Goal: Information Seeking & Learning: Learn about a topic

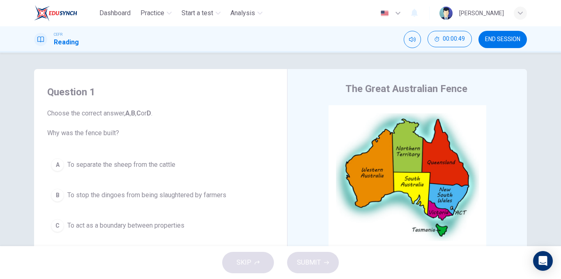
scroll to position [125, 0]
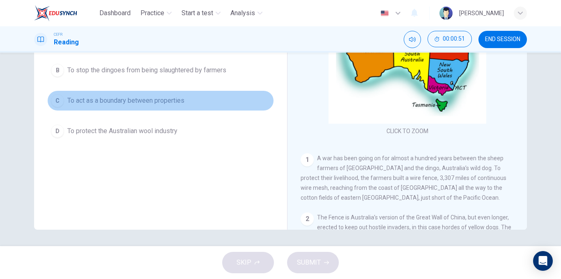
click at [173, 100] on span "To act as a boundary between properties" at bounding box center [125, 101] width 117 height 10
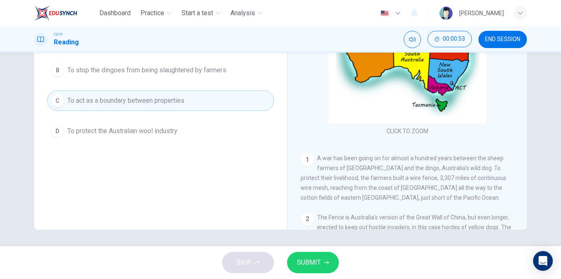
click at [333, 260] on button "SUBMIT" at bounding box center [313, 262] width 52 height 21
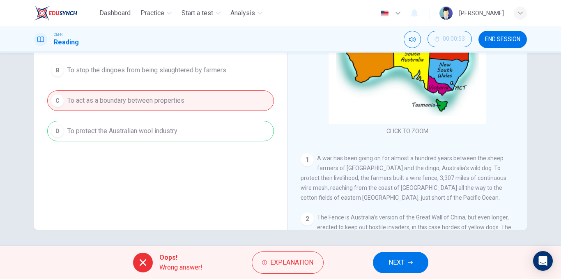
click at [376, 253] on div "Oops! Wrong answer! Explanation NEXT" at bounding box center [280, 262] width 561 height 33
click at [383, 257] on button "NEXT" at bounding box center [400, 262] width 55 height 21
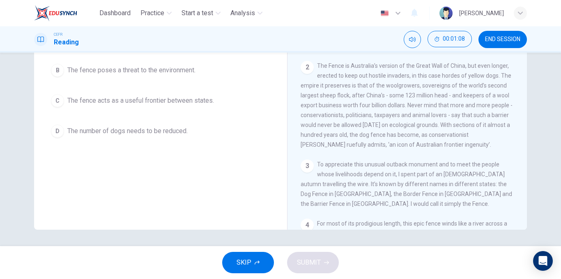
scroll to position [146, 0]
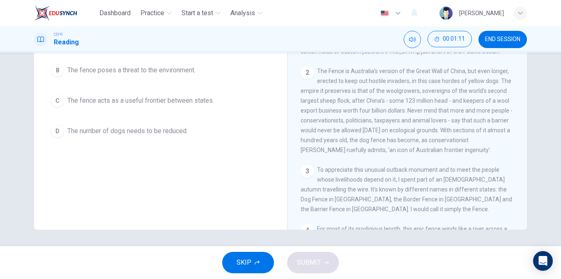
click at [214, 143] on div "Question 2 Choose the correct answer, A , B , C or D . On what point do the con…" at bounding box center [161, 50] width 240 height 197
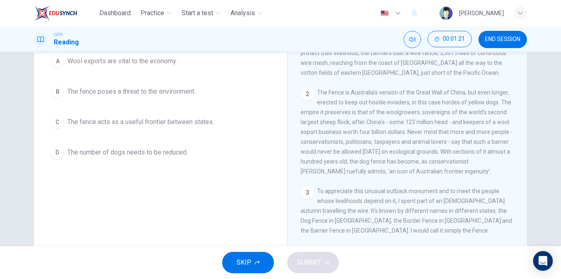
scroll to position [97, 0]
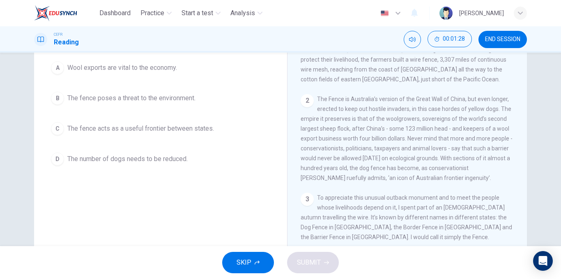
click at [92, 102] on span "The fence poses a threat to the environment." at bounding box center [131, 98] width 128 height 10
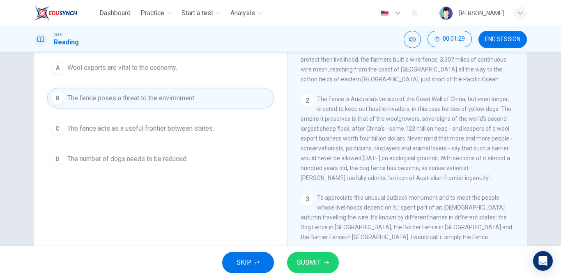
click at [308, 266] on span "SUBMIT" at bounding box center [309, 262] width 24 height 11
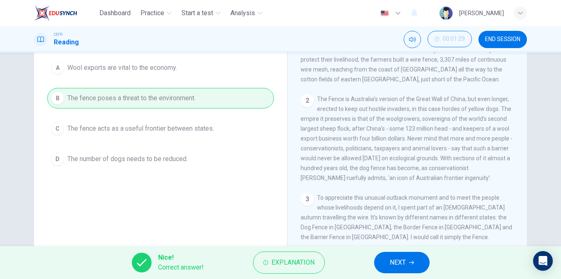
click at [383, 264] on button "NEXT" at bounding box center [401, 262] width 55 height 21
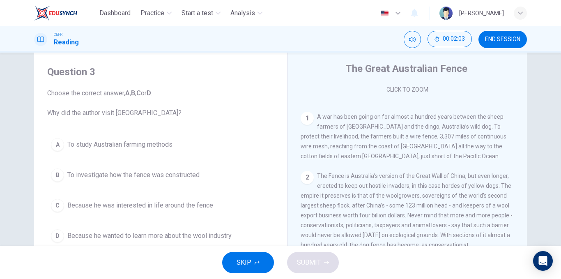
scroll to position [0, 0]
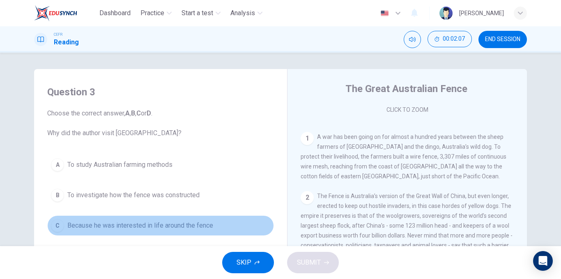
click at [85, 224] on span "Because he was interested in life around the fence" at bounding box center [140, 225] width 146 height 10
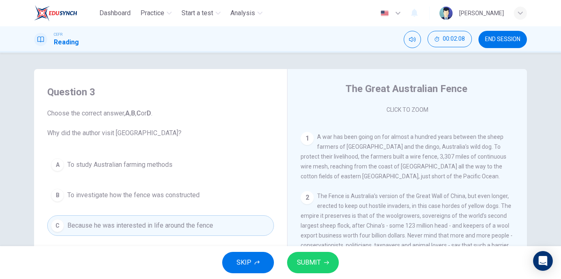
click at [297, 258] on button "SUBMIT" at bounding box center [313, 262] width 52 height 21
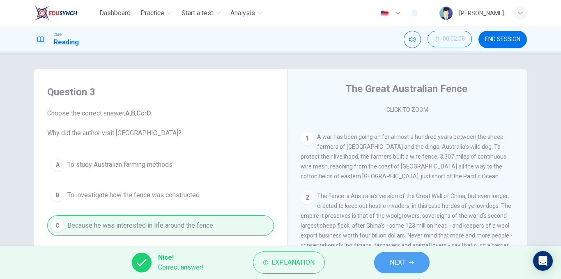
click at [417, 270] on button "NEXT" at bounding box center [401, 262] width 55 height 21
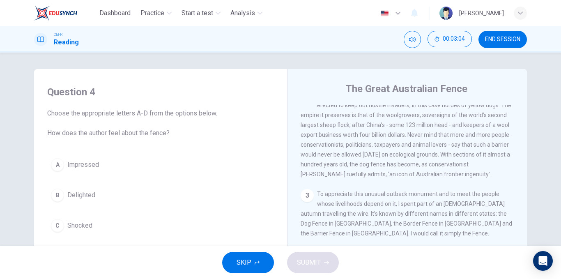
click at [90, 169] on span "Impressed" at bounding box center [83, 165] width 32 height 10
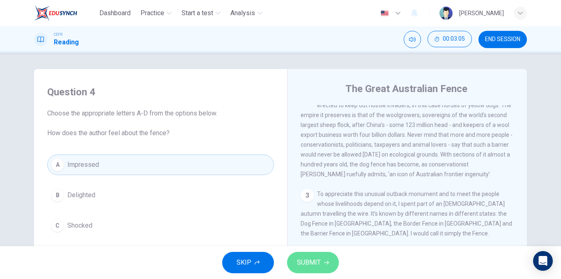
click at [297, 264] on span "SUBMIT" at bounding box center [309, 262] width 24 height 11
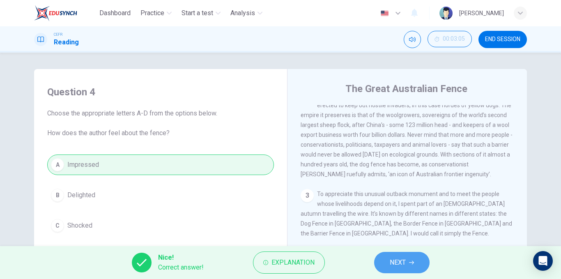
click at [398, 261] on span "NEXT" at bounding box center [398, 262] width 16 height 11
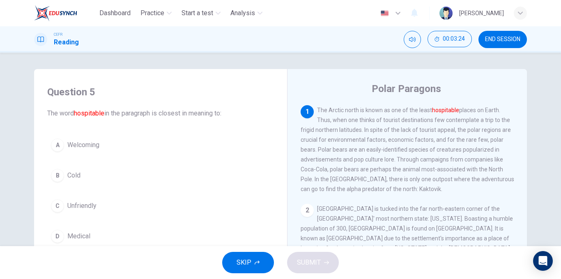
click at [76, 147] on span "Welcoming" at bounding box center [83, 145] width 32 height 10
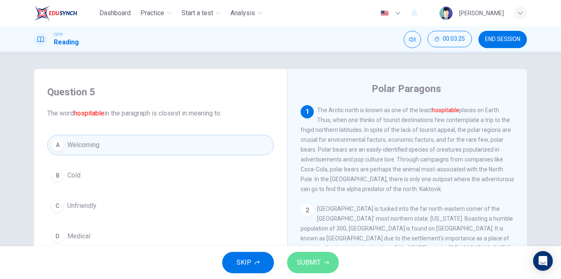
click at [296, 266] on button "SUBMIT" at bounding box center [313, 262] width 52 height 21
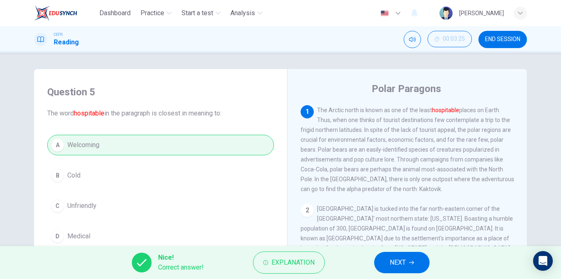
click at [410, 259] on button "NEXT" at bounding box center [401, 262] width 55 height 21
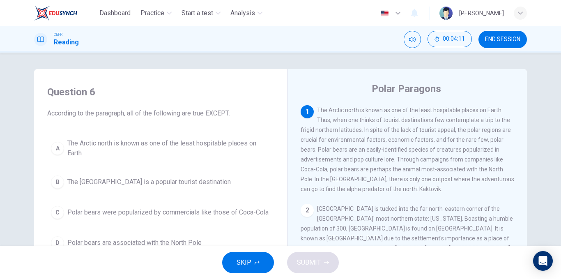
click at [128, 183] on span "The North Pole is a popular tourist destination" at bounding box center [148, 182] width 163 height 10
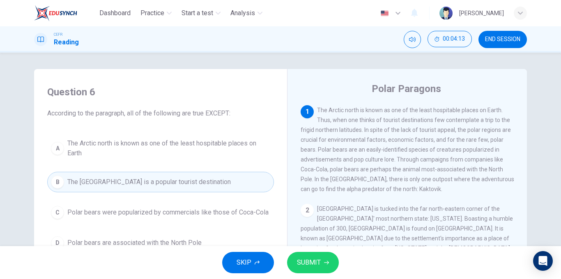
click at [318, 261] on span "SUBMIT" at bounding box center [309, 262] width 24 height 11
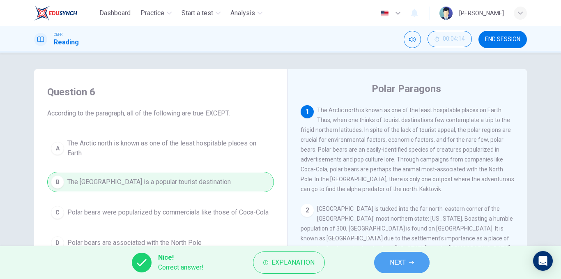
click at [388, 259] on button "NEXT" at bounding box center [401, 262] width 55 height 21
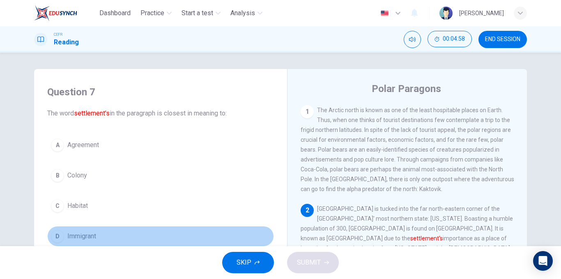
click at [80, 239] on span "Immigrant" at bounding box center [81, 236] width 29 height 10
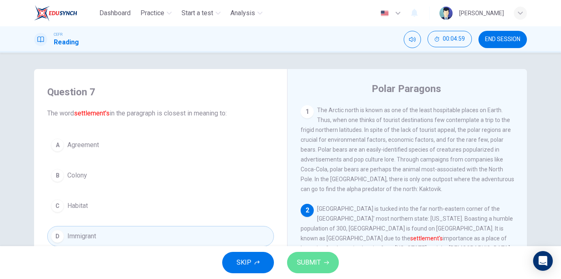
click at [303, 256] on button "SUBMIT" at bounding box center [313, 262] width 52 height 21
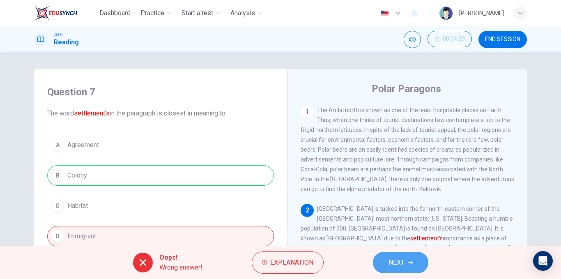
click at [383, 261] on button "NEXT" at bounding box center [400, 262] width 55 height 21
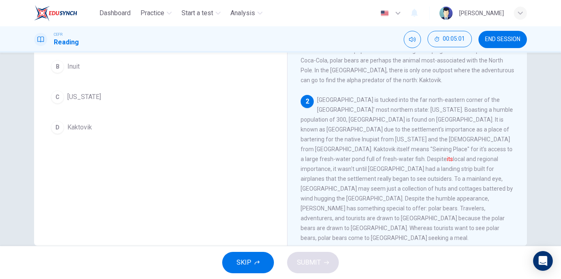
scroll to position [125, 0]
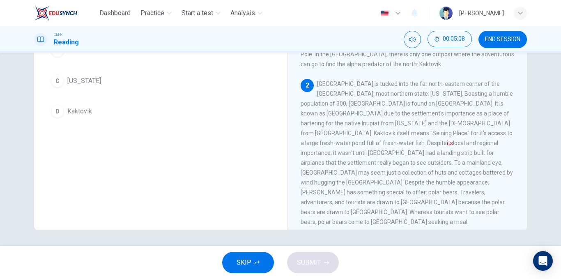
click at [79, 114] on span "Kaktovik" at bounding box center [79, 111] width 25 height 10
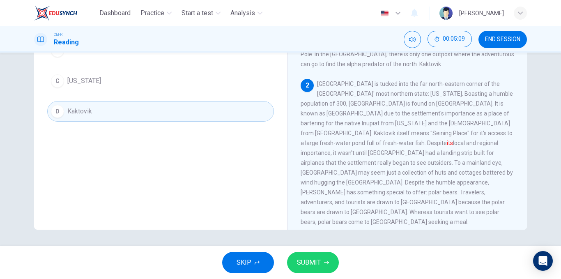
click at [324, 262] on icon "button" at bounding box center [326, 263] width 5 height 4
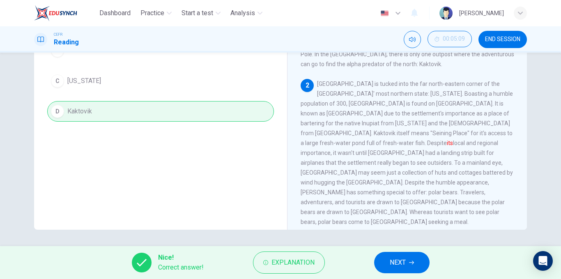
click at [388, 266] on button "NEXT" at bounding box center [401, 262] width 55 height 21
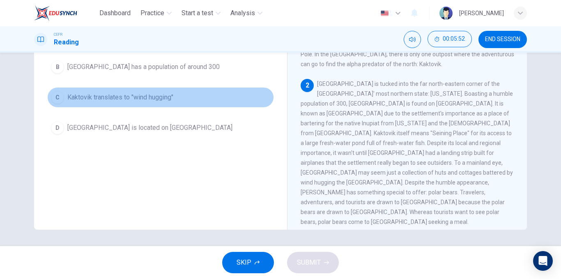
click at [157, 93] on span "Kaktovik translates to "wind hugging"" at bounding box center [120, 97] width 106 height 10
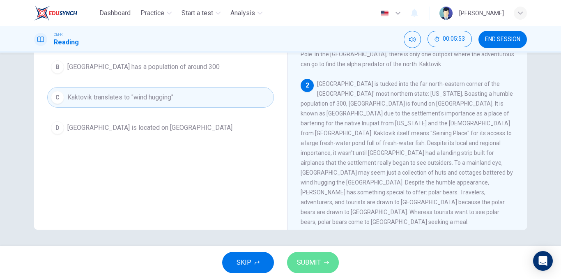
click at [321, 260] on button "SUBMIT" at bounding box center [313, 262] width 52 height 21
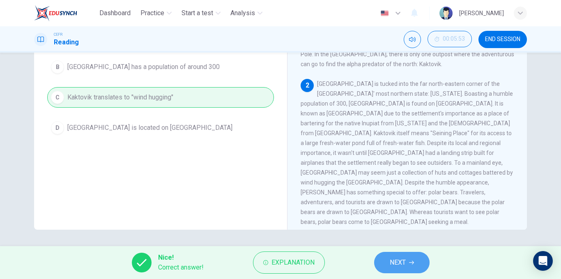
click at [378, 259] on button "NEXT" at bounding box center [401, 262] width 55 height 21
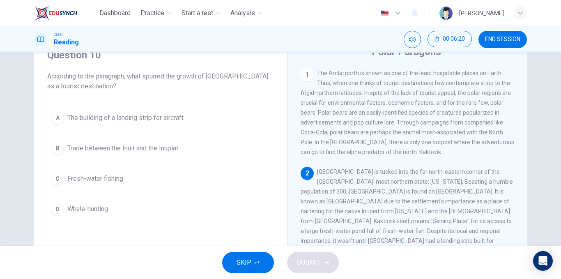
scroll to position [38, 0]
click at [537, 156] on div "Question 10 According to the paragraph, what spurred the growth of Kaktovik as …" at bounding box center [280, 149] width 561 height 193
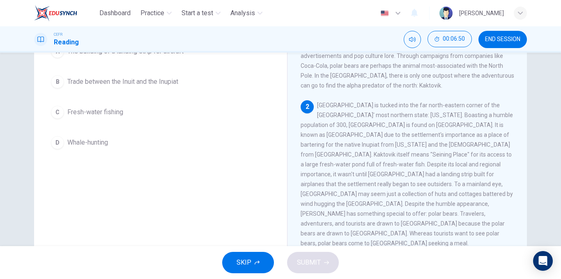
scroll to position [68, 0]
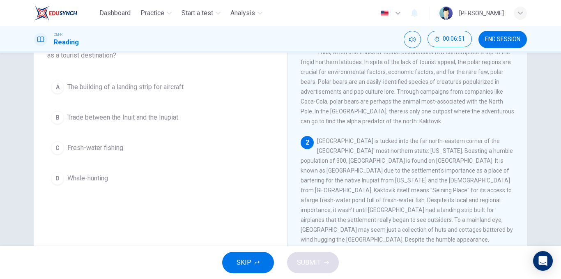
click at [120, 123] on button "B Trade between the Inuit and the Inupiat" at bounding box center [160, 117] width 227 height 21
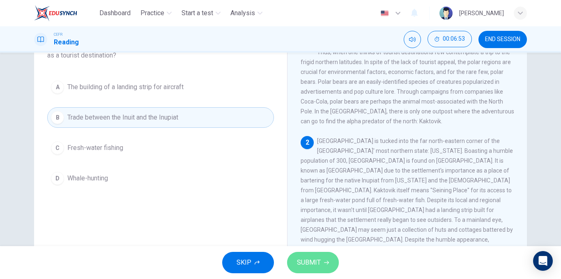
click at [306, 255] on button "SUBMIT" at bounding box center [313, 262] width 52 height 21
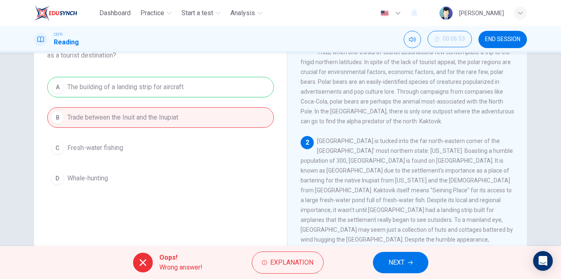
click at [419, 271] on button "NEXT" at bounding box center [400, 262] width 55 height 21
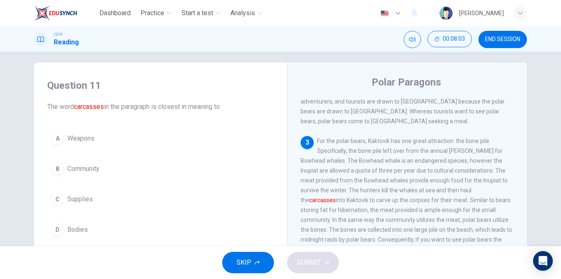
scroll to position [0, 0]
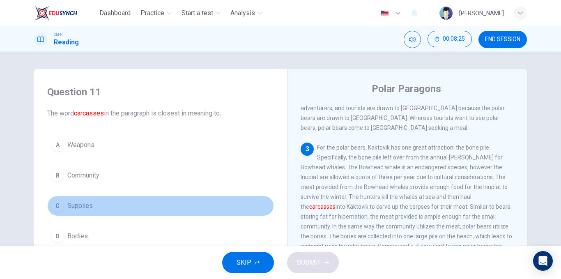
click at [76, 210] on span "Supplies" at bounding box center [79, 206] width 25 height 10
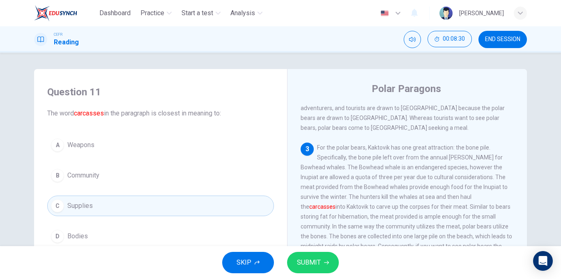
click at [183, 236] on button "D Bodies" at bounding box center [160, 236] width 227 height 21
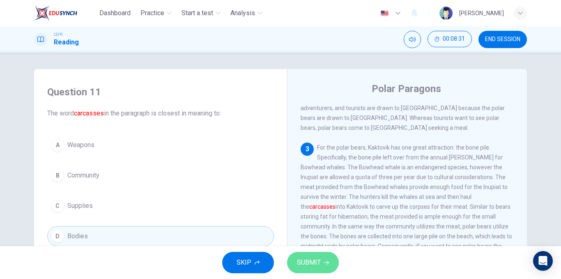
click at [301, 260] on span "SUBMIT" at bounding box center [309, 262] width 24 height 11
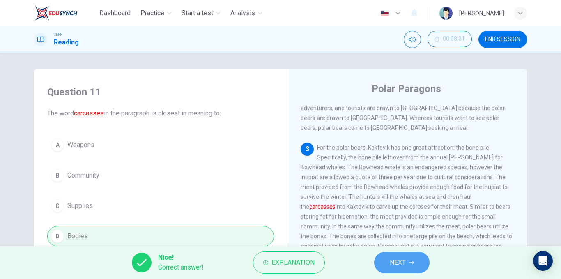
click at [386, 263] on button "NEXT" at bounding box center [401, 262] width 55 height 21
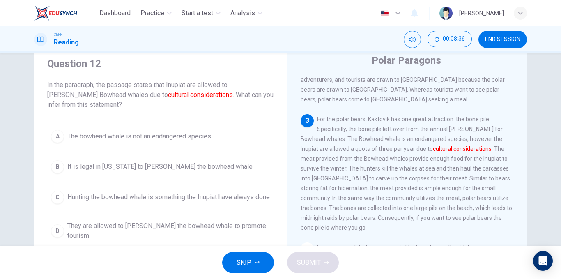
scroll to position [29, 0]
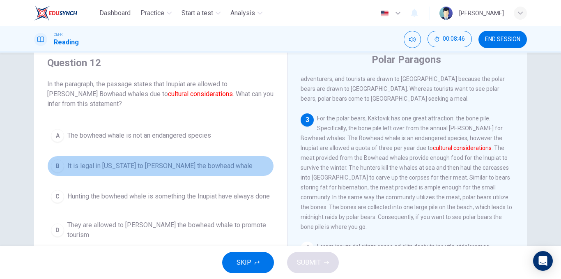
click at [156, 169] on span "It is legal in Alaska to hunt the bowhead whale" at bounding box center [159, 166] width 185 height 10
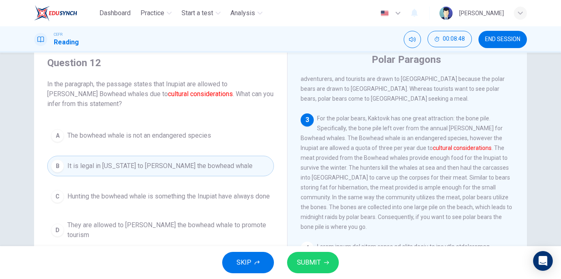
click at [227, 197] on span "Hunting the bowhead whale is something the Inupiat have always done" at bounding box center [168, 196] width 202 height 10
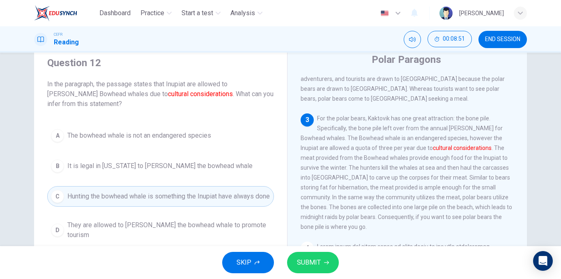
click at [311, 270] on button "SUBMIT" at bounding box center [313, 262] width 52 height 21
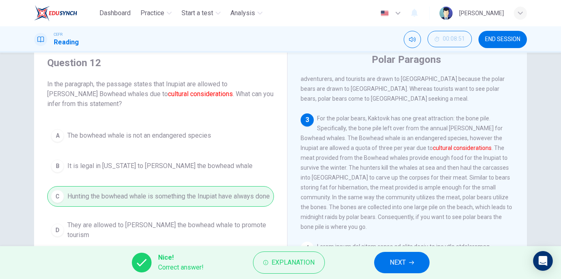
click at [396, 256] on button "NEXT" at bounding box center [401, 262] width 55 height 21
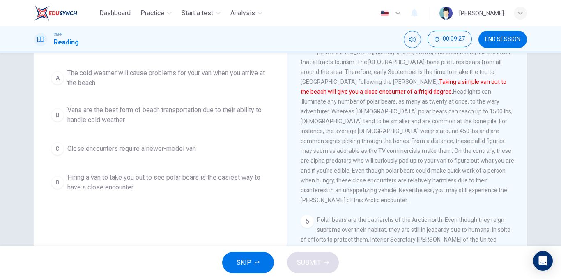
scroll to position [125, 0]
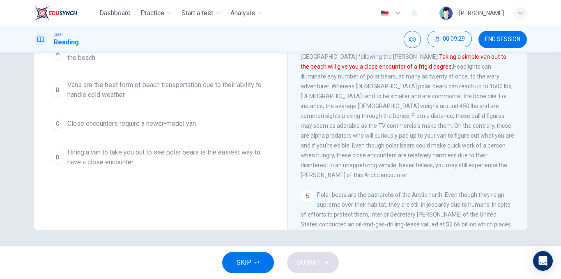
click at [193, 166] on span "Hiring a van to take you out to see polar bears is the easiest way to have a cl…" at bounding box center [168, 157] width 203 height 20
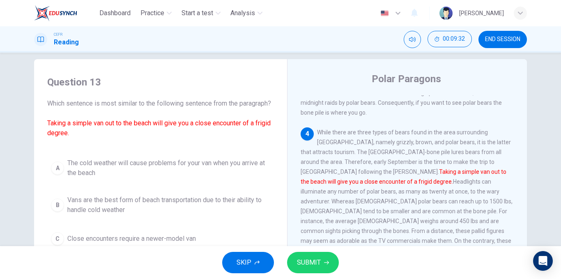
scroll to position [0, 0]
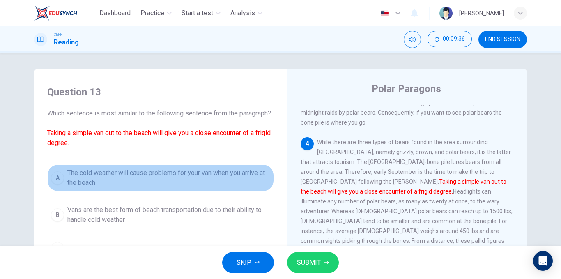
click at [235, 179] on span "The cold weather will cause problems for your van when you arrive at the beach" at bounding box center [168, 178] width 203 height 20
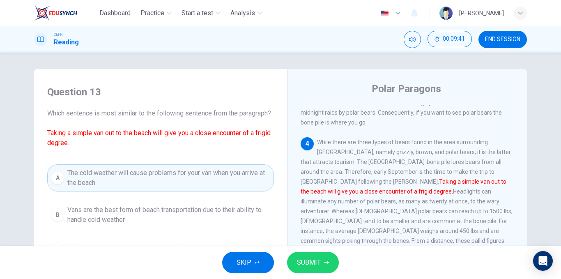
click at [310, 266] on span "SUBMIT" at bounding box center [309, 262] width 24 height 11
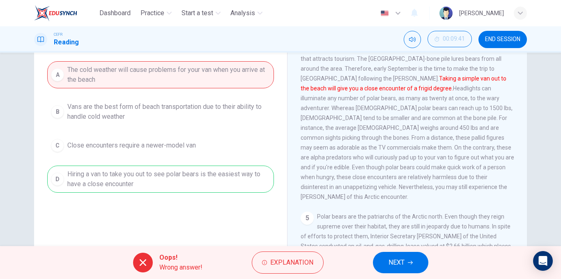
scroll to position [125, 0]
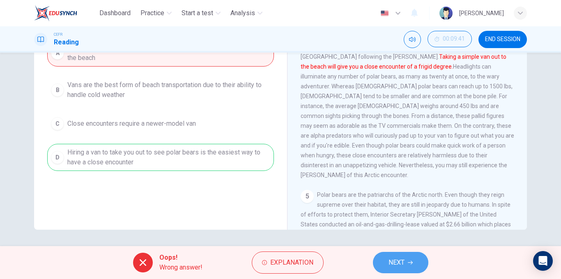
click at [374, 265] on button "NEXT" at bounding box center [400, 262] width 55 height 21
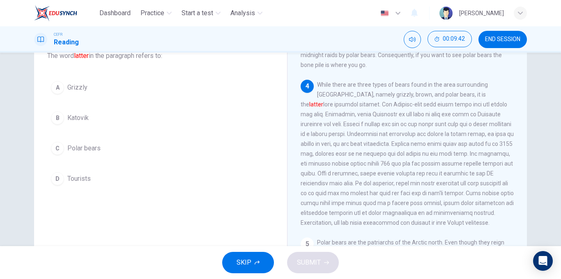
scroll to position [0, 0]
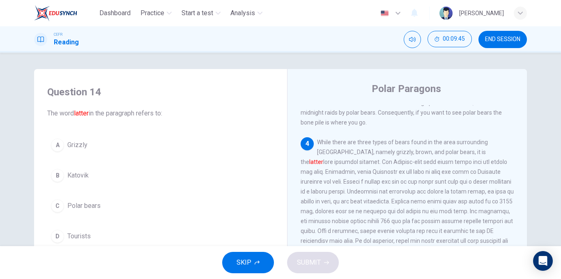
click at [69, 202] on span "Polar bears" at bounding box center [83, 206] width 33 height 10
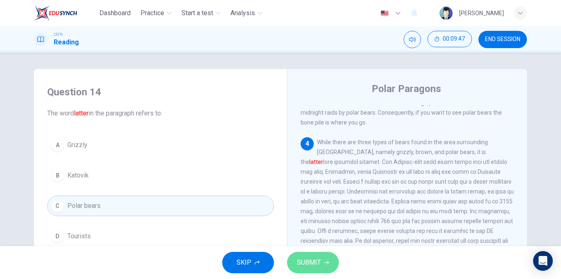
click at [326, 258] on button "SUBMIT" at bounding box center [313, 262] width 52 height 21
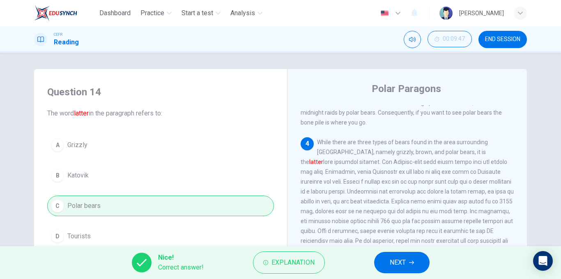
click at [381, 264] on button "NEXT" at bounding box center [401, 262] width 55 height 21
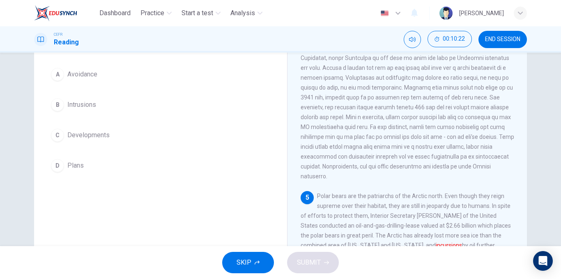
scroll to position [75, 0]
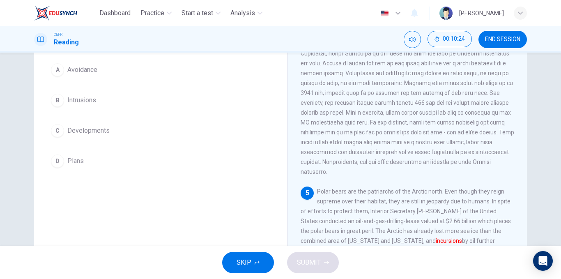
click at [94, 104] on span "Intrusions" at bounding box center [81, 100] width 29 height 10
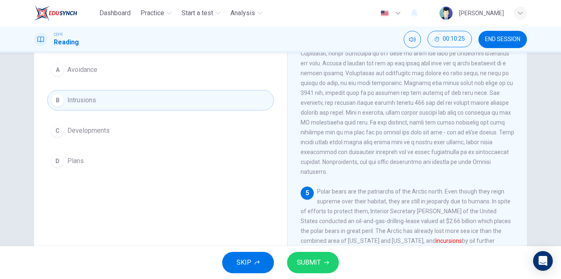
click at [317, 261] on span "SUBMIT" at bounding box center [309, 262] width 24 height 11
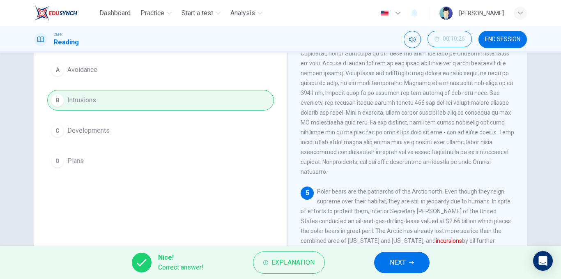
click at [393, 257] on span "NEXT" at bounding box center [398, 262] width 16 height 11
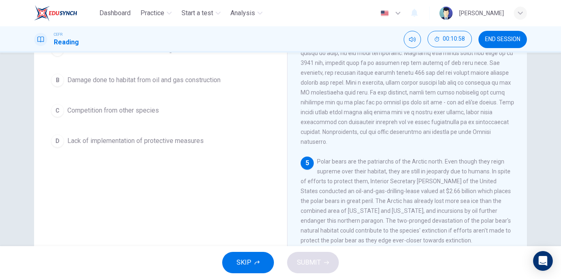
scroll to position [106, 0]
click at [127, 113] on span "Competition from other species" at bounding box center [113, 109] width 92 height 10
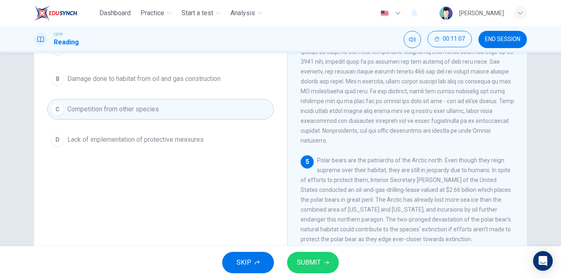
click at [331, 268] on button "SUBMIT" at bounding box center [313, 262] width 52 height 21
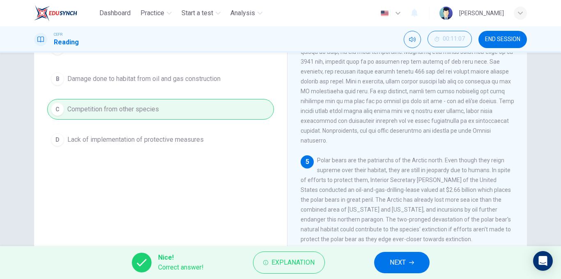
click at [382, 264] on button "NEXT" at bounding box center [401, 262] width 55 height 21
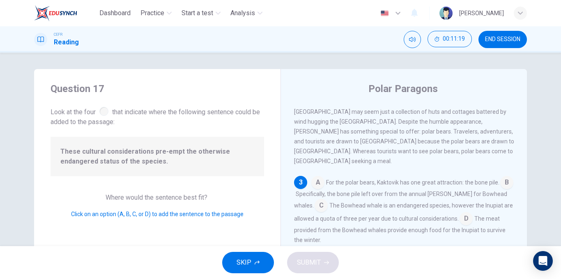
scroll to position [186, 0]
click at [459, 216] on input at bounding box center [465, 218] width 13 height 13
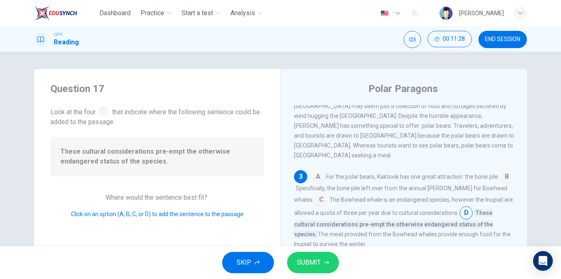
scroll to position [195, 0]
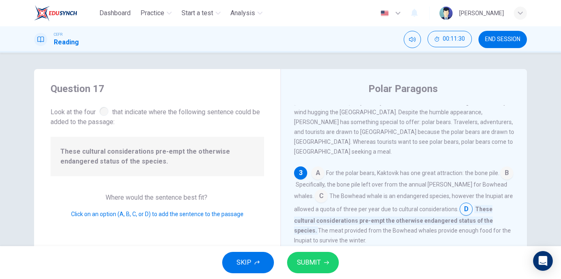
click at [296, 271] on button "SUBMIT" at bounding box center [313, 262] width 52 height 21
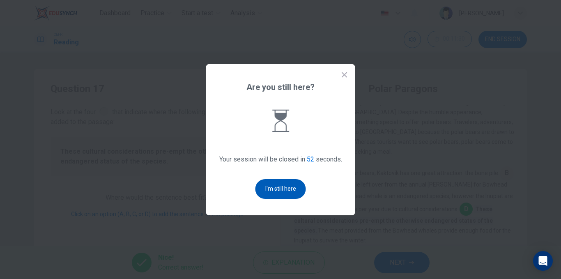
click at [291, 184] on button "I'm still here" at bounding box center [280, 189] width 50 height 20
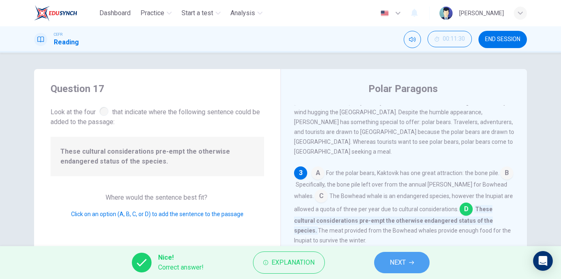
click at [417, 261] on button "NEXT" at bounding box center [401, 262] width 55 height 21
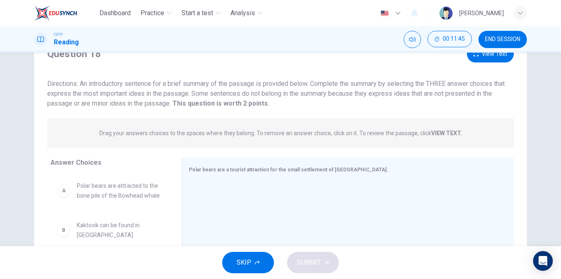
scroll to position [36, 0]
click at [440, 137] on span "Drag your answers choices to the spaces where they belong. To remove an answer …" at bounding box center [280, 134] width 362 height 10
click at [439, 136] on strong "VIEW TEXT." at bounding box center [446, 134] width 31 height 7
click at [439, 134] on strong "VIEW TEXT." at bounding box center [446, 134] width 31 height 7
click at [486, 55] on button "View Text" at bounding box center [490, 54] width 47 height 17
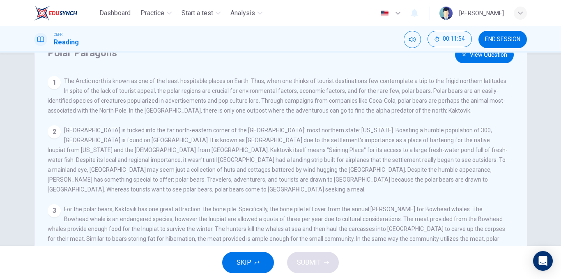
click at [485, 56] on button "View Question" at bounding box center [484, 54] width 59 height 17
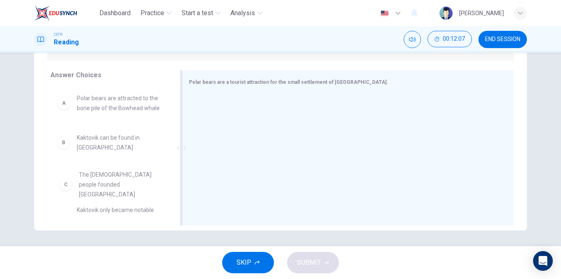
scroll to position [0, 0]
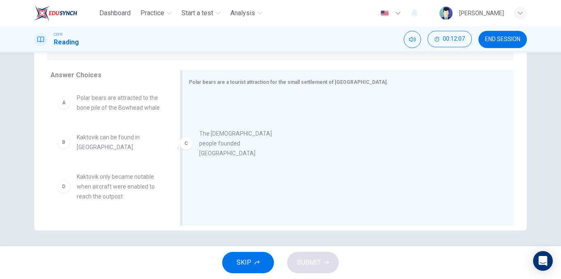
drag, startPoint x: 115, startPoint y: 183, endPoint x: 262, endPoint y: 126, distance: 157.9
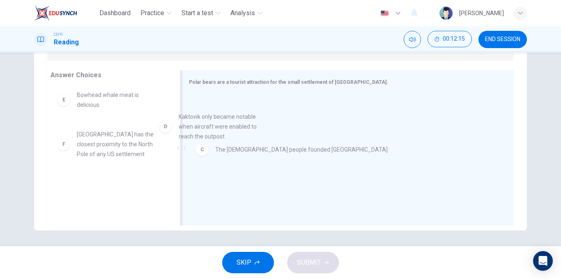
scroll to position [81, 0]
drag, startPoint x: 113, startPoint y: 110, endPoint x: 245, endPoint y: 134, distance: 134.2
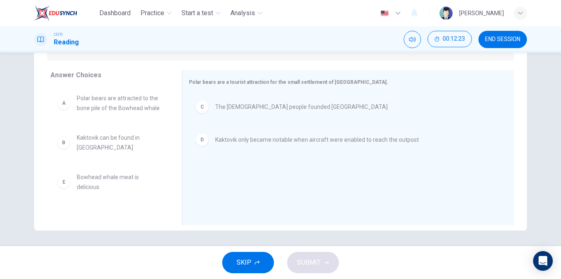
scroll to position [34, 0]
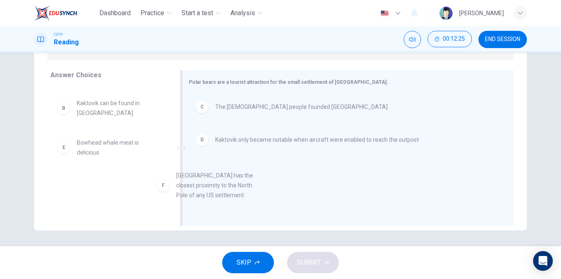
drag, startPoint x: 101, startPoint y: 201, endPoint x: 229, endPoint y: 187, distance: 129.7
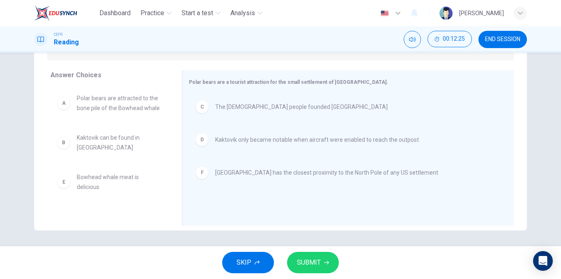
scroll to position [0, 0]
click at [318, 266] on span "SUBMIT" at bounding box center [309, 262] width 24 height 11
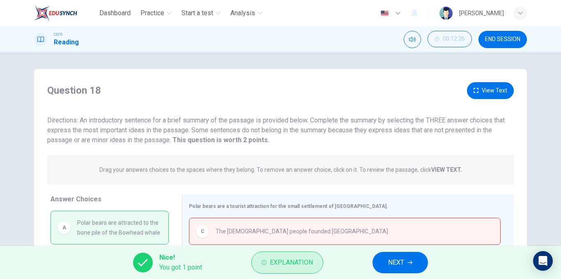
click at [307, 261] on span "Explanation" at bounding box center [291, 262] width 43 height 11
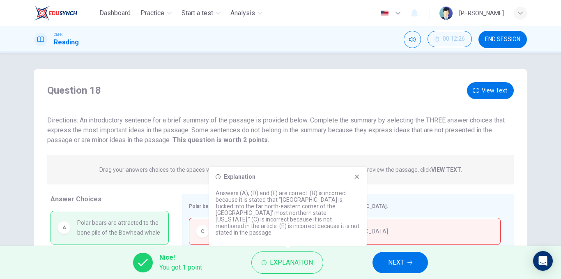
click at [355, 179] on icon at bounding box center [357, 176] width 5 height 5
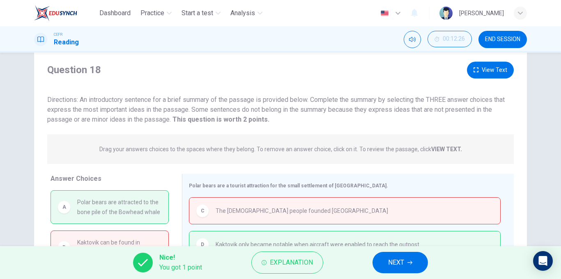
scroll to position [26, 0]
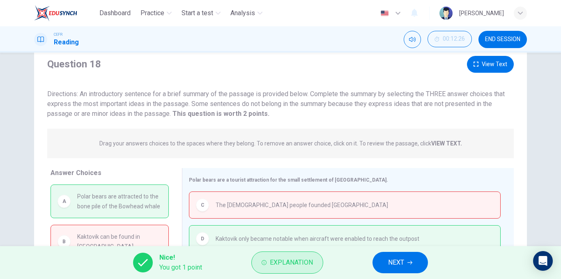
click at [287, 258] on span "Explanation" at bounding box center [291, 262] width 43 height 11
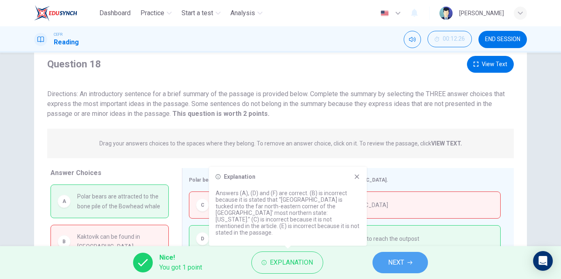
click at [387, 255] on button "NEXT" at bounding box center [399, 262] width 55 height 21
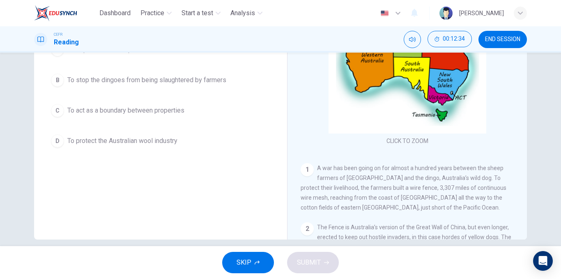
scroll to position [125, 0]
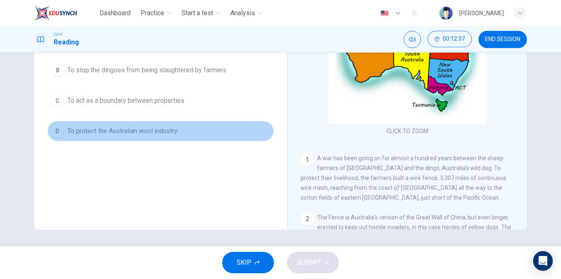
click at [119, 135] on span "To protect the Australian wool industry" at bounding box center [122, 131] width 110 height 10
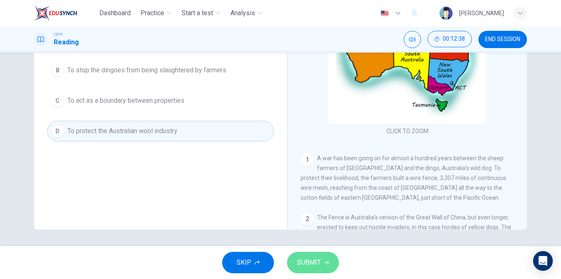
click at [306, 264] on span "SUBMIT" at bounding box center [309, 262] width 24 height 11
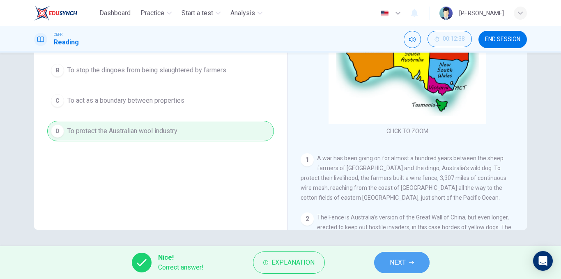
click at [381, 266] on button "NEXT" at bounding box center [401, 262] width 55 height 21
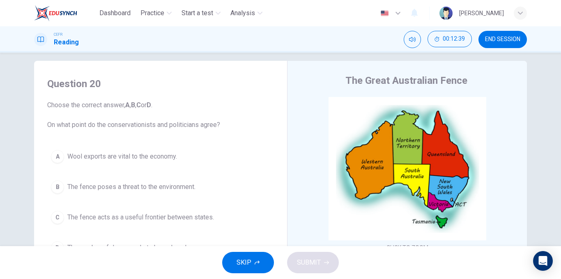
scroll to position [0, 0]
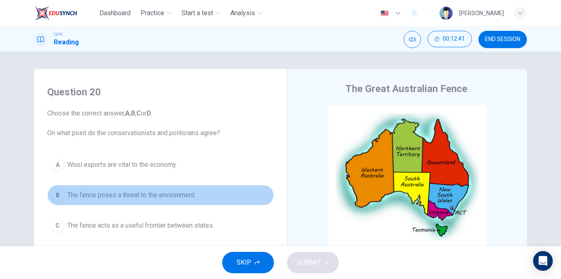
click at [139, 198] on span "The fence poses a threat to the environment." at bounding box center [131, 195] width 128 height 10
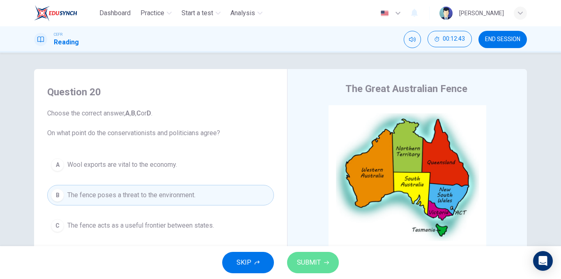
click at [305, 260] on span "SUBMIT" at bounding box center [309, 262] width 24 height 11
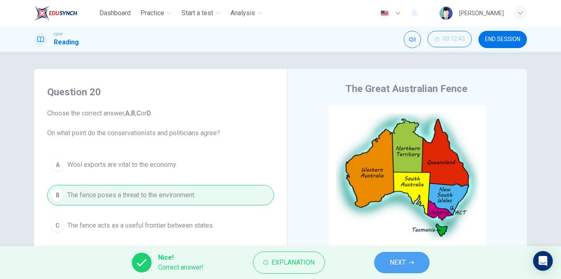
click at [385, 262] on button "NEXT" at bounding box center [401, 262] width 55 height 21
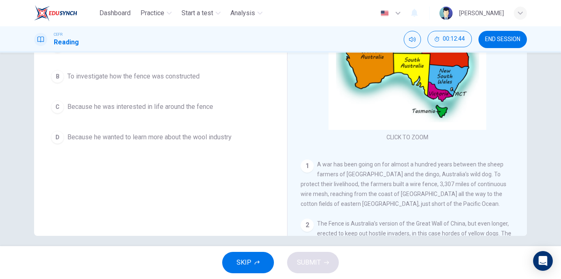
scroll to position [125, 0]
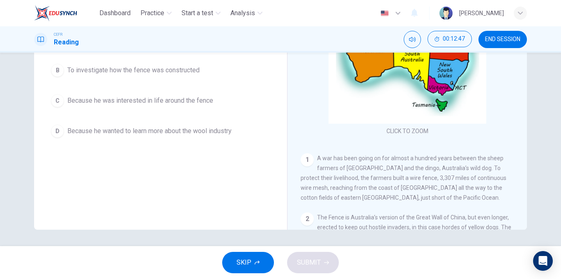
click at [121, 103] on span "Because he was interested in life around the fence" at bounding box center [140, 101] width 146 height 10
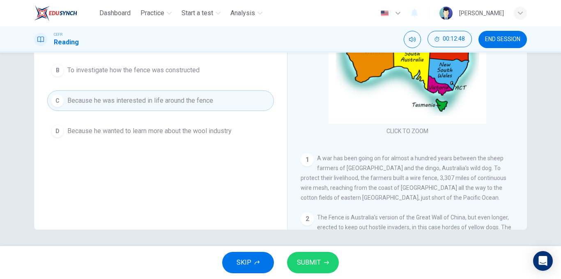
click at [314, 260] on span "SUBMIT" at bounding box center [309, 262] width 24 height 11
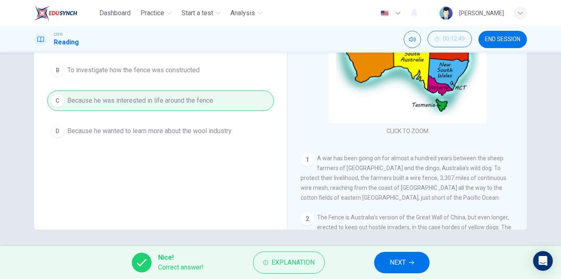
click at [395, 267] on span "NEXT" at bounding box center [398, 262] width 16 height 11
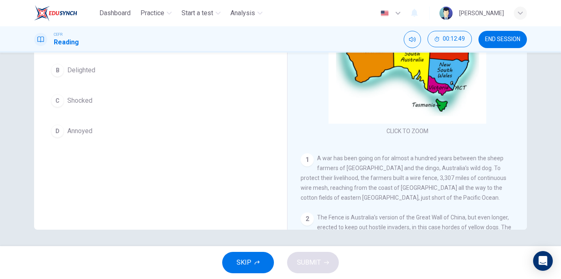
scroll to position [0, 0]
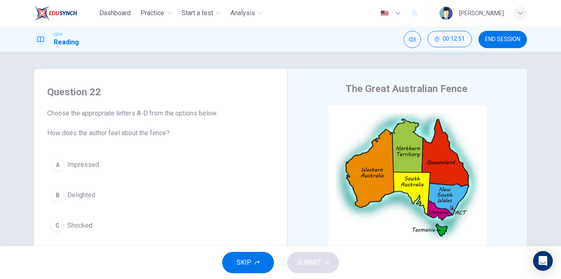
click at [83, 163] on span "Impressed" at bounding box center [83, 165] width 32 height 10
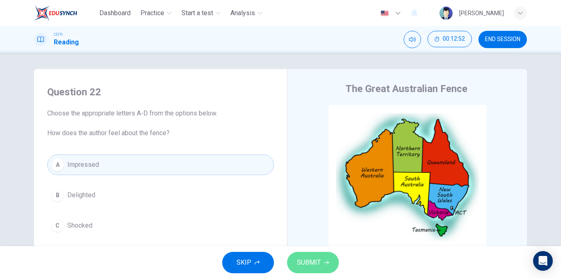
click at [304, 260] on span "SUBMIT" at bounding box center [309, 262] width 24 height 11
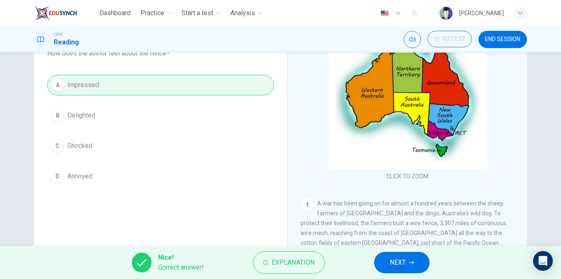
scroll to position [125, 0]
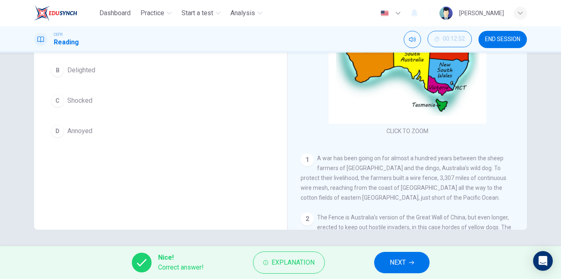
click at [390, 262] on span "NEXT" at bounding box center [398, 262] width 16 height 11
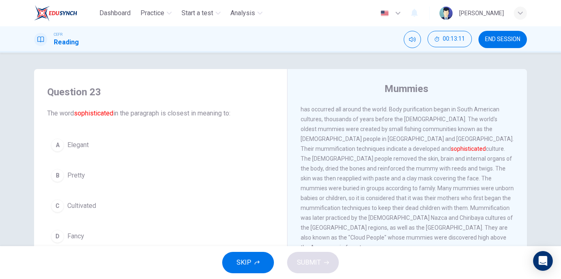
scroll to position [21, 0]
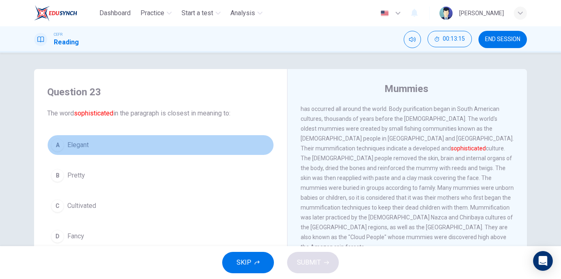
click at [73, 142] on span "Elegant" at bounding box center [77, 145] width 21 height 10
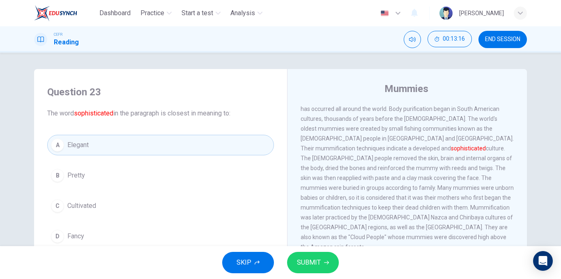
click at [302, 262] on span "SUBMIT" at bounding box center [309, 262] width 24 height 11
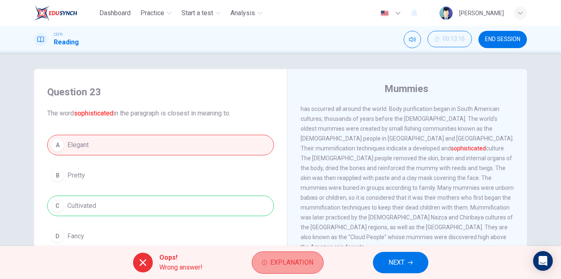
click at [301, 256] on button "Explanation" at bounding box center [288, 262] width 72 height 22
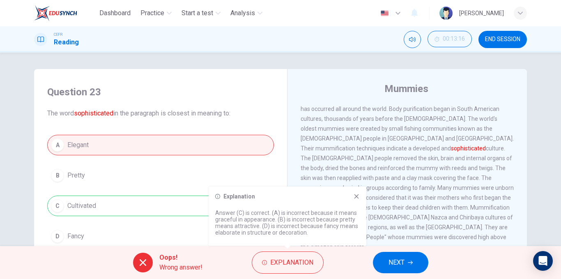
click at [387, 257] on button "NEXT" at bounding box center [400, 262] width 55 height 21
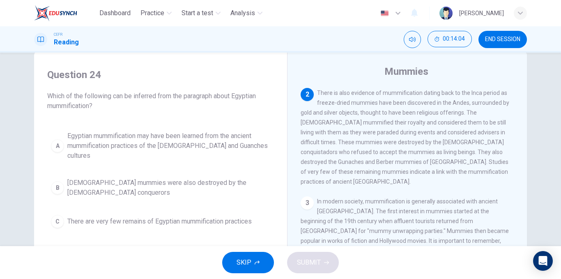
scroll to position [19, 0]
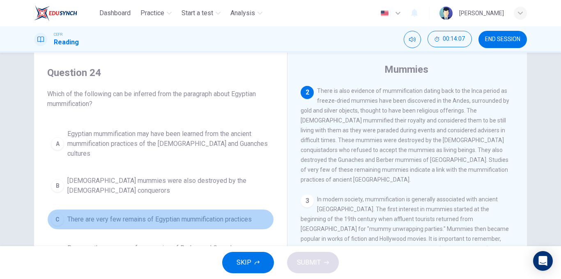
click at [147, 212] on button "C There are very few remains of Egyptian mummification practices" at bounding box center [160, 219] width 227 height 21
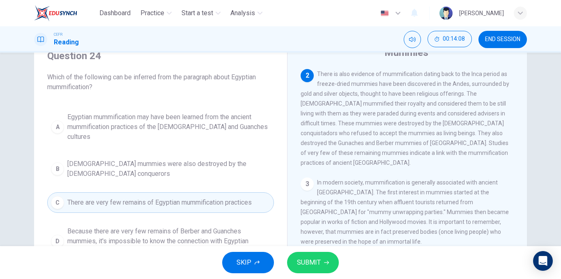
scroll to position [37, 0]
click at [234, 226] on span "Because there are very few remains of Berber and Guanches mummies, it's impossi…" at bounding box center [168, 241] width 203 height 30
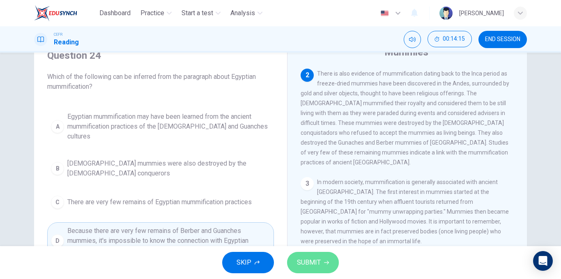
click at [299, 254] on button "SUBMIT" at bounding box center [313, 262] width 52 height 21
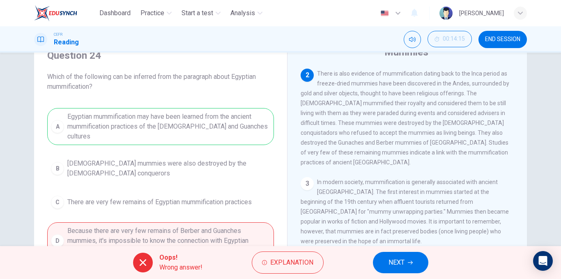
click at [397, 265] on span "NEXT" at bounding box center [396, 262] width 16 height 11
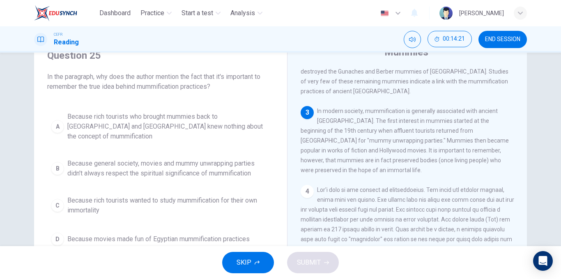
scroll to position [230, 0]
click at [172, 162] on span "Because general society, movies and mummy unwrapping parties didn't always resp…" at bounding box center [168, 168] width 203 height 20
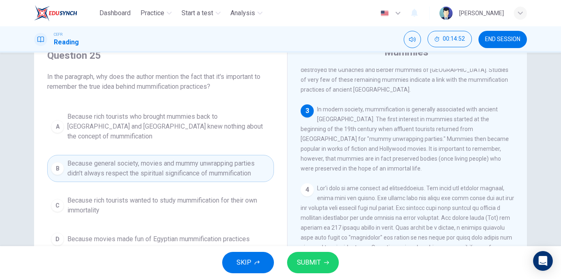
click at [300, 266] on span "SUBMIT" at bounding box center [309, 262] width 24 height 11
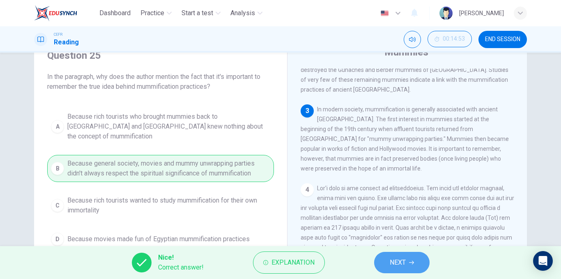
click at [379, 262] on button "NEXT" at bounding box center [401, 262] width 55 height 21
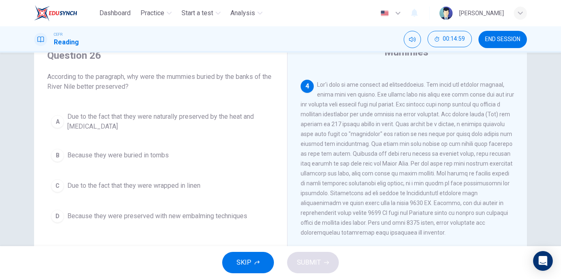
scroll to position [335, 0]
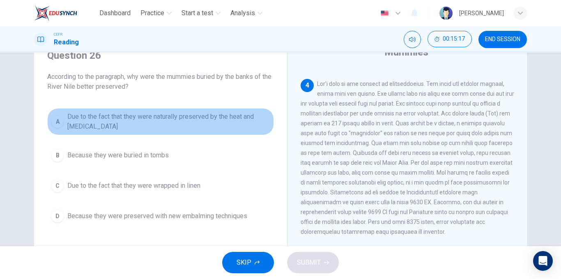
click at [122, 111] on button "A Due to the fact that they were naturally preserved by the heat and dryness" at bounding box center [160, 121] width 227 height 27
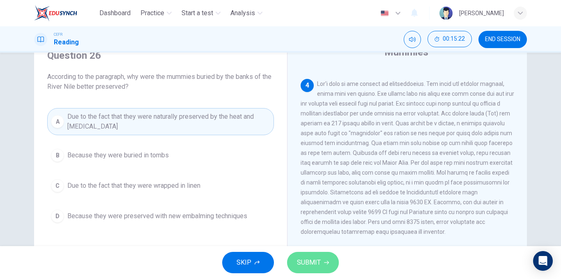
click at [324, 257] on button "SUBMIT" at bounding box center [313, 262] width 52 height 21
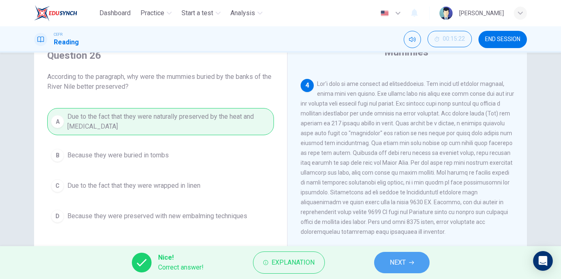
click at [380, 260] on button "NEXT" at bounding box center [401, 262] width 55 height 21
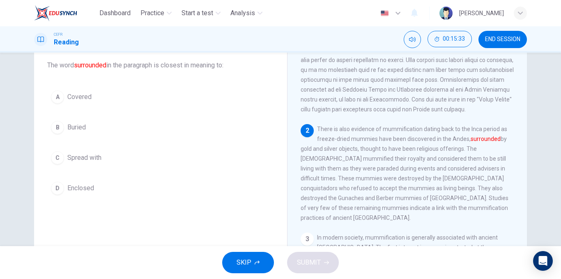
scroll to position [46, 0]
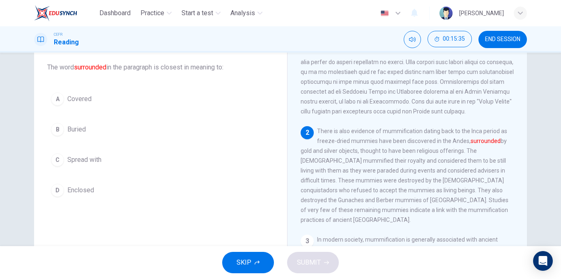
click at [69, 93] on button "A Covered" at bounding box center [160, 99] width 227 height 21
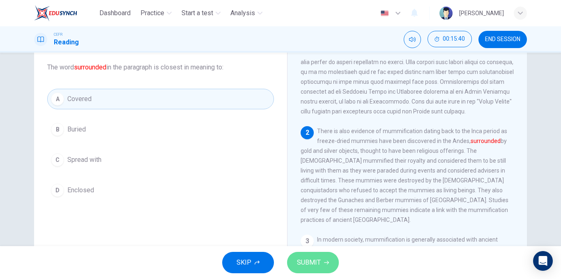
click at [315, 262] on span "SUBMIT" at bounding box center [309, 262] width 24 height 11
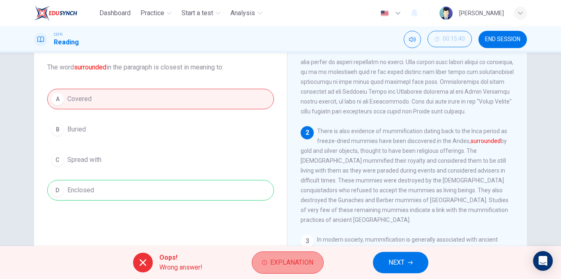
click at [291, 256] on button "Explanation" at bounding box center [288, 262] width 72 height 22
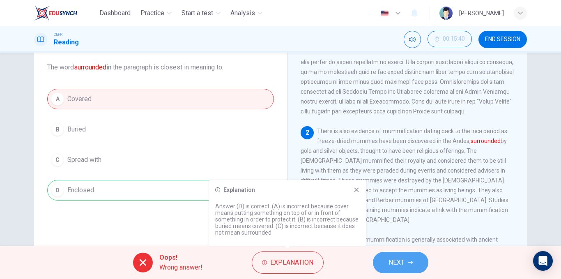
click at [382, 260] on button "NEXT" at bounding box center [400, 262] width 55 height 21
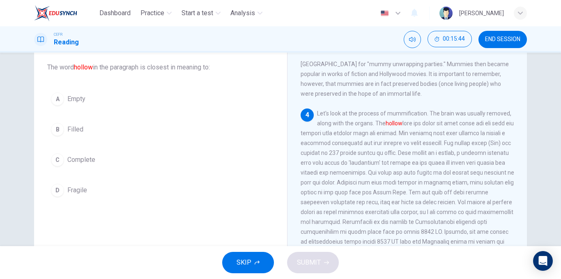
scroll to position [296, 0]
click at [80, 183] on button "D Fragile" at bounding box center [160, 190] width 227 height 21
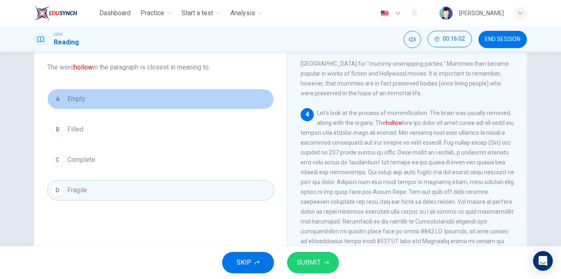
click at [139, 96] on button "A Empty" at bounding box center [160, 99] width 227 height 21
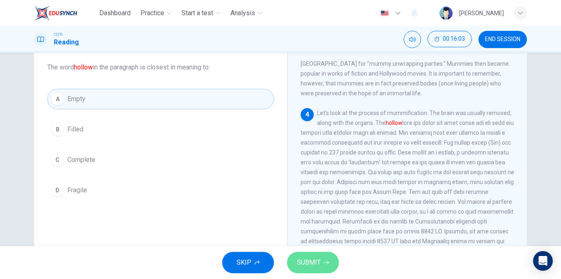
click at [305, 257] on span "SUBMIT" at bounding box center [309, 262] width 24 height 11
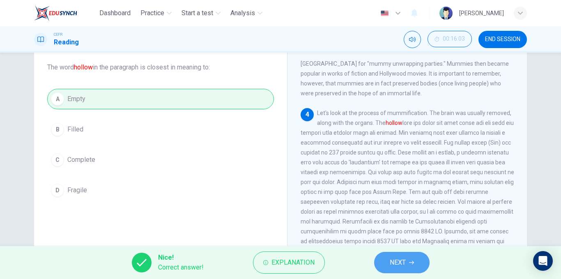
click at [410, 258] on button "NEXT" at bounding box center [401, 262] width 55 height 21
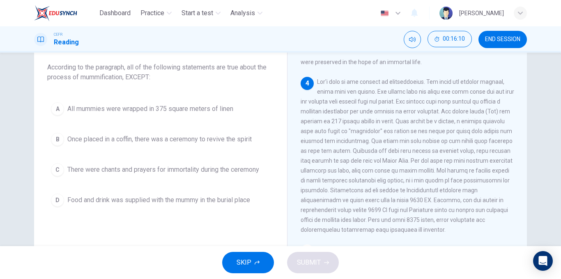
scroll to position [328, 0]
click at [173, 121] on div "A All mummies were wrapped in 375 square meters of linen B Once placed in a cof…" at bounding box center [160, 155] width 227 height 112
click at [168, 112] on span "All mummies were wrapped in 375 square meters of linen" at bounding box center [150, 109] width 166 height 10
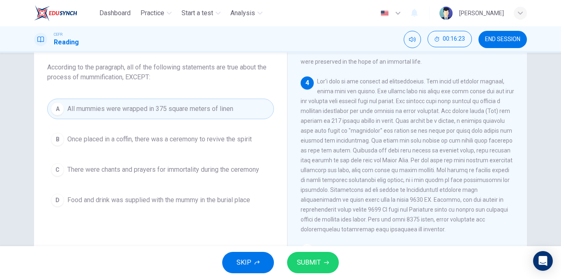
click at [308, 264] on span "SUBMIT" at bounding box center [309, 262] width 24 height 11
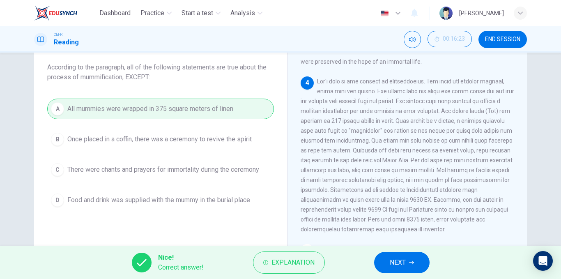
click at [387, 263] on button "NEXT" at bounding box center [401, 262] width 55 height 21
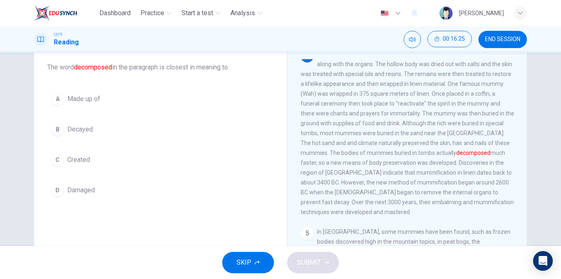
scroll to position [355, 0]
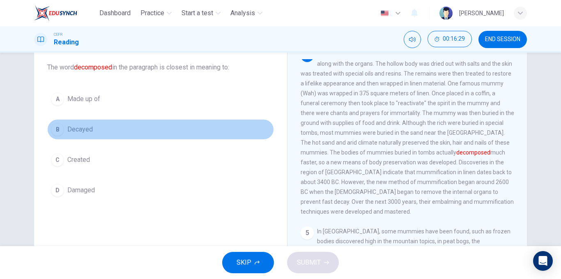
click at [102, 128] on button "B Decayed" at bounding box center [160, 129] width 227 height 21
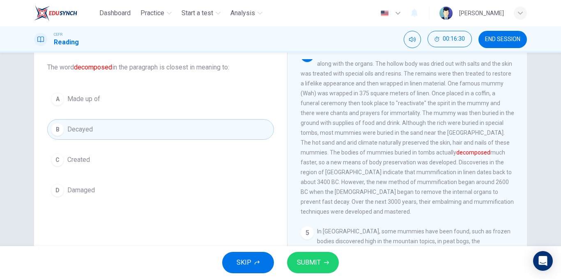
click at [319, 272] on button "SUBMIT" at bounding box center [313, 262] width 52 height 21
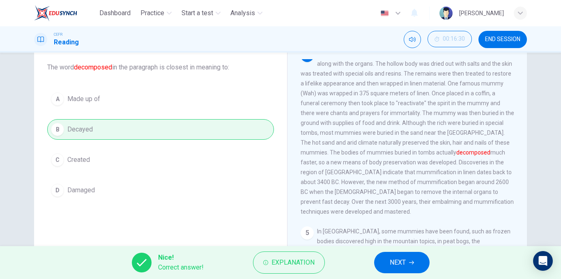
click at [421, 261] on button "NEXT" at bounding box center [401, 262] width 55 height 21
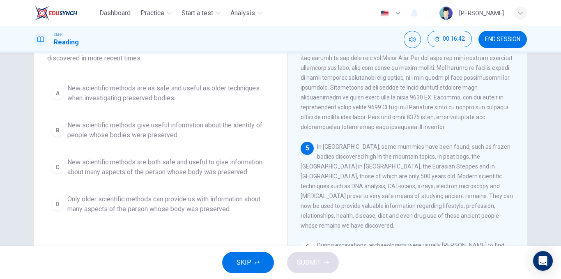
scroll to position [65, 0]
click at [200, 161] on span "New scientific methods are both safe and useful to give information about many …" at bounding box center [168, 167] width 203 height 20
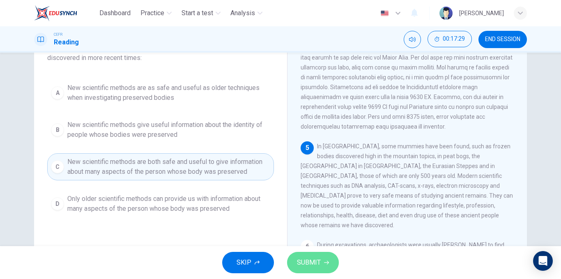
click at [305, 264] on span "SUBMIT" at bounding box center [309, 262] width 24 height 11
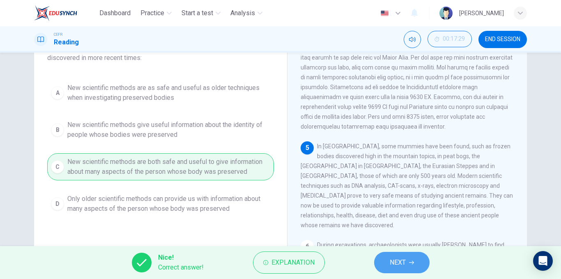
click at [381, 271] on button "NEXT" at bounding box center [401, 262] width 55 height 21
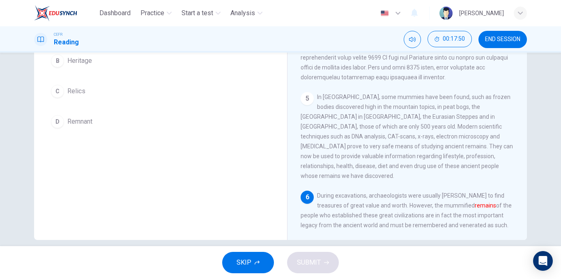
scroll to position [125, 0]
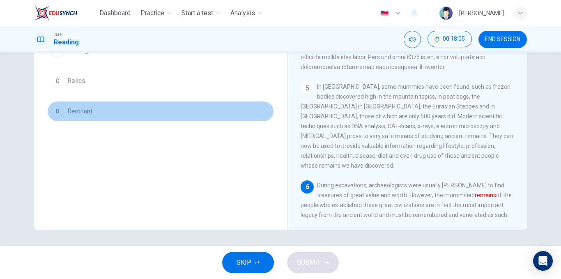
click at [92, 105] on button "D Remnant" at bounding box center [160, 111] width 227 height 21
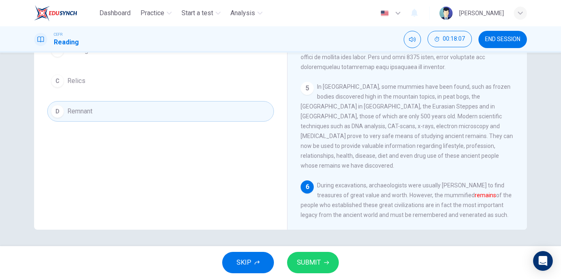
click at [330, 255] on button "SUBMIT" at bounding box center [313, 262] width 52 height 21
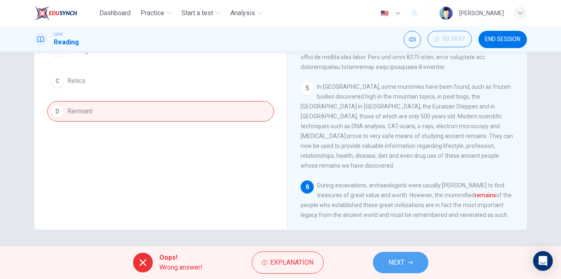
click at [397, 261] on span "NEXT" at bounding box center [396, 262] width 16 height 11
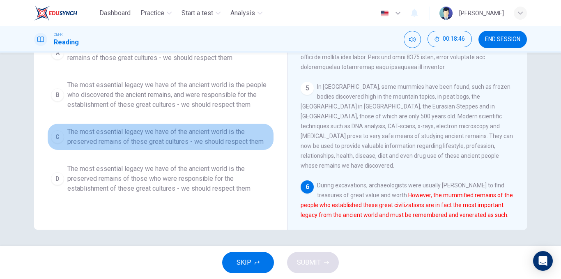
click at [170, 141] on span "The most essential legacy we have of the ancient world is the preserved remains…" at bounding box center [168, 137] width 203 height 20
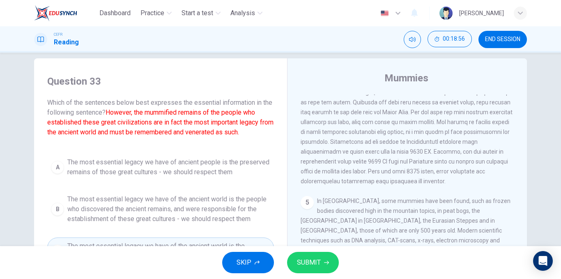
scroll to position [0, 0]
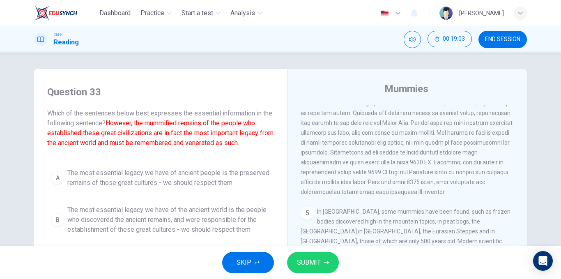
click at [185, 211] on span "The most essential legacy we have of the ancient world is the people who discov…" at bounding box center [168, 220] width 203 height 30
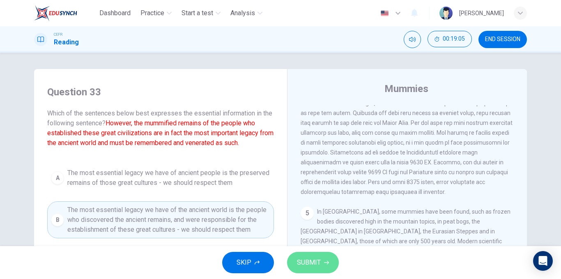
click at [326, 259] on button "SUBMIT" at bounding box center [313, 262] width 52 height 21
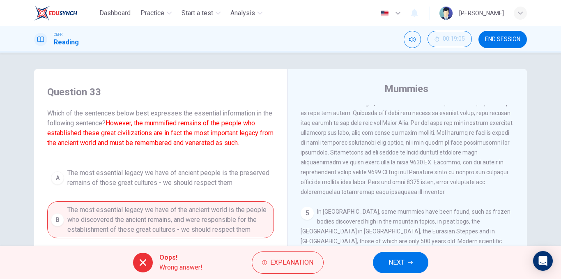
scroll to position [125, 0]
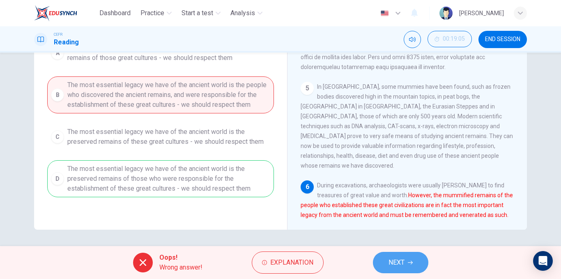
click at [390, 263] on span "NEXT" at bounding box center [396, 262] width 16 height 11
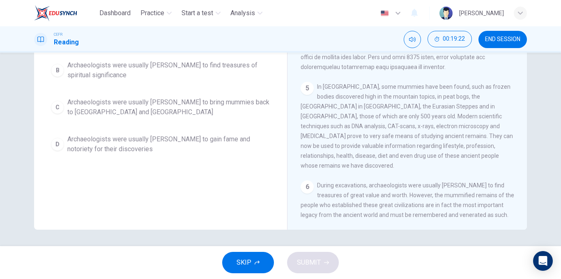
scroll to position [0, 0]
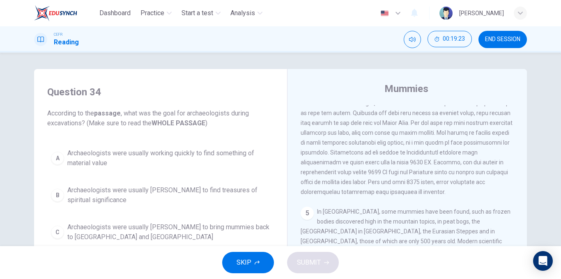
click at [214, 190] on span "Archaeologists were usually rushing to find treasures of spiritual significance" at bounding box center [168, 195] width 203 height 20
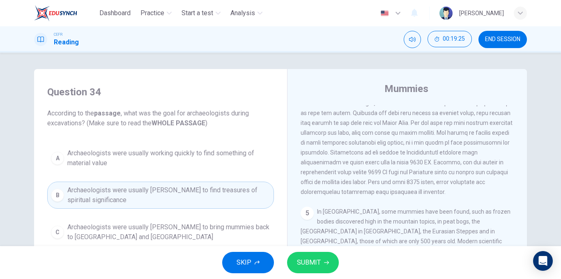
click at [319, 263] on span "SUBMIT" at bounding box center [309, 262] width 24 height 11
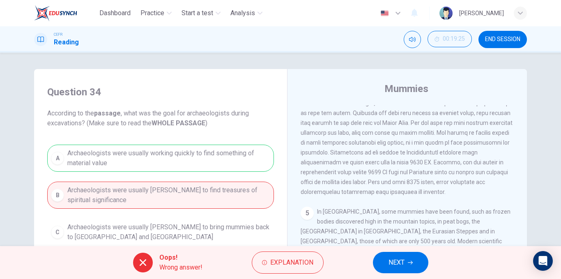
click at [388, 256] on button "NEXT" at bounding box center [400, 262] width 55 height 21
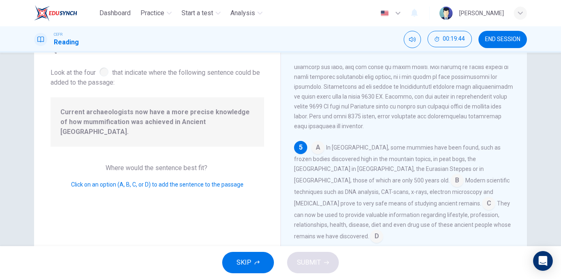
scroll to position [44, 0]
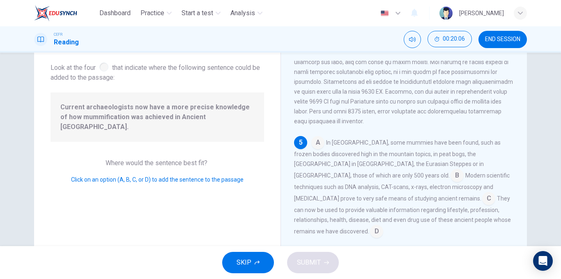
click at [482, 206] on input at bounding box center [488, 199] width 13 height 13
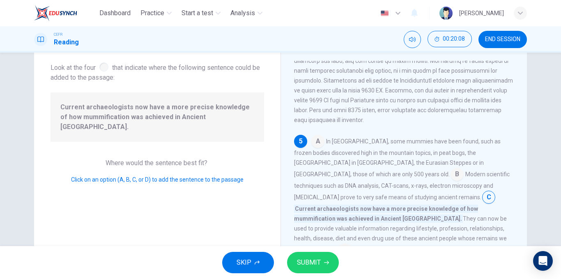
click at [317, 255] on button "SUBMIT" at bounding box center [313, 262] width 52 height 21
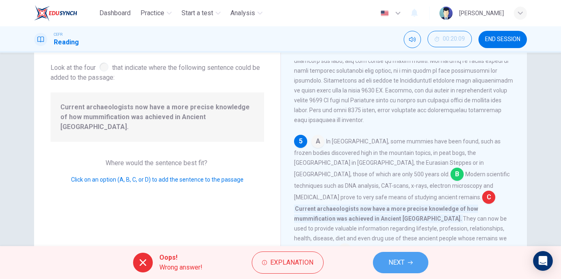
click at [420, 257] on button "NEXT" at bounding box center [400, 262] width 55 height 21
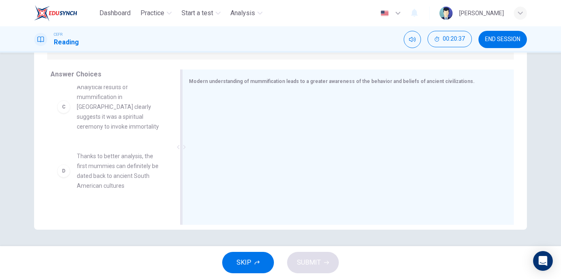
scroll to position [98, 0]
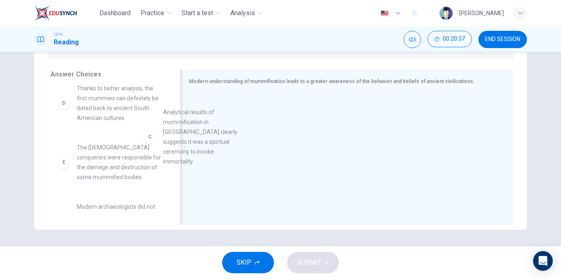
drag, startPoint x: 140, startPoint y: 112, endPoint x: 236, endPoint y: 145, distance: 102.4
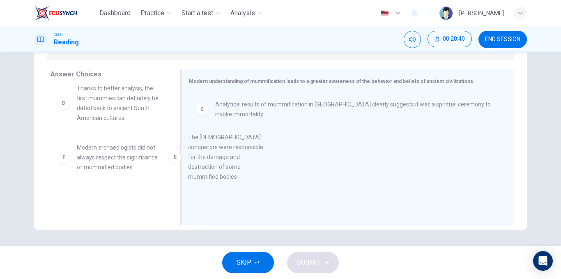
drag, startPoint x: 134, startPoint y: 165, endPoint x: 266, endPoint y: 145, distance: 133.7
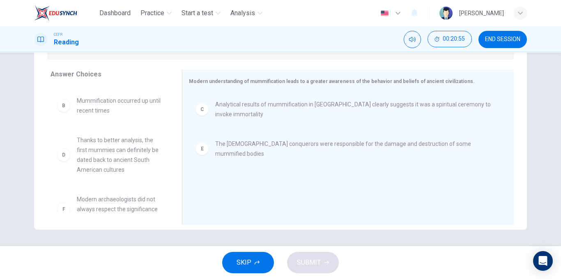
scroll to position [64, 0]
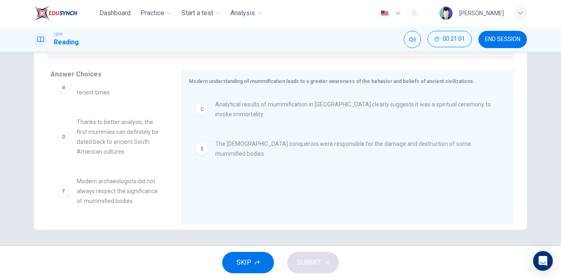
drag, startPoint x: 173, startPoint y: 167, endPoint x: 169, endPoint y: 165, distance: 5.0
click at [169, 165] on div "Answer Choices A This is due to better analysis techniques of mummified bodies …" at bounding box center [108, 148] width 148 height 159
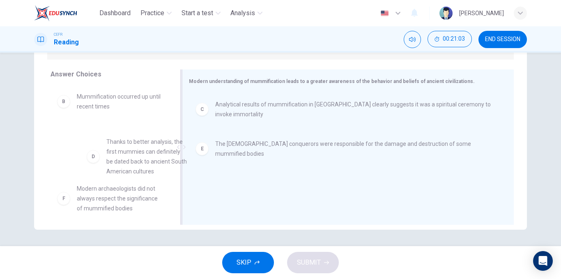
drag, startPoint x: 141, startPoint y: 148, endPoint x: 252, endPoint y: 142, distance: 110.6
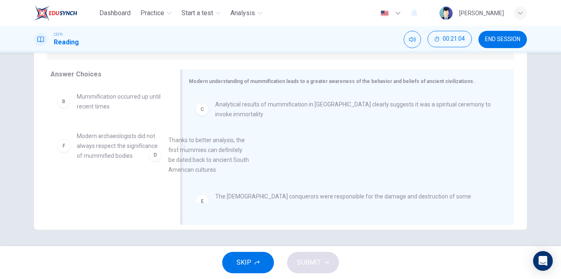
drag, startPoint x: 124, startPoint y: 154, endPoint x: 296, endPoint y: 159, distance: 172.1
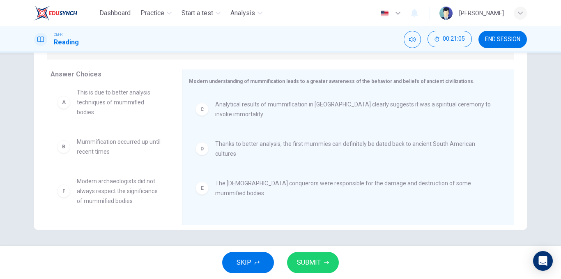
scroll to position [5, 0]
click at [300, 259] on span "SUBMIT" at bounding box center [309, 262] width 24 height 11
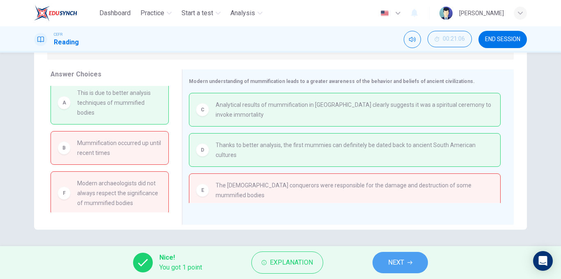
click at [382, 263] on button "NEXT" at bounding box center [399, 262] width 55 height 21
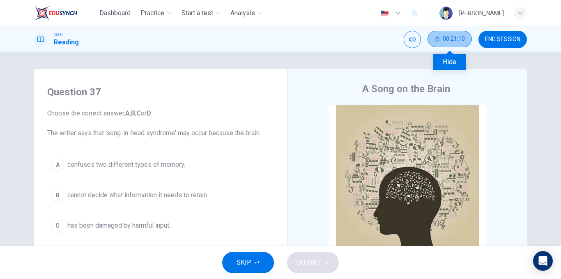
click at [444, 36] on span "00:21:10" at bounding box center [454, 39] width 22 height 7
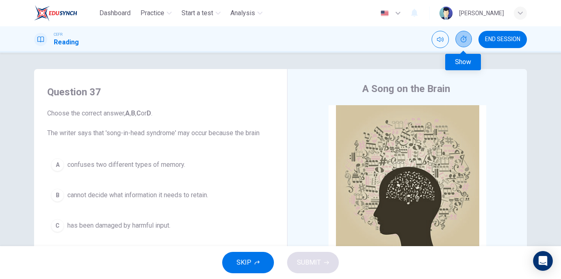
click at [457, 40] on button "Show" at bounding box center [463, 39] width 16 height 16
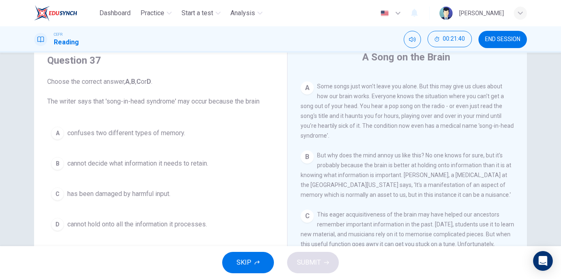
scroll to position [165, 0]
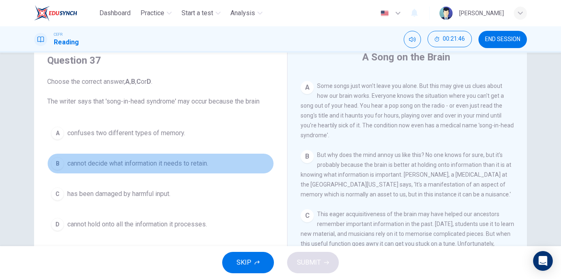
click at [165, 171] on button "B cannot decide what information it needs to retain." at bounding box center [160, 163] width 227 height 21
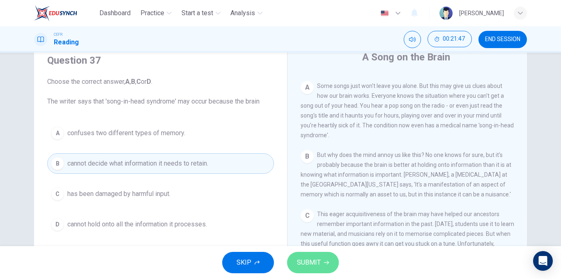
click at [305, 269] on button "SUBMIT" at bounding box center [313, 262] width 52 height 21
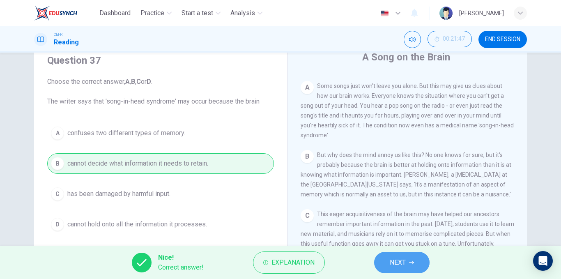
click at [400, 263] on span "NEXT" at bounding box center [398, 262] width 16 height 11
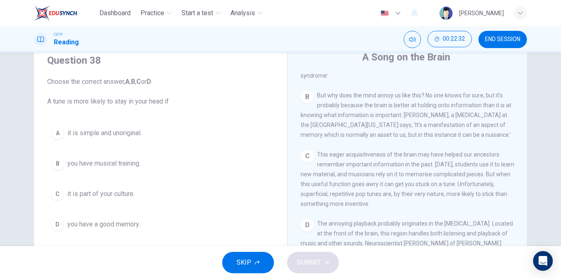
scroll to position [224, 0]
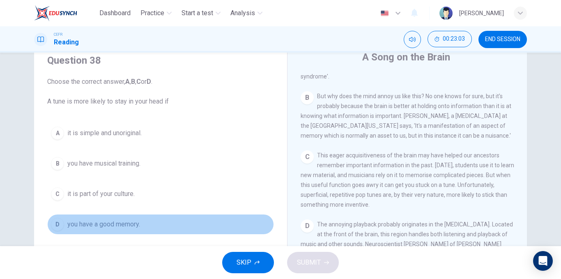
click at [129, 227] on span "you have a good memory." at bounding box center [103, 224] width 73 height 10
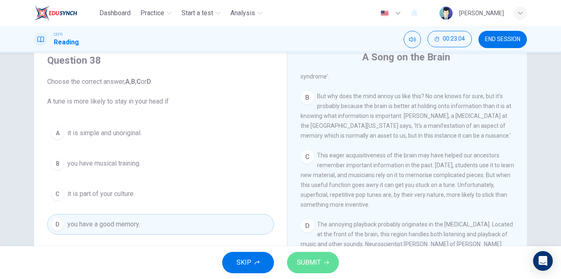
click at [303, 257] on span "SUBMIT" at bounding box center [309, 262] width 24 height 11
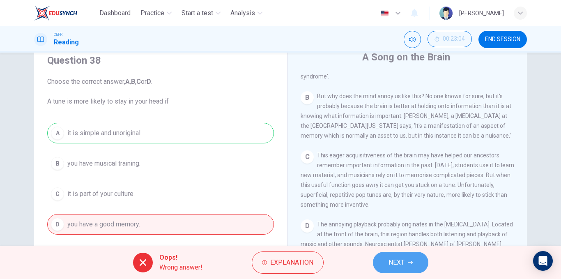
click at [402, 261] on span "NEXT" at bounding box center [396, 262] width 16 height 11
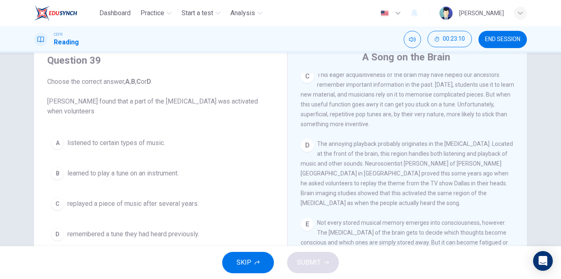
scroll to position [307, 0]
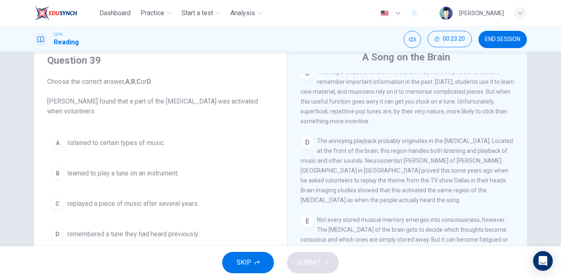
click at [101, 209] on button "C replayed a piece of music after several years." at bounding box center [160, 203] width 227 height 21
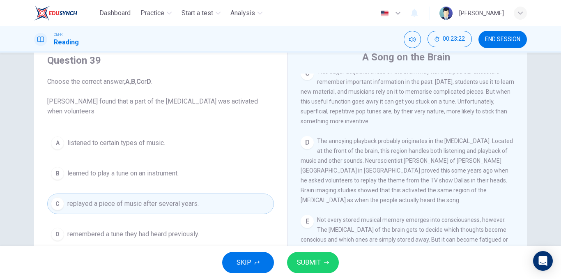
click at [319, 267] on span "SUBMIT" at bounding box center [309, 262] width 24 height 11
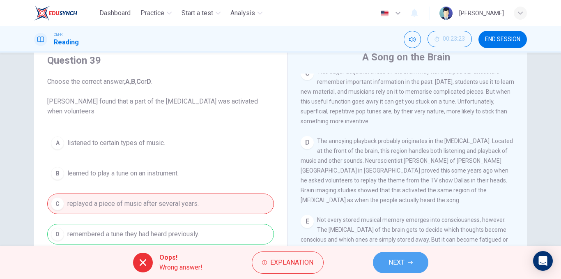
click at [397, 265] on span "NEXT" at bounding box center [396, 262] width 16 height 11
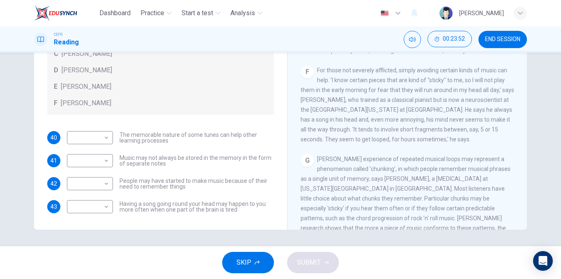
scroll to position [659, 0]
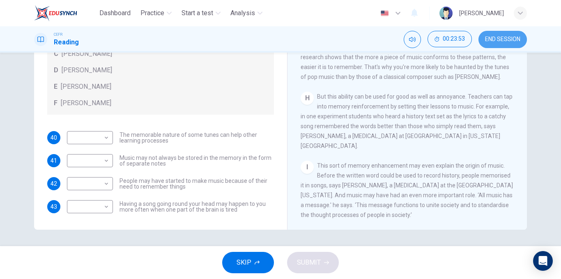
click at [497, 41] on span "END SESSION" at bounding box center [502, 39] width 35 height 7
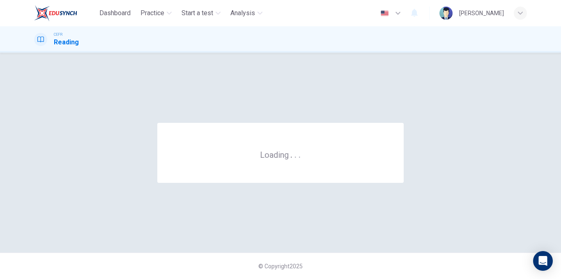
scroll to position [0, 0]
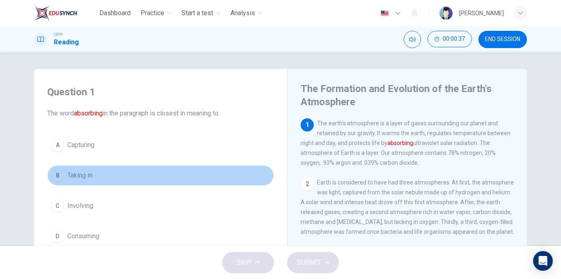
click at [88, 177] on span "Taking in" at bounding box center [79, 175] width 25 height 10
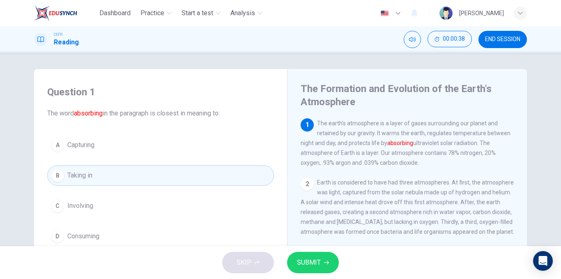
click at [307, 261] on span "SUBMIT" at bounding box center [309, 262] width 24 height 11
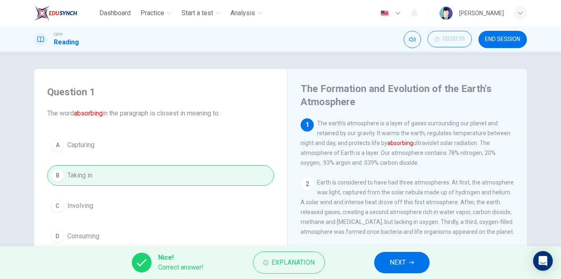
click at [406, 263] on span "NEXT" at bounding box center [398, 262] width 16 height 11
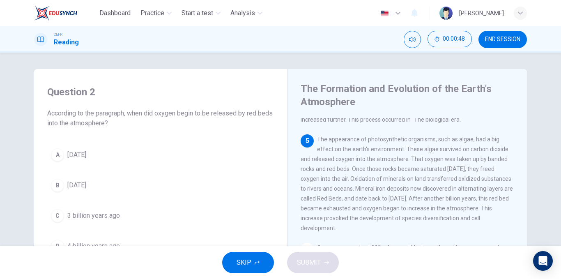
scroll to position [264, 0]
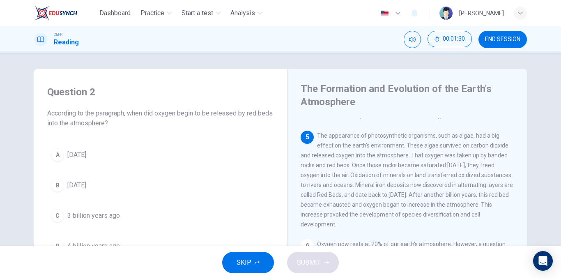
click at [85, 163] on button "A [DATE]" at bounding box center [160, 155] width 227 height 21
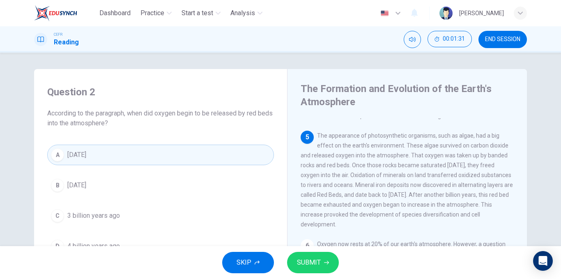
click at [321, 258] on button "SUBMIT" at bounding box center [313, 262] width 52 height 21
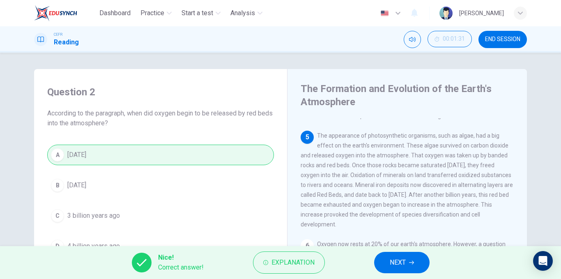
click at [392, 271] on button "NEXT" at bounding box center [401, 262] width 55 height 21
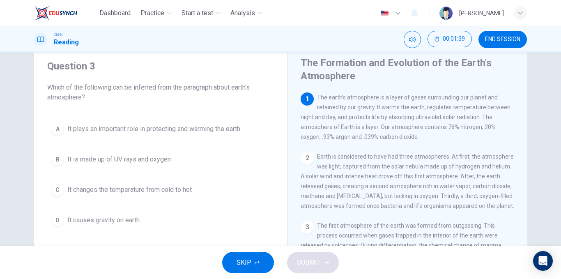
scroll to position [30, 0]
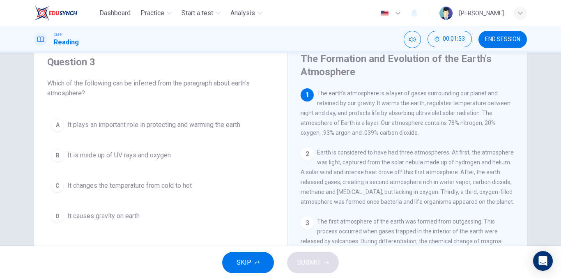
click at [130, 130] on button "A It plays an important role in protecting and warming the earth" at bounding box center [160, 125] width 227 height 21
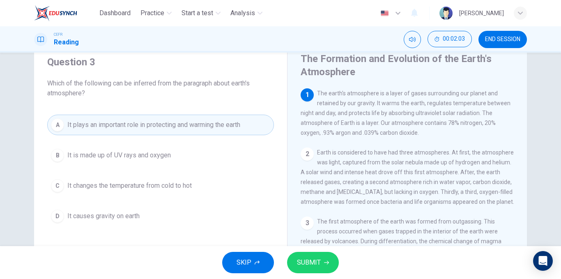
click at [304, 257] on span "SUBMIT" at bounding box center [309, 262] width 24 height 11
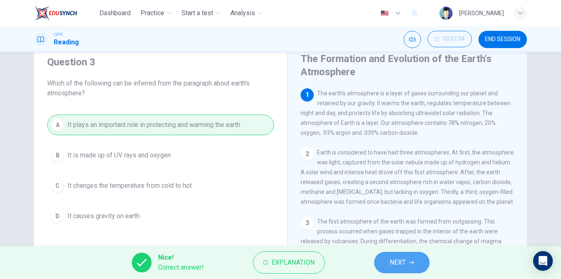
click at [379, 260] on button "NEXT" at bounding box center [401, 262] width 55 height 21
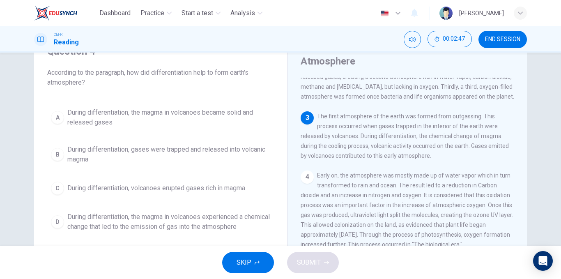
scroll to position [44, 0]
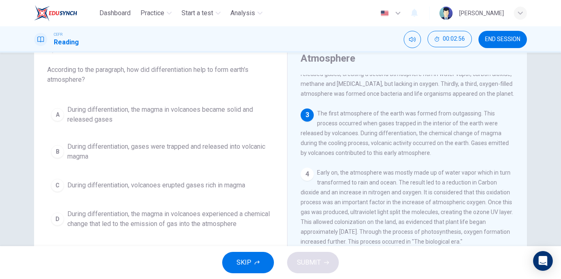
click at [159, 210] on span "During differentiation, the magma in volcanoes experienced a chemical change th…" at bounding box center [168, 219] width 203 height 20
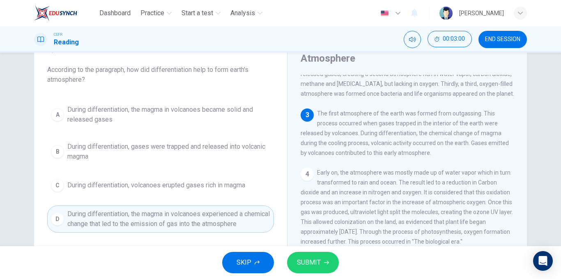
click at [300, 259] on span "SUBMIT" at bounding box center [309, 262] width 24 height 11
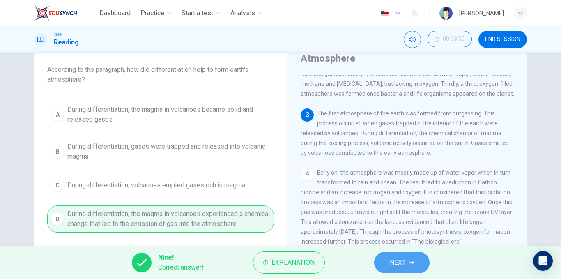
click at [388, 253] on button "NEXT" at bounding box center [401, 262] width 55 height 21
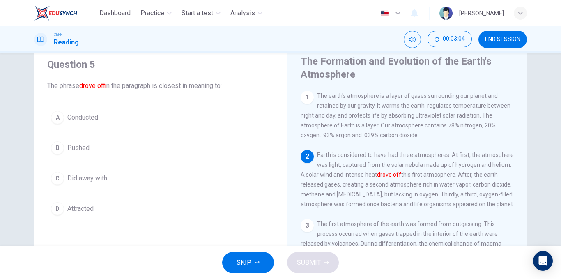
scroll to position [27, 0]
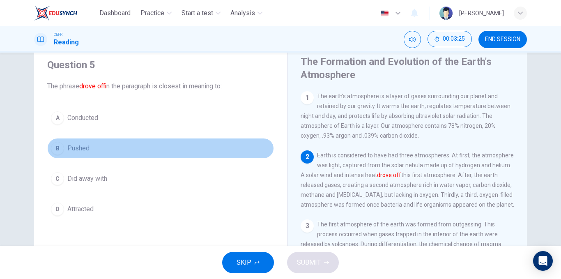
click at [81, 155] on button "B Pushed" at bounding box center [160, 148] width 227 height 21
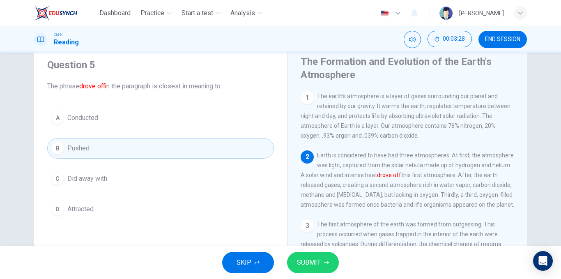
click at [304, 261] on span "SUBMIT" at bounding box center [309, 262] width 24 height 11
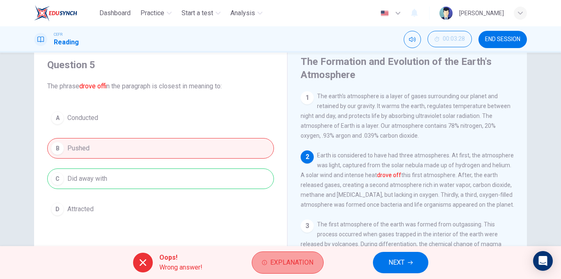
click at [284, 257] on span "Explanation" at bounding box center [291, 262] width 43 height 11
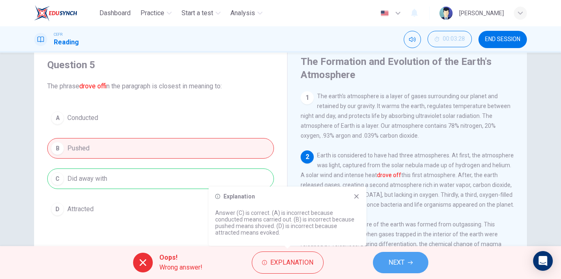
click at [378, 262] on button "NEXT" at bounding box center [400, 262] width 55 height 21
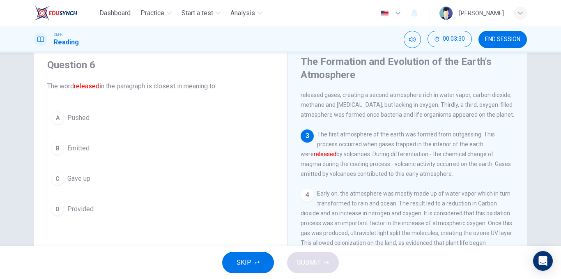
scroll to position [90, 0]
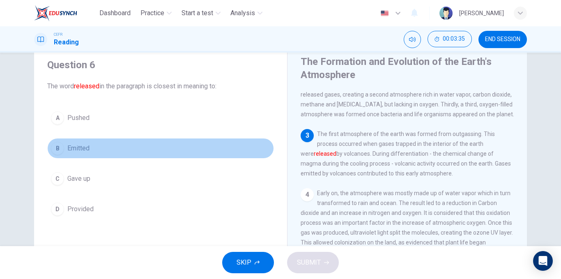
click at [68, 151] on span "Emitted" at bounding box center [78, 148] width 22 height 10
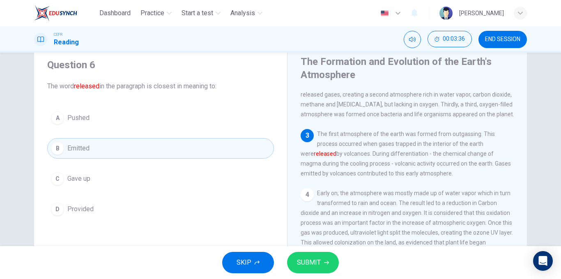
click at [305, 254] on button "SUBMIT" at bounding box center [313, 262] width 52 height 21
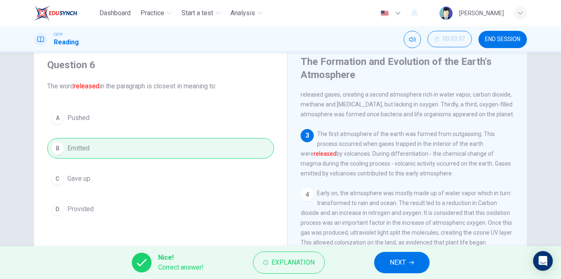
click at [398, 260] on span "NEXT" at bounding box center [398, 262] width 16 height 11
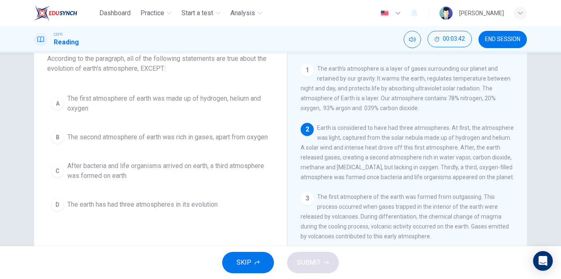
scroll to position [55, 0]
click at [227, 108] on span "The first atmosphere of earth was made up of hydrogen, helium and oxygen" at bounding box center [168, 103] width 203 height 20
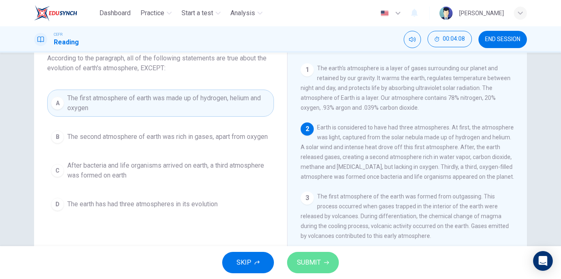
click at [322, 261] on button "SUBMIT" at bounding box center [313, 262] width 52 height 21
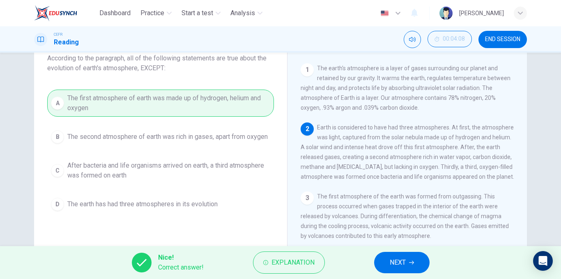
drag, startPoint x: 378, startPoint y: 264, endPoint x: 384, endPoint y: 273, distance: 10.6
click at [384, 273] on div "Nice! Correct answer! Explanation NEXT" at bounding box center [280, 262] width 561 height 33
click at [382, 262] on button "NEXT" at bounding box center [401, 262] width 55 height 21
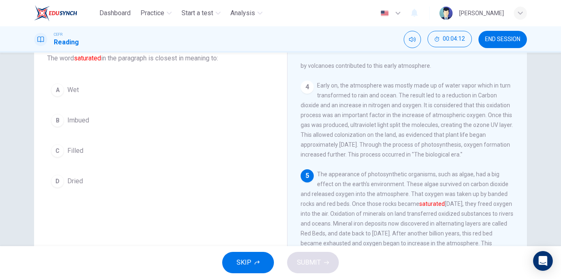
scroll to position [182, 0]
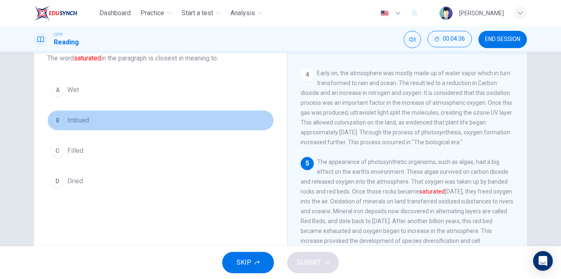
click at [77, 116] on span "Imbued" at bounding box center [78, 120] width 22 height 10
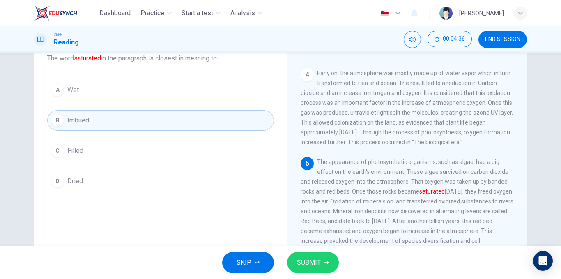
click at [304, 264] on span "SUBMIT" at bounding box center [309, 262] width 24 height 11
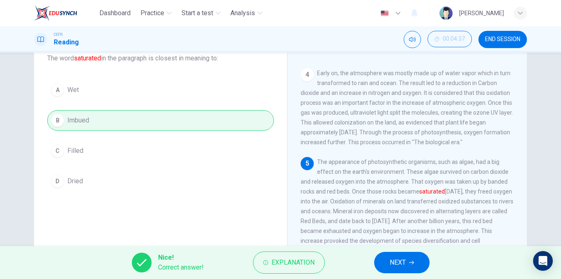
click at [380, 255] on button "NEXT" at bounding box center [401, 262] width 55 height 21
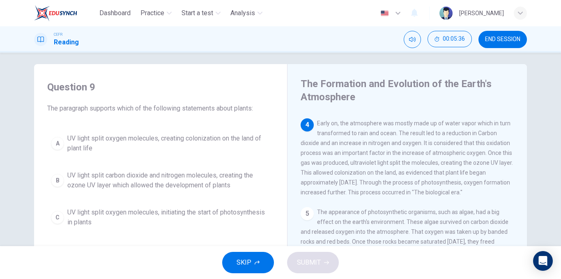
scroll to position [0, 0]
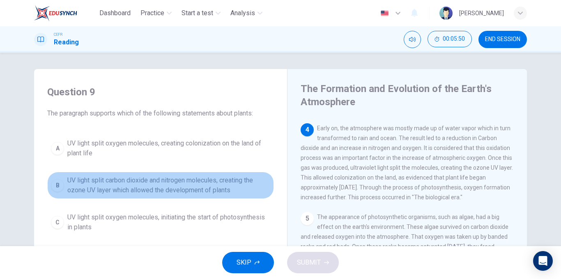
click at [103, 185] on span "UV light split carbon dioxide and nitrogen molecules, creating the ozone UV lay…" at bounding box center [168, 185] width 203 height 20
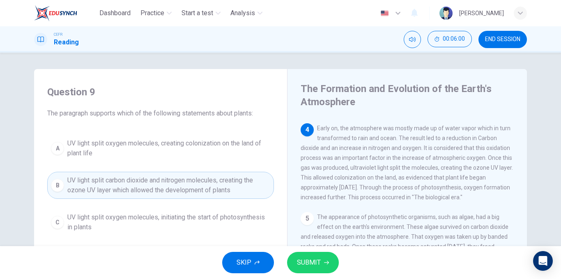
click at [304, 260] on span "SUBMIT" at bounding box center [309, 262] width 24 height 11
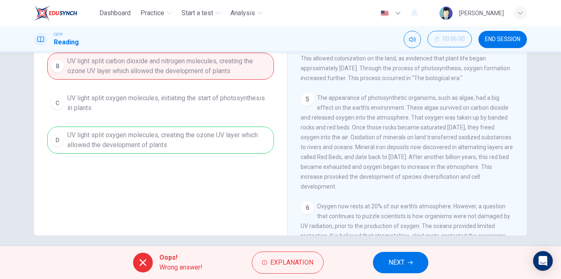
scroll to position [125, 0]
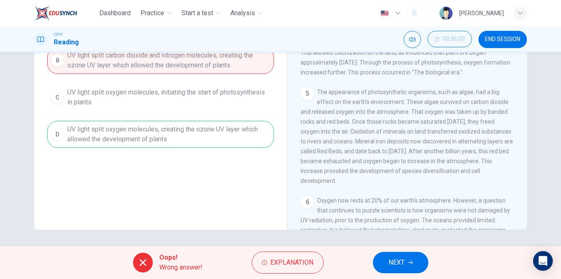
click at [392, 260] on span "NEXT" at bounding box center [396, 262] width 16 height 11
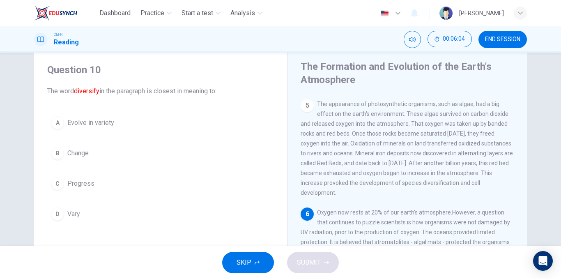
scroll to position [0, 0]
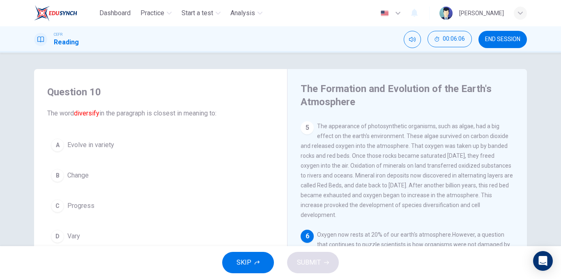
click at [71, 148] on span "Evolve in variety" at bounding box center [90, 145] width 47 height 10
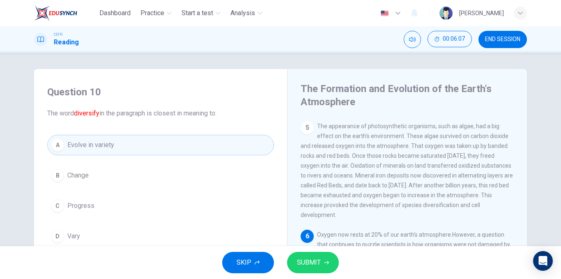
click at [322, 255] on button "SUBMIT" at bounding box center [313, 262] width 52 height 21
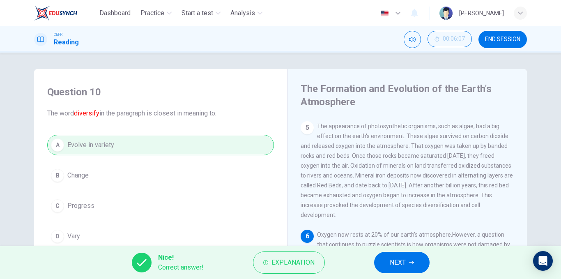
click at [387, 268] on button "NEXT" at bounding box center [401, 262] width 55 height 21
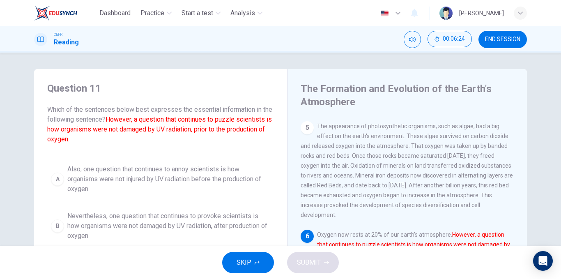
scroll to position [125, 0]
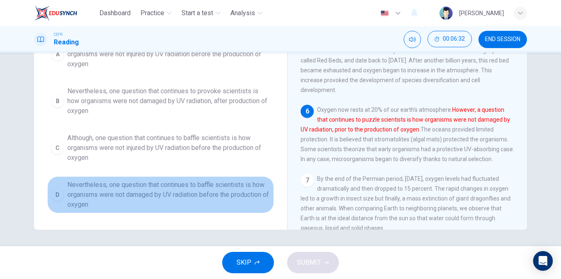
click at [177, 193] on span "Nevertheless, one question that continues to baffle scientists is how organisms…" at bounding box center [168, 195] width 203 height 30
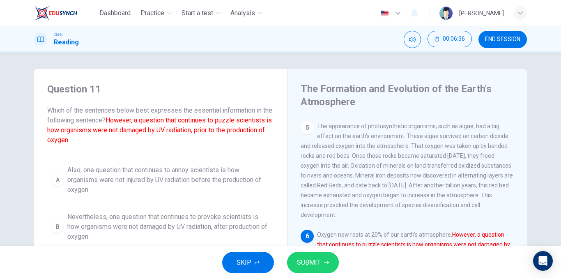
scroll to position [4, 0]
click at [322, 264] on button "SUBMIT" at bounding box center [313, 262] width 52 height 21
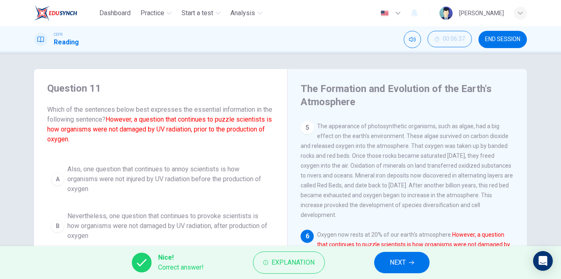
click at [377, 263] on button "NEXT" at bounding box center [401, 262] width 55 height 21
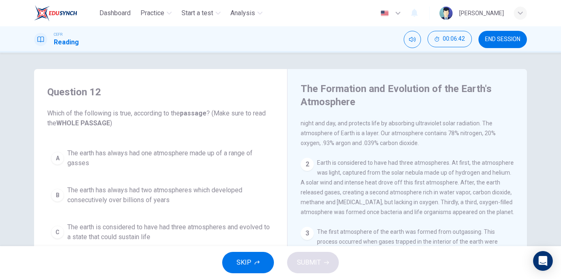
scroll to position [0, 0]
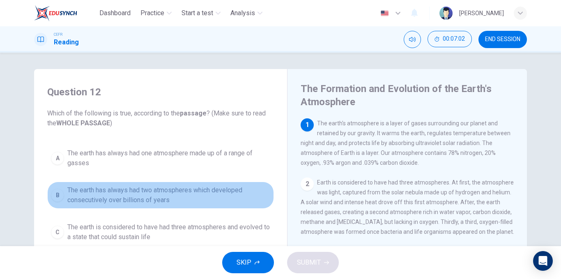
click at [168, 199] on span "The earth has always had two atmospheres which developed consecutively over bil…" at bounding box center [168, 195] width 203 height 20
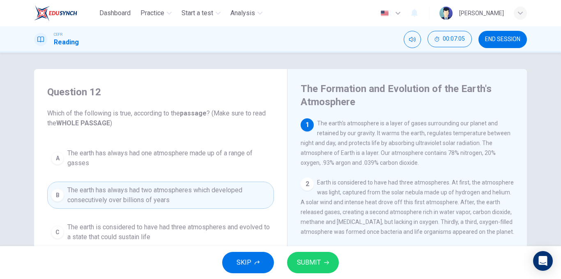
click at [309, 257] on span "SUBMIT" at bounding box center [309, 262] width 24 height 11
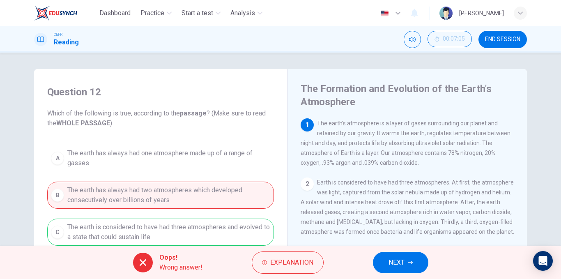
click at [411, 259] on button "NEXT" at bounding box center [400, 262] width 55 height 21
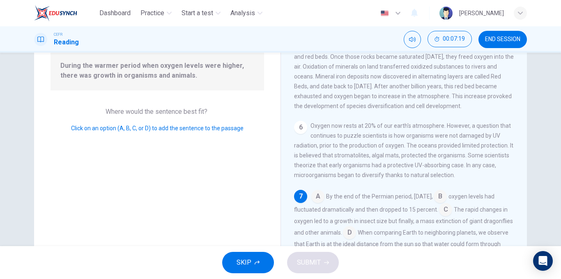
scroll to position [86, 0]
click at [356, 230] on input at bounding box center [349, 232] width 13 height 13
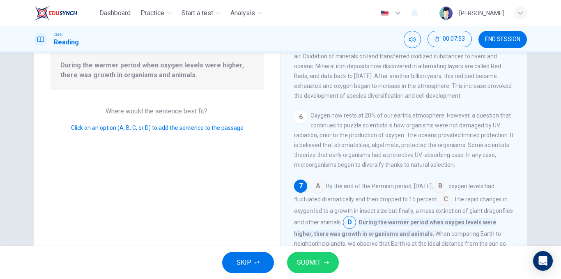
click at [310, 266] on span "SUBMIT" at bounding box center [309, 262] width 24 height 11
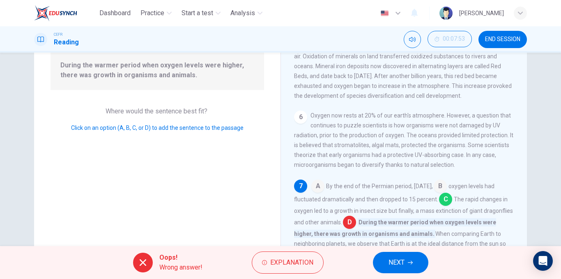
click at [403, 264] on span "NEXT" at bounding box center [396, 262] width 16 height 11
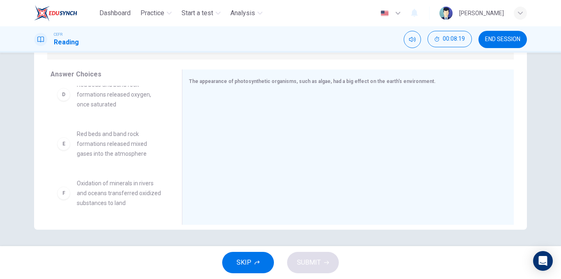
scroll to position [153, 0]
click at [145, 144] on span "Red beds and band rock formations released mixed gases into the atmosphere" at bounding box center [119, 142] width 85 height 30
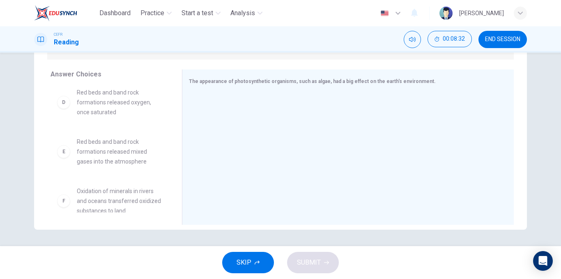
scroll to position [133, 0]
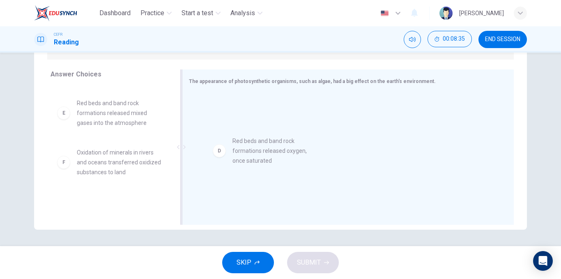
drag, startPoint x: 96, startPoint y: 113, endPoint x: 256, endPoint y: 153, distance: 165.4
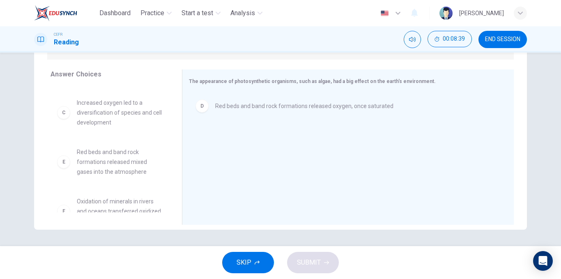
scroll to position [83, 0]
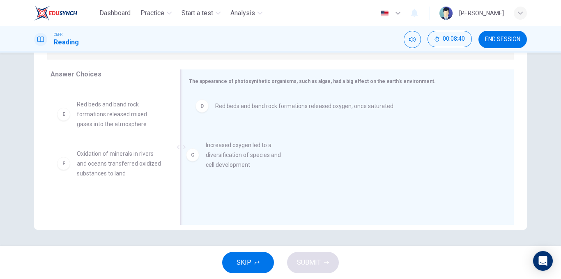
drag, startPoint x: 121, startPoint y: 115, endPoint x: 269, endPoint y: 165, distance: 156.7
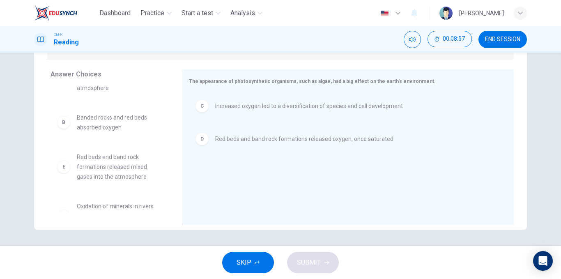
scroll to position [54, 0]
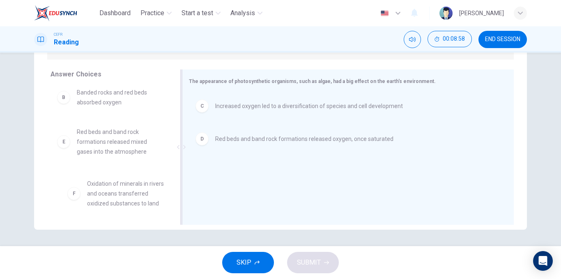
drag, startPoint x: 112, startPoint y: 203, endPoint x: 255, endPoint y: 200, distance: 142.5
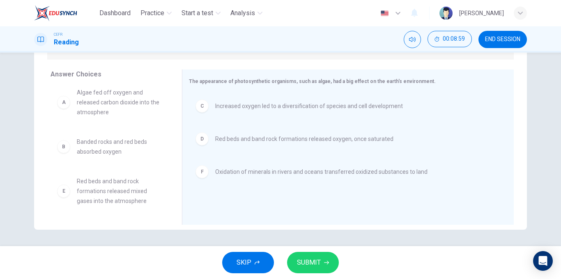
scroll to position [5, 0]
click at [300, 268] on button "SUBMIT" at bounding box center [313, 262] width 52 height 21
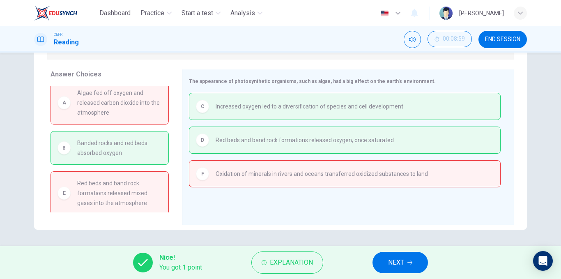
click at [395, 257] on span "NEXT" at bounding box center [396, 262] width 16 height 11
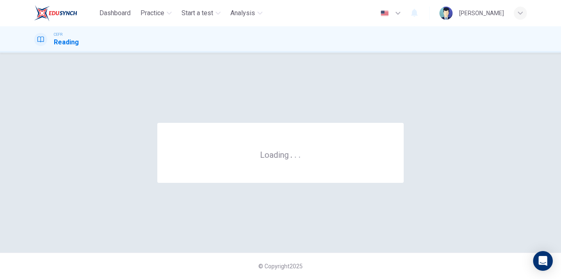
scroll to position [0, 0]
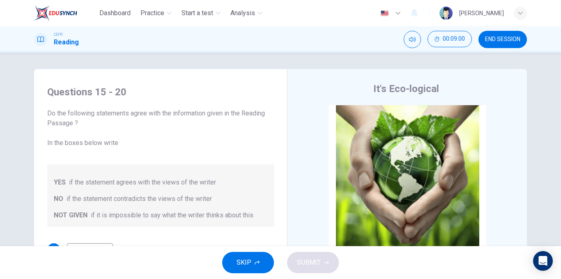
click at [494, 42] on button "END SESSION" at bounding box center [502, 39] width 48 height 17
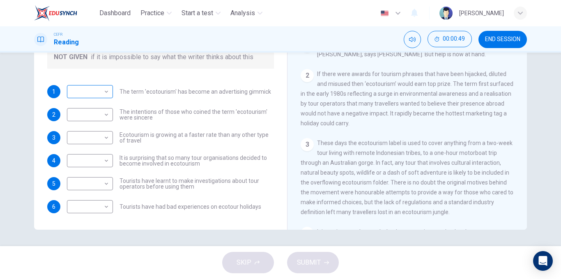
scroll to position [116, 0]
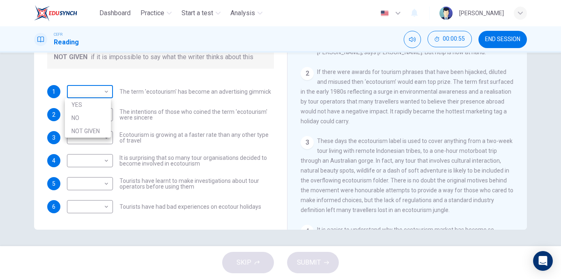
click at [90, 97] on body "Dashboard Practice Start a test Analysis English en ​ NORAZRINA IZZAHNIEY BINTI…" at bounding box center [280, 139] width 561 height 279
click at [90, 107] on li "YES" at bounding box center [88, 104] width 46 height 13
type input "YES"
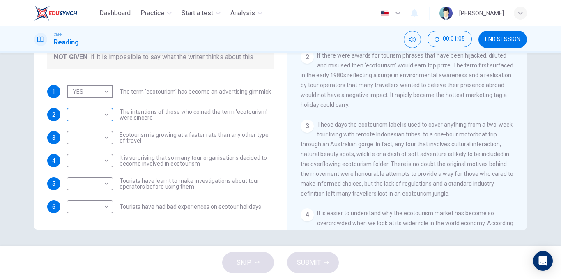
scroll to position [133, 0]
click at [96, 122] on body "Dashboard Practice Start a test Analysis English en ​ NORAZRINA IZZAHNIEY BINTI…" at bounding box center [280, 139] width 561 height 279
click at [93, 130] on li "YES" at bounding box center [88, 127] width 46 height 13
type input "YES"
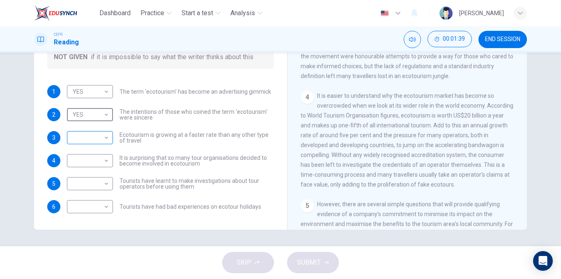
scroll to position [253, 0]
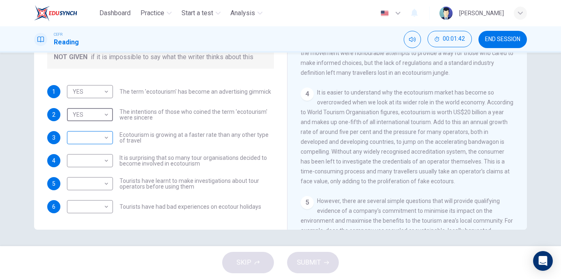
click at [87, 137] on body "Dashboard Practice Start a test Analysis English en ​ NORAZRINA IZZAHNIEY BINTI…" at bounding box center [280, 139] width 561 height 279
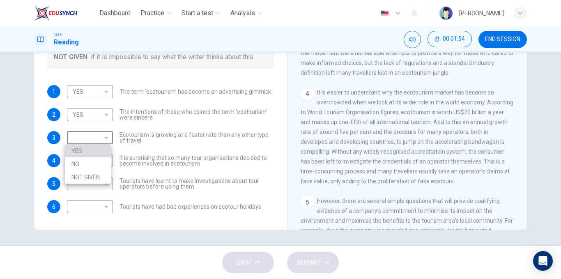
click at [95, 152] on li "YES" at bounding box center [88, 150] width 46 height 13
type input "YES"
click at [99, 112] on body "Dashboard Practice Start a test Analysis English en ​ NORAZRINA IZZAHNIEY BINTI…" at bounding box center [280, 139] width 561 height 279
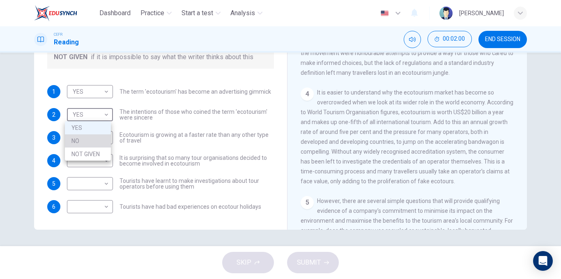
click at [91, 145] on li "NO" at bounding box center [88, 140] width 46 height 13
type input "NO"
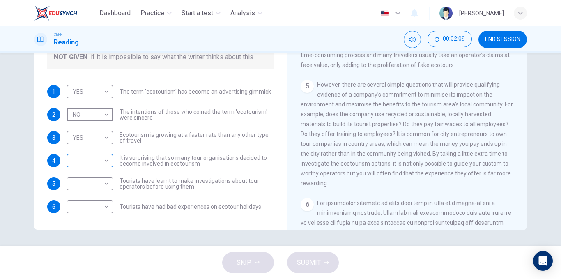
scroll to position [369, 0]
click at [89, 183] on body "Dashboard Practice Start a test Analysis English en ​ NORAZRINA IZZAHNIEY BINTI…" at bounding box center [280, 139] width 561 height 279
click at [119, 193] on div at bounding box center [280, 139] width 561 height 279
click at [103, 211] on body "Dashboard Practice Start a test Analysis English en ​ NORAZRINA IZZAHNIEY BINTI…" at bounding box center [280, 139] width 561 height 279
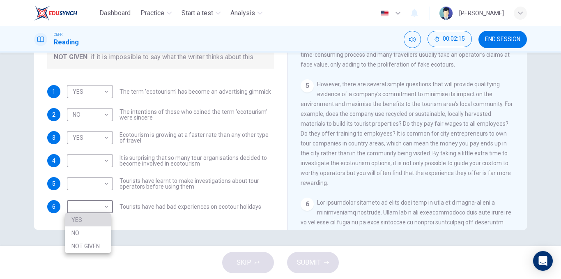
click at [93, 223] on li "YES" at bounding box center [88, 219] width 46 height 13
type input "YES"
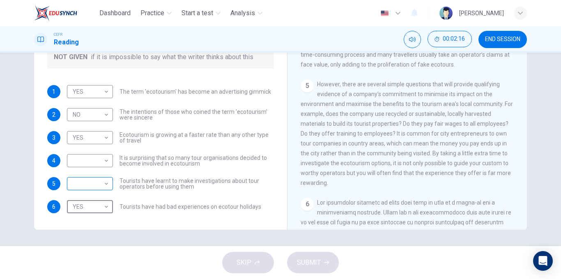
click at [92, 190] on body "Dashboard Practice Start a test Analysis English en ​ NORAZRINA IZZAHNIEY BINTI…" at bounding box center [280, 139] width 561 height 279
click at [86, 197] on li "YES" at bounding box center [88, 196] width 46 height 13
type input "YES"
click at [89, 162] on body "Dashboard Practice Start a test Analysis English en ​ NORAZRINA IZZAHNIEY BINTI…" at bounding box center [280, 139] width 561 height 279
click at [85, 186] on li "NO" at bounding box center [88, 186] width 46 height 13
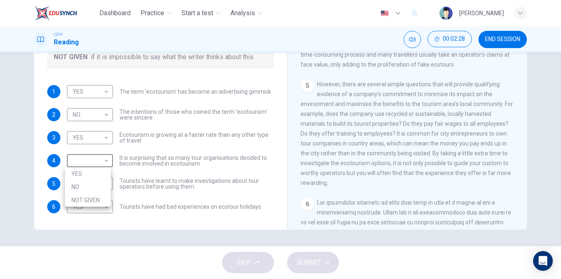
type input "NO"
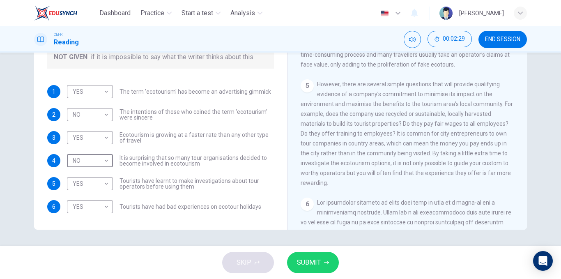
click at [303, 257] on span "SUBMIT" at bounding box center [309, 262] width 24 height 11
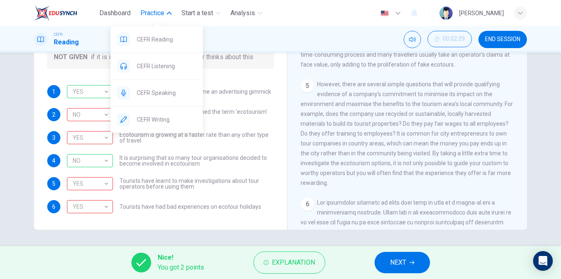
click at [149, 13] on span "Practice" at bounding box center [152, 13] width 24 height 10
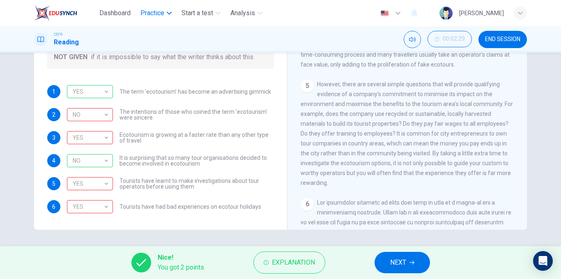
click at [149, 16] on span "Practice" at bounding box center [152, 13] width 24 height 10
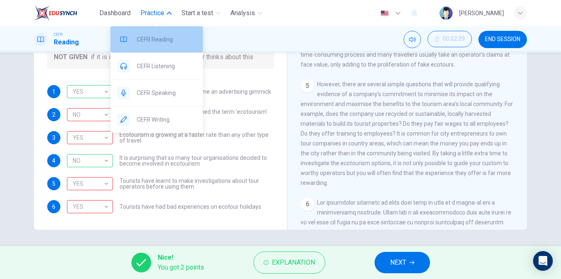
click at [154, 45] on div "CEFR Reading" at bounding box center [156, 39] width 92 height 26
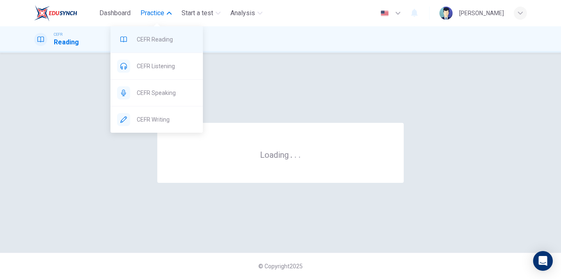
scroll to position [0, 0]
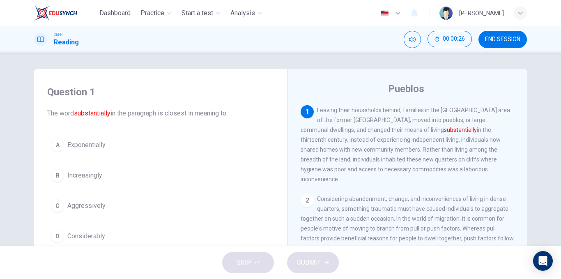
click at [99, 142] on span "Exponentially" at bounding box center [86, 145] width 38 height 10
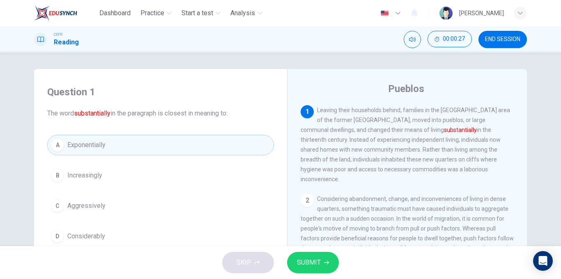
click at [323, 259] on button "SUBMIT" at bounding box center [313, 262] width 52 height 21
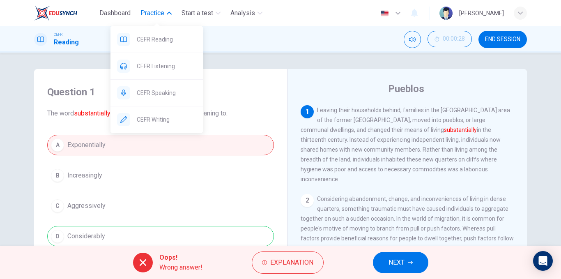
click at [155, 7] on button "Practice" at bounding box center [156, 13] width 38 height 15
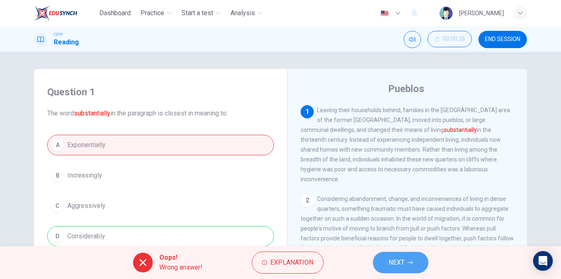
click at [422, 263] on button "NEXT" at bounding box center [400, 262] width 55 height 21
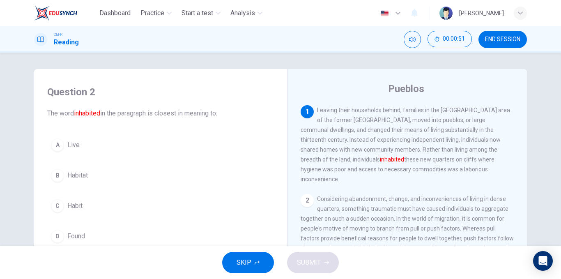
click at [78, 204] on span "Habit" at bounding box center [74, 206] width 15 height 10
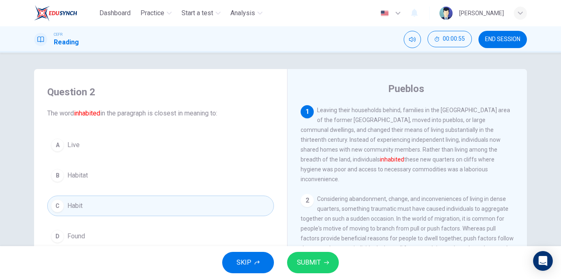
click at [300, 257] on span "SUBMIT" at bounding box center [309, 262] width 24 height 11
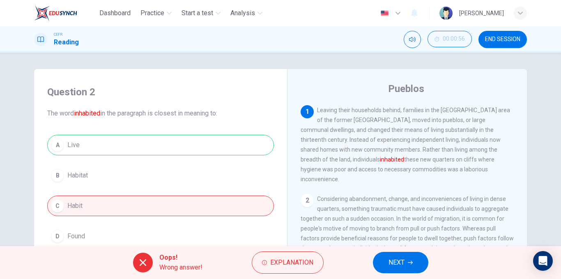
click at [380, 264] on button "NEXT" at bounding box center [400, 262] width 55 height 21
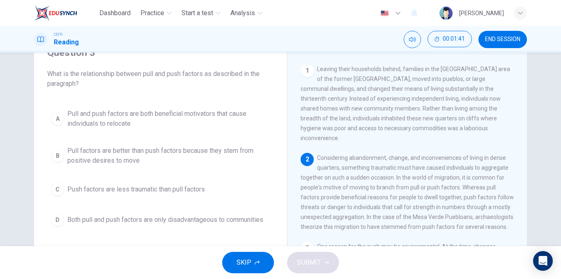
scroll to position [40, 0]
click at [142, 112] on span "Pull and push factors are both beneficial motivators that cause individuals to …" at bounding box center [168, 118] width 203 height 20
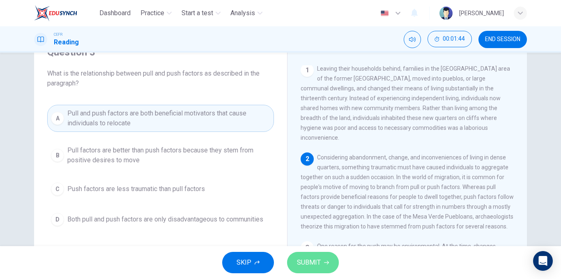
click at [303, 267] on span "SUBMIT" at bounding box center [309, 262] width 24 height 11
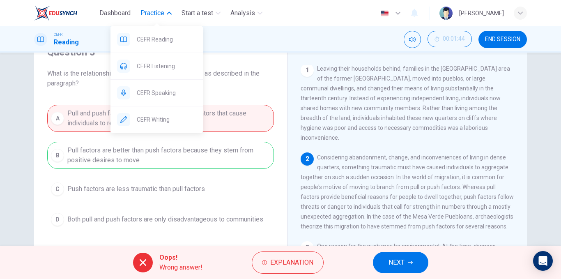
click at [161, 15] on span "Practice" at bounding box center [152, 13] width 24 height 10
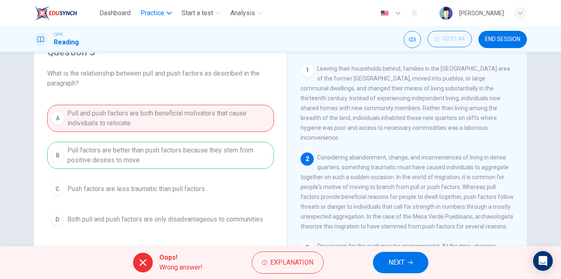
click at [159, 18] on span "Practice" at bounding box center [152, 13] width 24 height 10
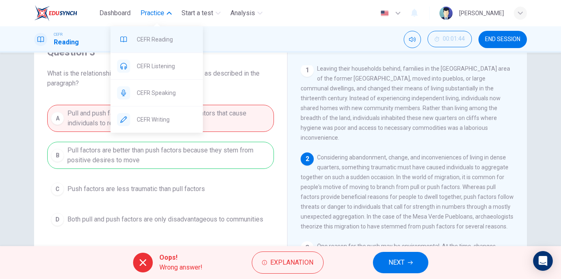
click at [150, 33] on div "CEFR Reading" at bounding box center [156, 39] width 92 height 26
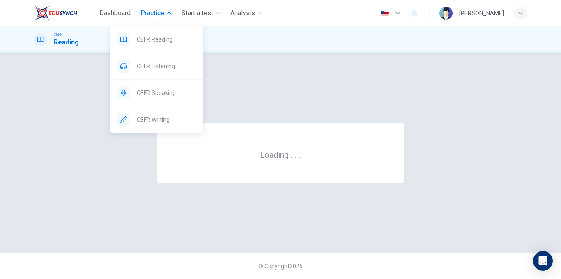
scroll to position [0, 0]
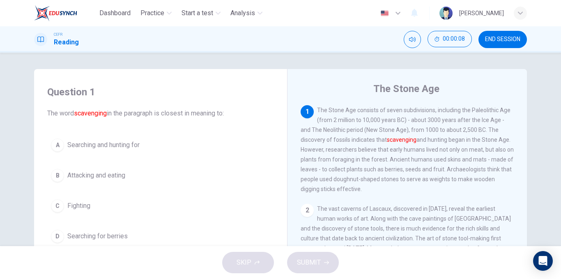
click at [128, 147] on span "Searching and hunting for" at bounding box center [103, 145] width 72 height 10
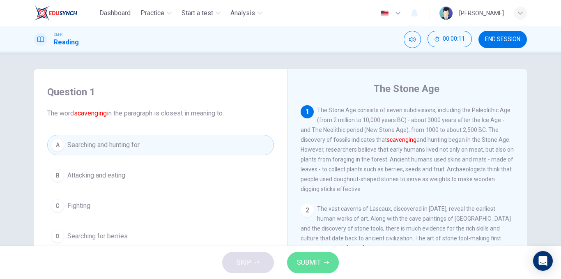
click at [326, 267] on button "SUBMIT" at bounding box center [313, 262] width 52 height 21
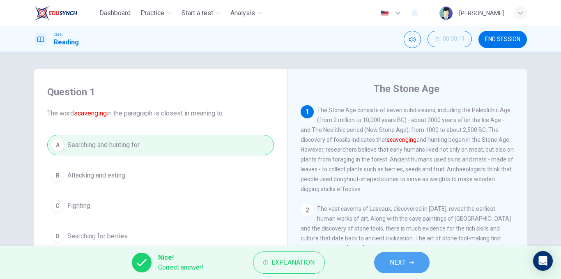
click at [408, 270] on button "NEXT" at bounding box center [401, 262] width 55 height 21
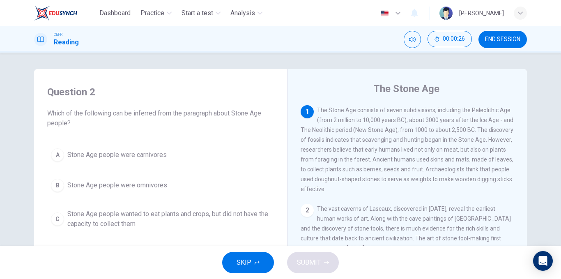
click at [165, 188] on button "B Stone Age people were omnivores" at bounding box center [160, 185] width 227 height 21
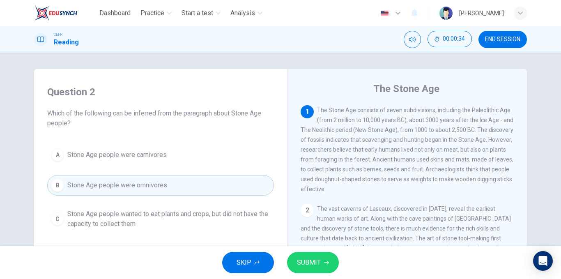
scroll to position [125, 0]
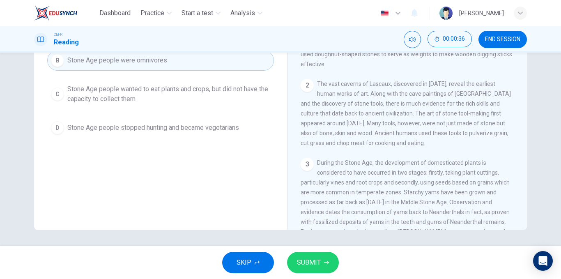
click at [298, 261] on span "SUBMIT" at bounding box center [309, 262] width 24 height 11
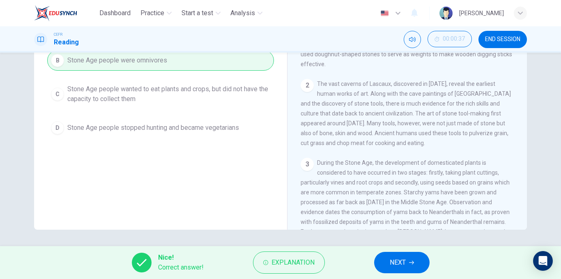
click at [398, 268] on span "NEXT" at bounding box center [398, 262] width 16 height 11
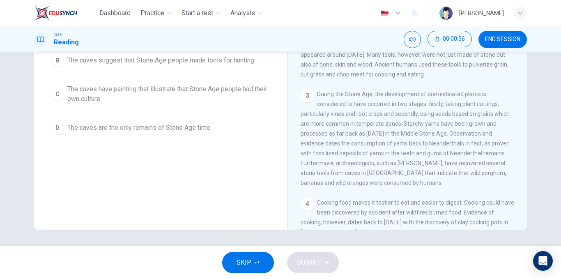
click at [108, 96] on span "The caves have painting that illustrate that Stone Age people had their own cul…" at bounding box center [168, 94] width 203 height 20
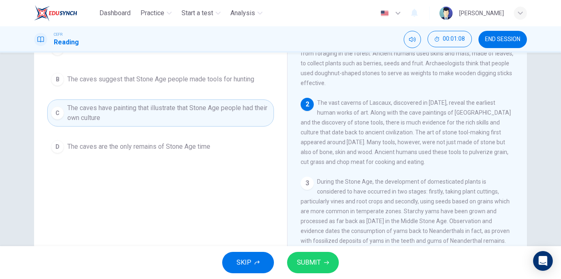
scroll to position [106, 0]
click at [295, 266] on button "SUBMIT" at bounding box center [313, 262] width 52 height 21
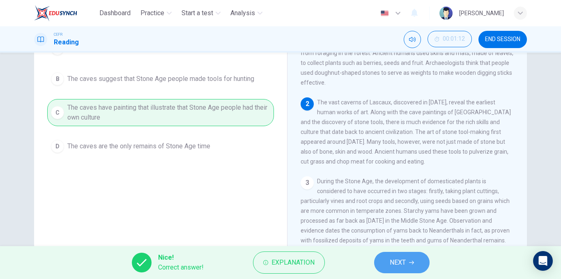
click at [384, 263] on button "NEXT" at bounding box center [401, 262] width 55 height 21
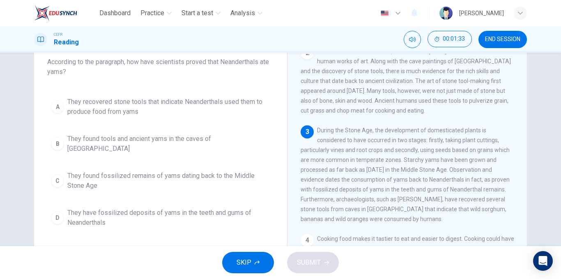
scroll to position [52, 0]
click at [115, 208] on span "They have fossilized deposits of yams in the teeth and gums of Neanderthals" at bounding box center [168, 217] width 203 height 20
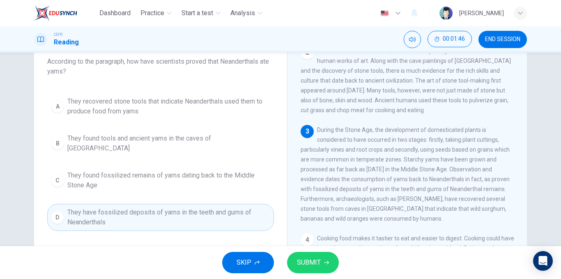
click at [304, 255] on button "SUBMIT" at bounding box center [313, 262] width 52 height 21
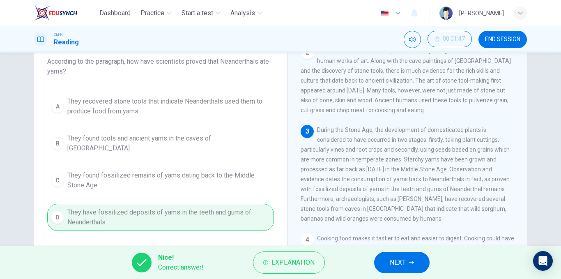
click at [394, 258] on span "NEXT" at bounding box center [398, 262] width 16 height 11
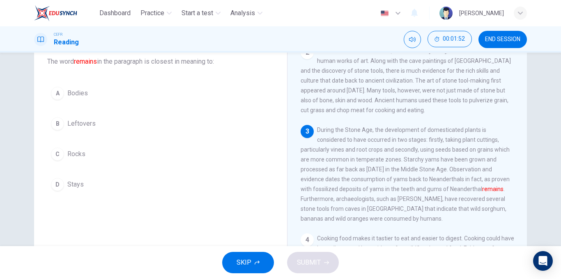
click at [73, 128] on button "B Leftovers" at bounding box center [160, 123] width 227 height 21
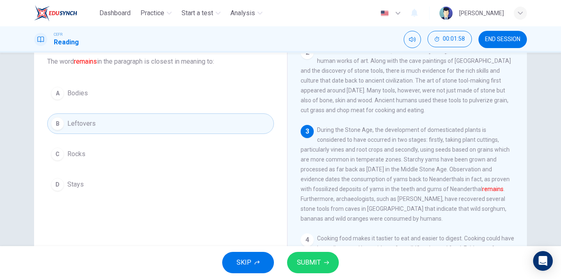
click at [146, 188] on button "D Stays" at bounding box center [160, 184] width 227 height 21
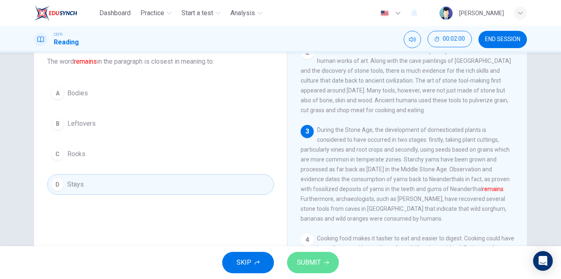
click at [306, 256] on button "SUBMIT" at bounding box center [313, 262] width 52 height 21
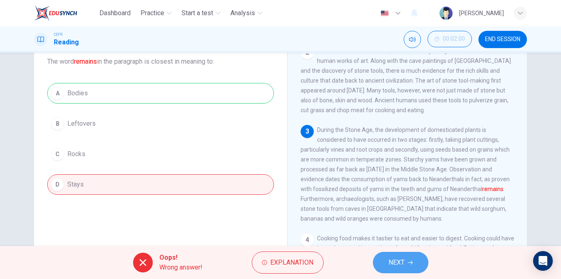
click at [392, 263] on span "NEXT" at bounding box center [396, 262] width 16 height 11
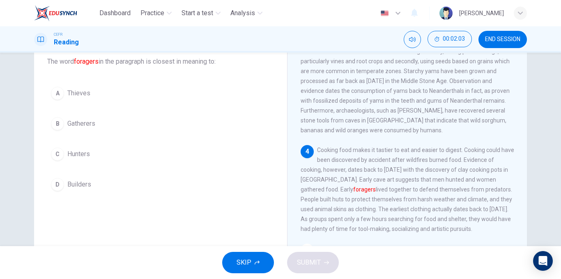
scroll to position [195, 0]
click at [87, 131] on button "B Gatherers" at bounding box center [160, 123] width 227 height 21
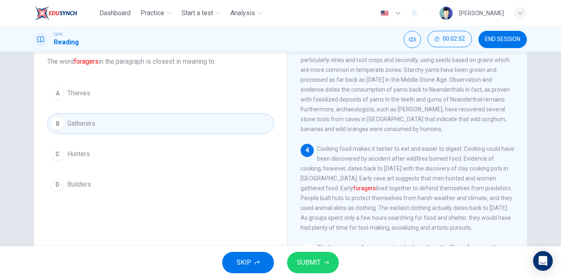
click at [57, 154] on div "C" at bounding box center [57, 153] width 13 height 13
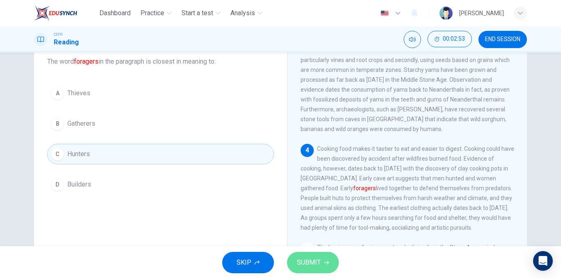
click at [328, 255] on button "SUBMIT" at bounding box center [313, 262] width 52 height 21
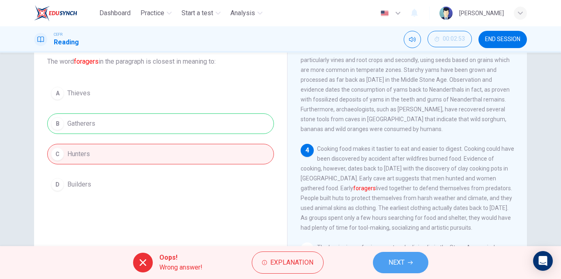
click at [385, 270] on button "NEXT" at bounding box center [400, 262] width 55 height 21
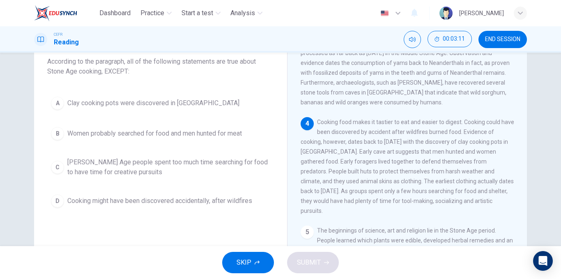
scroll to position [222, 0]
click at [204, 204] on span "Cooking might have been discovered accidentally, after wildfires" at bounding box center [159, 201] width 185 height 10
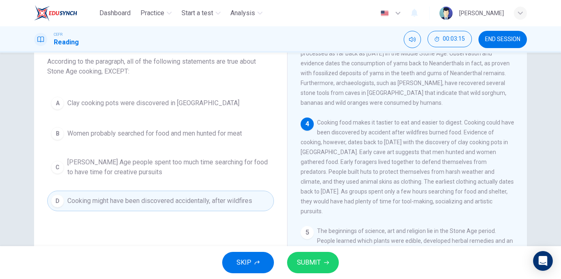
click at [293, 263] on button "SUBMIT" at bounding box center [313, 262] width 52 height 21
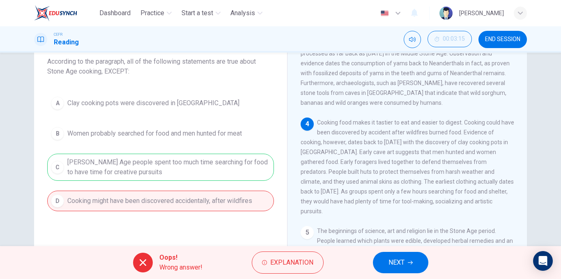
click at [382, 266] on button "NEXT" at bounding box center [400, 262] width 55 height 21
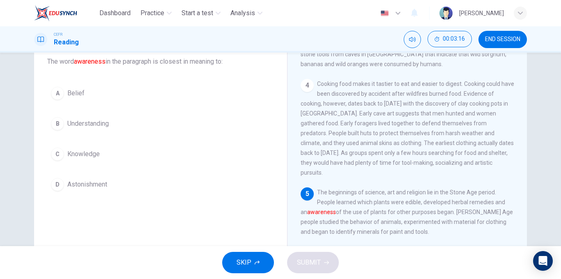
scroll to position [292, 0]
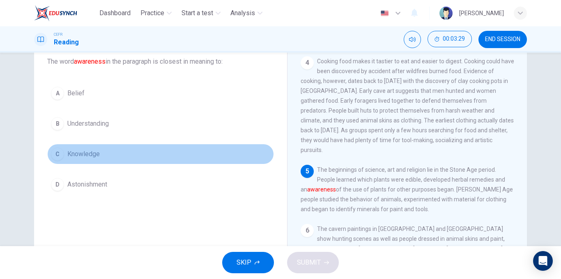
click at [71, 161] on button "C Knowledge" at bounding box center [160, 154] width 227 height 21
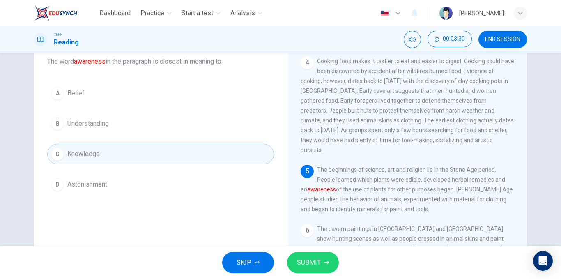
click at [292, 257] on button "SUBMIT" at bounding box center [313, 262] width 52 height 21
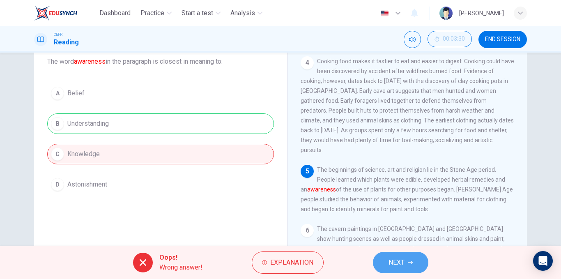
click at [408, 255] on button "NEXT" at bounding box center [400, 262] width 55 height 21
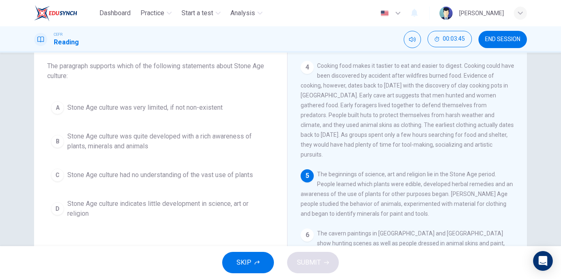
scroll to position [48, 0]
click at [91, 144] on span "Stone Age culture was quite developed with a rich awareness of plants, minerals…" at bounding box center [168, 141] width 203 height 20
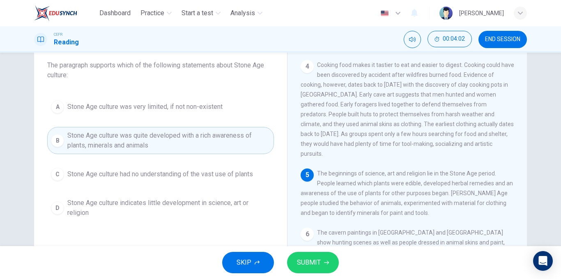
click at [314, 271] on button "SUBMIT" at bounding box center [313, 262] width 52 height 21
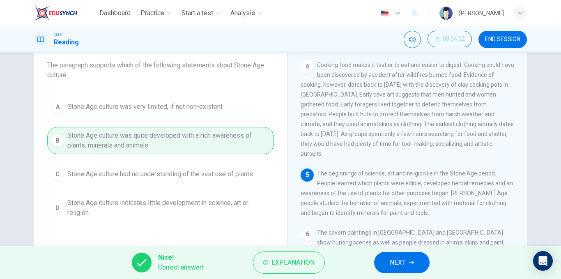
click at [390, 262] on span "NEXT" at bounding box center [398, 262] width 16 height 11
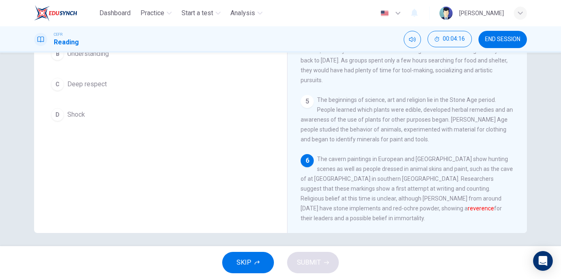
scroll to position [0, 0]
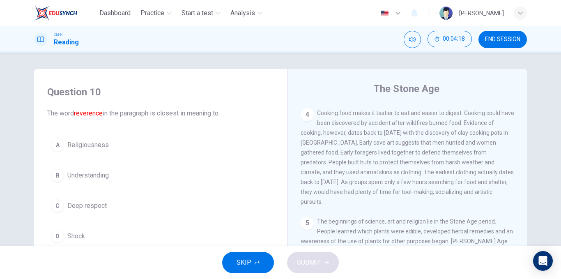
click at [88, 208] on span "Deep respect" at bounding box center [86, 206] width 39 height 10
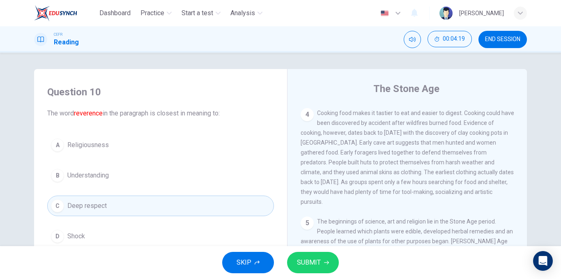
click at [323, 263] on button "SUBMIT" at bounding box center [313, 262] width 52 height 21
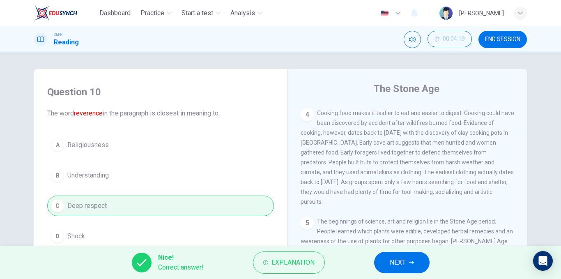
click at [379, 259] on button "NEXT" at bounding box center [401, 262] width 55 height 21
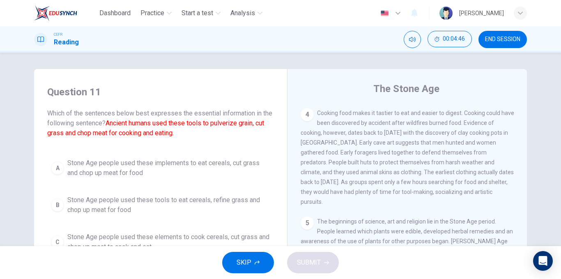
scroll to position [125, 0]
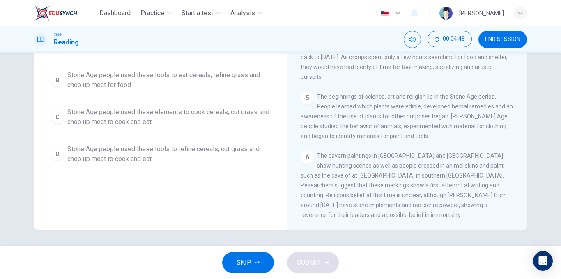
click at [147, 160] on span "Stone Age people used these tools to refine cereals, cut grass and chop up meat…" at bounding box center [168, 154] width 203 height 20
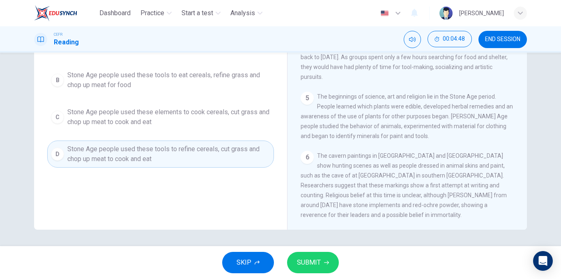
scroll to position [0, 0]
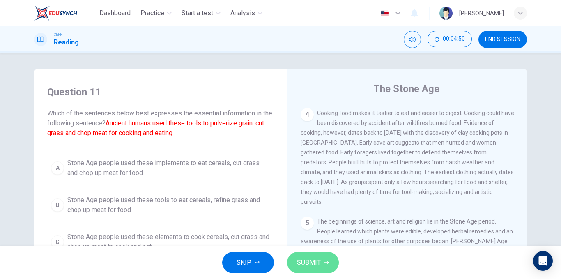
click at [314, 258] on span "SUBMIT" at bounding box center [309, 262] width 24 height 11
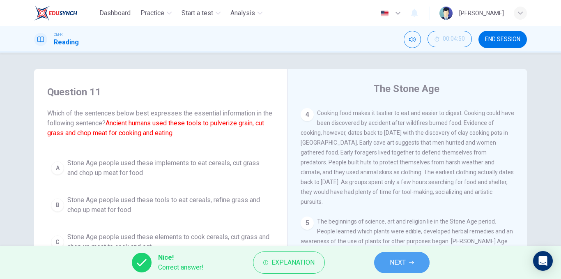
click at [418, 255] on button "NEXT" at bounding box center [401, 262] width 55 height 21
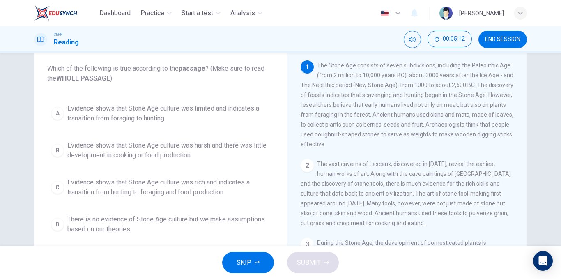
scroll to position [45, 0]
click at [109, 178] on span "Evidence shows that Stone Age culture was rich and indicates a transition from …" at bounding box center [168, 187] width 203 height 20
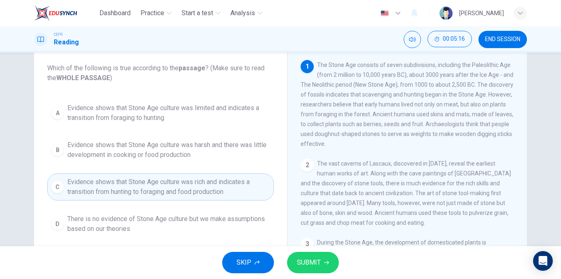
click at [313, 254] on button "SUBMIT" at bounding box center [313, 262] width 52 height 21
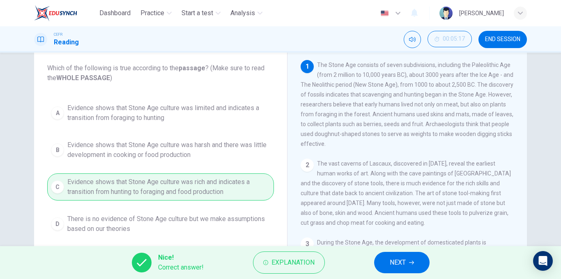
click at [395, 253] on button "NEXT" at bounding box center [401, 262] width 55 height 21
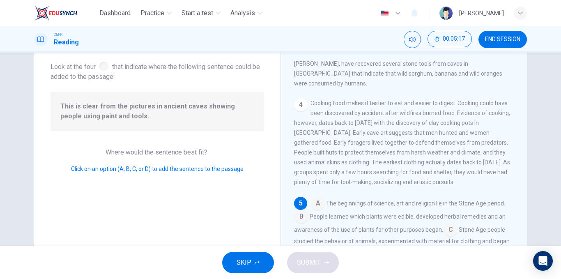
scroll to position [306, 0]
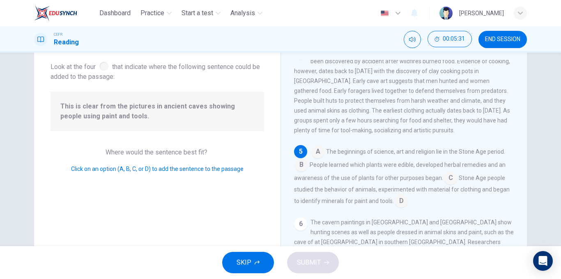
click at [297, 172] on input at bounding box center [301, 165] width 13 height 13
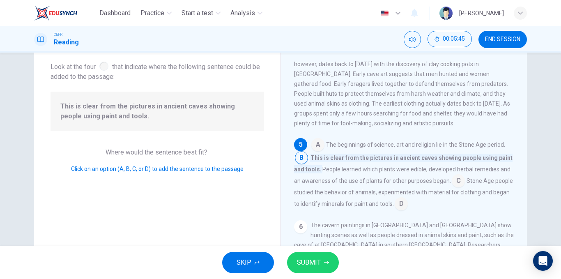
click at [452, 188] on input at bounding box center [458, 181] width 13 height 13
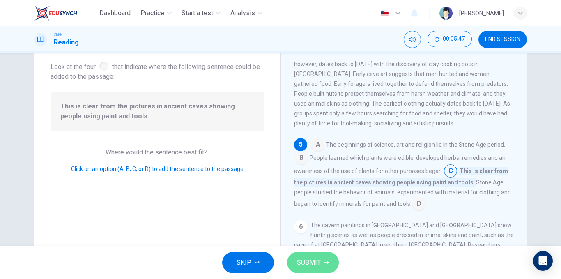
click at [310, 253] on button "SUBMIT" at bounding box center [313, 262] width 52 height 21
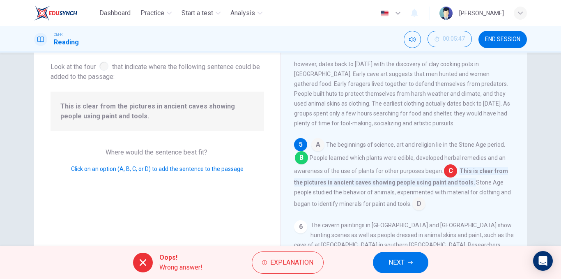
click at [411, 262] on icon "button" at bounding box center [410, 263] width 5 height 4
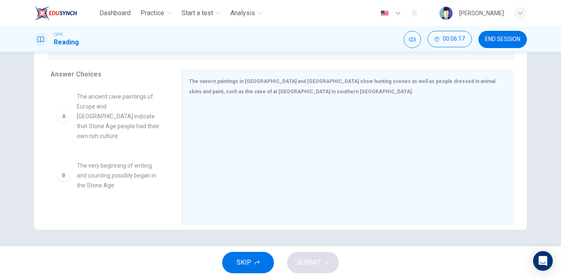
scroll to position [0, 0]
click at [151, 130] on div "A The ancient cave paintings of Europe and North Africa indicate that Stone Age…" at bounding box center [109, 117] width 118 height 62
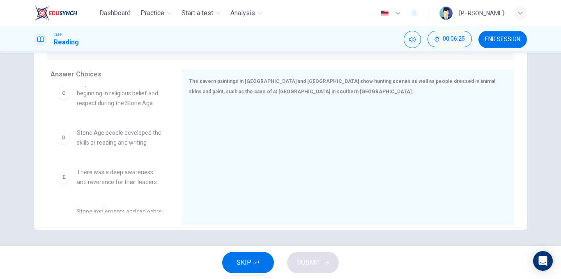
scroll to position [141, 0]
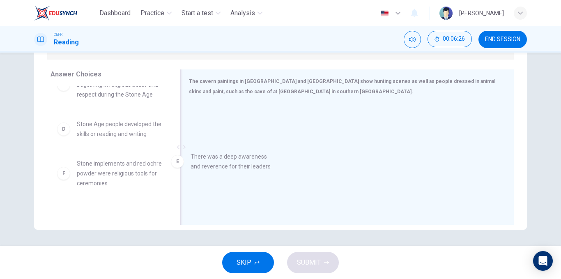
drag, startPoint x: 149, startPoint y: 164, endPoint x: 278, endPoint y: 170, distance: 128.2
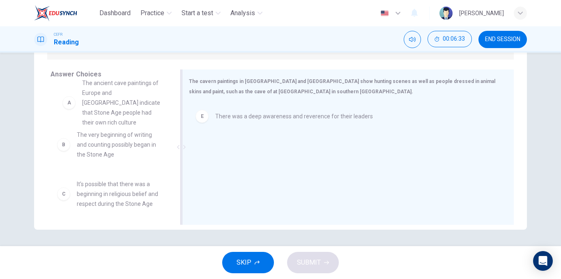
scroll to position [14, 0]
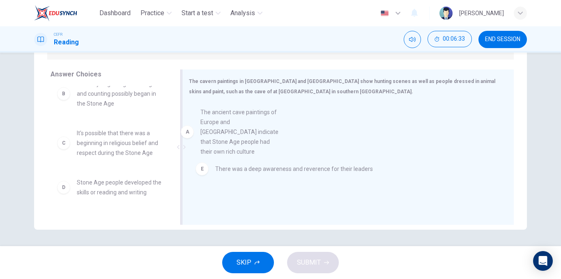
drag, startPoint x: 123, startPoint y: 105, endPoint x: 251, endPoint y: 135, distance: 131.1
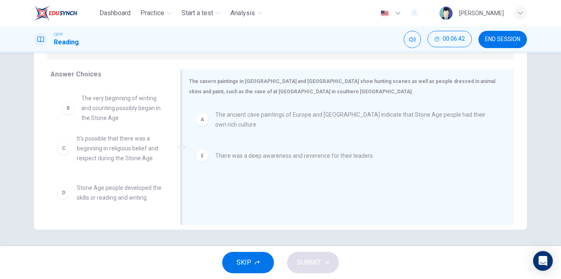
scroll to position [0, 0]
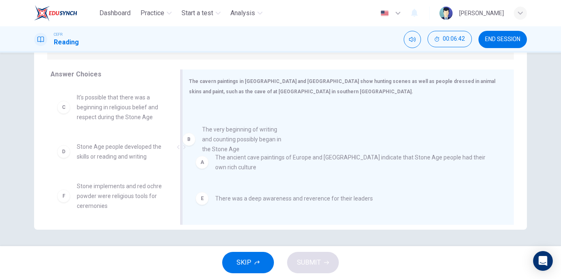
drag, startPoint x: 135, startPoint y: 110, endPoint x: 290, endPoint y: 151, distance: 159.9
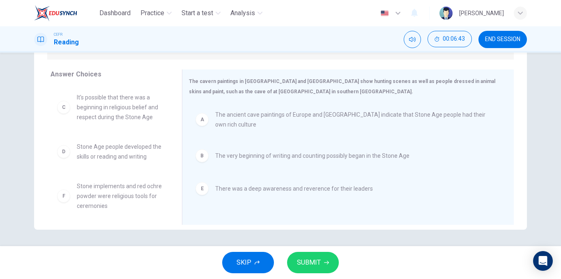
click at [318, 264] on span "SUBMIT" at bounding box center [309, 262] width 24 height 11
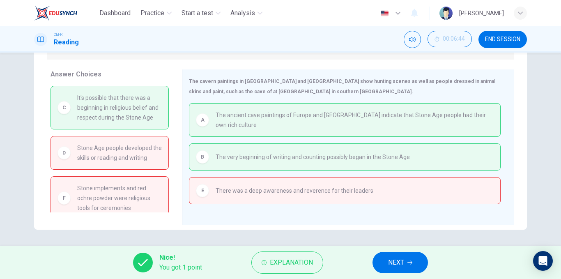
click at [390, 260] on span "NEXT" at bounding box center [396, 262] width 16 height 11
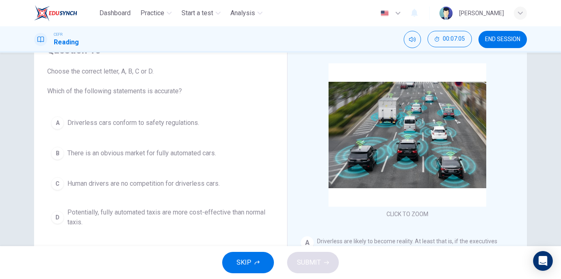
scroll to position [42, 0]
click at [130, 222] on span "Potentially, fully automated taxis are more cost-effective than normal taxis." at bounding box center [168, 217] width 203 height 20
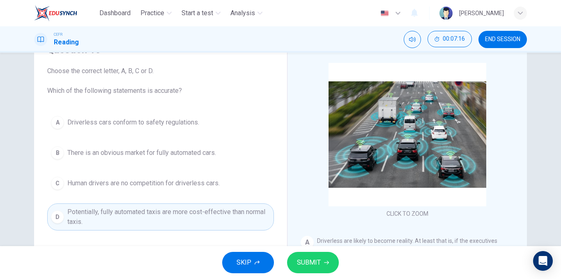
click at [310, 265] on span "SUBMIT" at bounding box center [309, 262] width 24 height 11
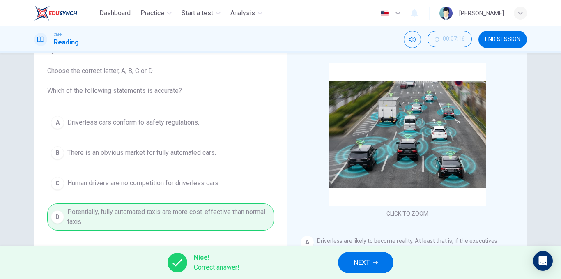
click at [348, 262] on button "NEXT" at bounding box center [365, 262] width 55 height 21
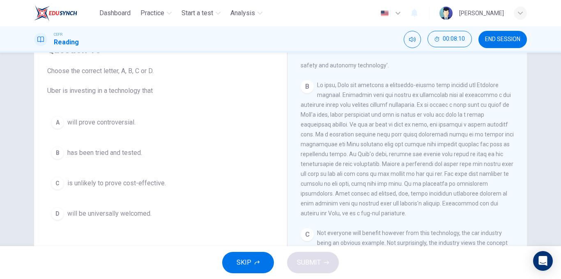
scroll to position [225, 0]
click at [133, 182] on span "is unlikely to prove cost-effective." at bounding box center [116, 183] width 99 height 10
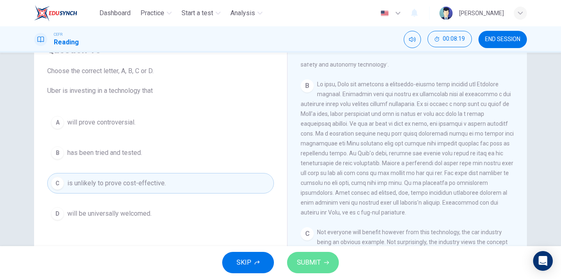
click at [303, 258] on span "SUBMIT" at bounding box center [309, 262] width 24 height 11
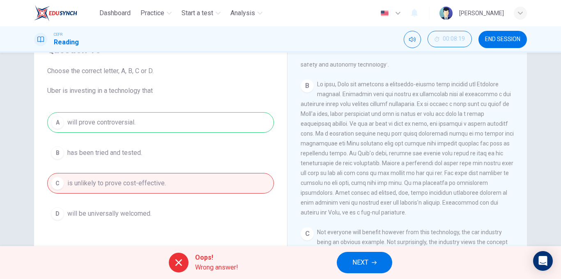
click at [375, 267] on button "NEXT" at bounding box center [364, 262] width 55 height 21
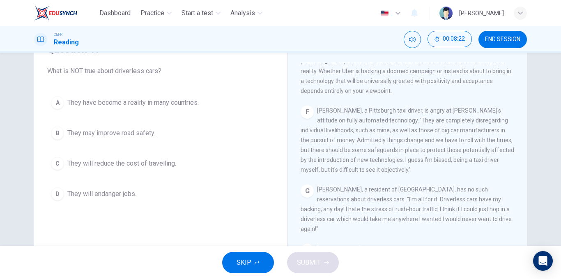
scroll to position [608, 0]
click at [496, 46] on button "END SESSION" at bounding box center [502, 39] width 48 height 17
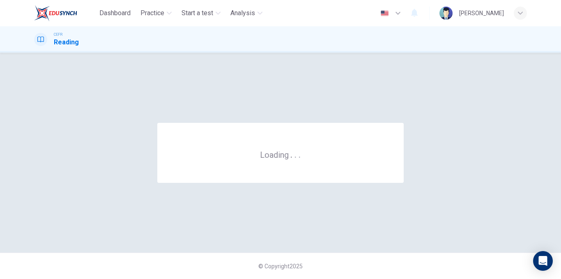
scroll to position [0, 0]
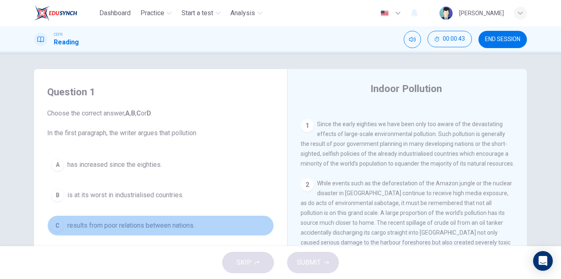
click at [103, 220] on button "C results from poor relations between nations." at bounding box center [160, 225] width 227 height 21
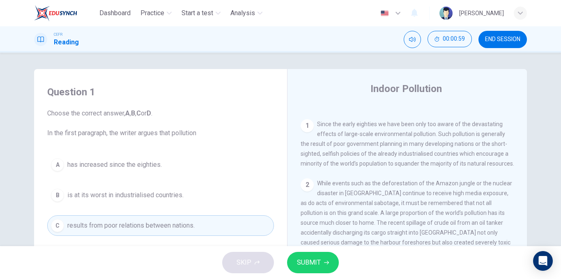
click at [321, 261] on button "SUBMIT" at bounding box center [313, 262] width 52 height 21
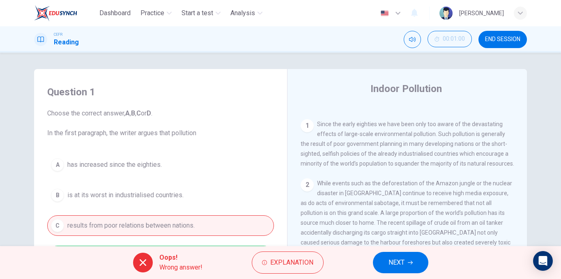
scroll to position [125, 0]
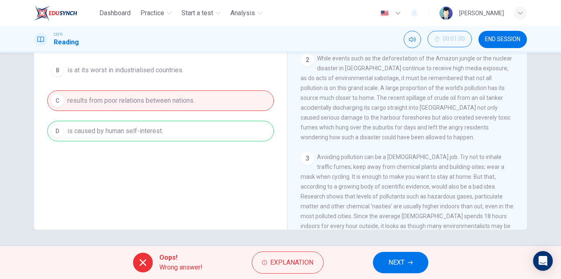
click at [374, 259] on button "NEXT" at bounding box center [400, 262] width 55 height 21
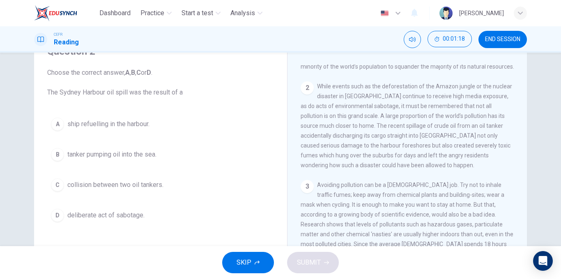
scroll to position [40, 0]
click at [95, 151] on span "tanker pumping oil into the sea." at bounding box center [111, 155] width 89 height 10
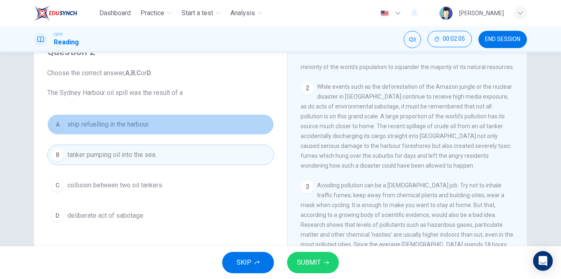
click at [156, 128] on button "A ship refuelling in the harbour." at bounding box center [160, 124] width 227 height 21
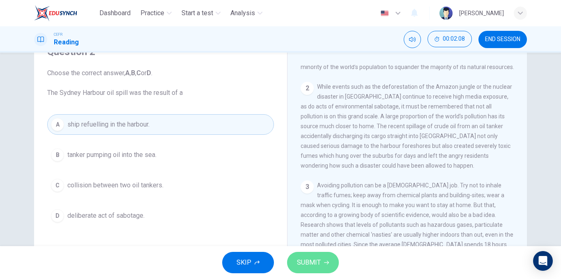
click at [302, 260] on span "SUBMIT" at bounding box center [309, 262] width 24 height 11
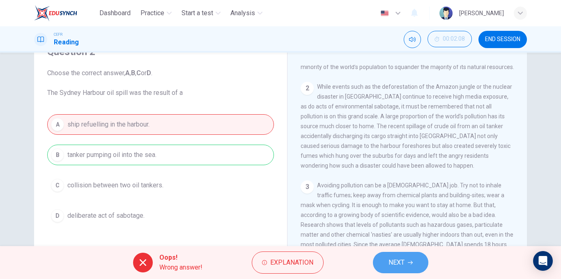
click at [384, 261] on button "NEXT" at bounding box center [400, 262] width 55 height 21
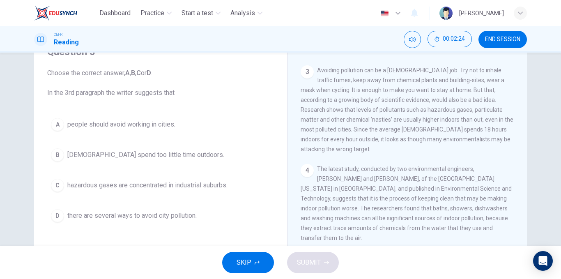
scroll to position [329, 0]
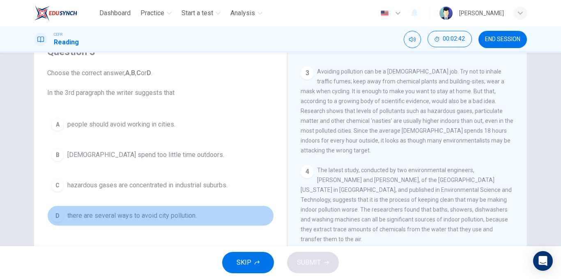
click at [134, 213] on span "there are several ways to avoid city pollution." at bounding box center [131, 216] width 129 height 10
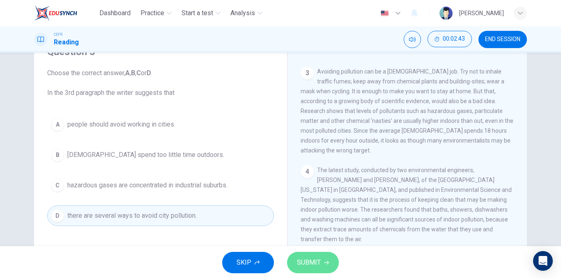
click at [321, 270] on button "SUBMIT" at bounding box center [313, 262] width 52 height 21
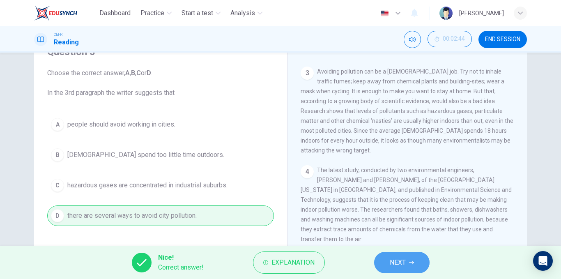
click at [393, 259] on span "NEXT" at bounding box center [398, 262] width 16 height 11
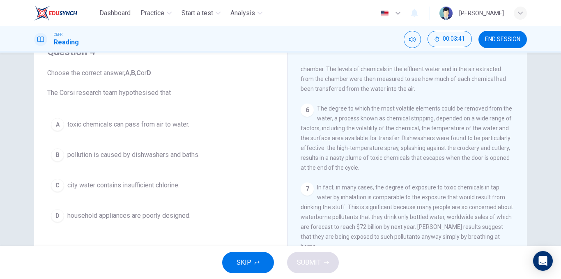
scroll to position [587, 0]
click at [138, 161] on button "B pollution is caused by dishwashers and baths." at bounding box center [160, 155] width 227 height 21
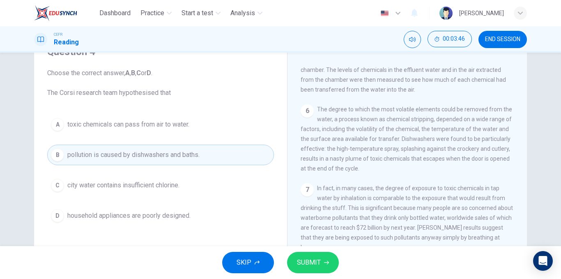
click at [300, 257] on span "SUBMIT" at bounding box center [309, 262] width 24 height 11
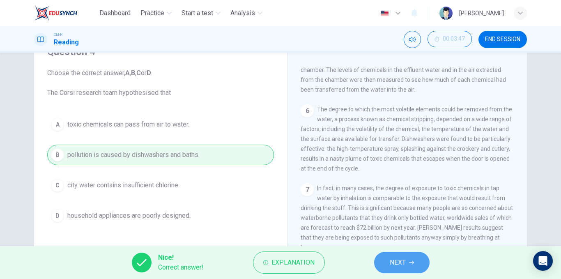
click at [387, 258] on button "NEXT" at bounding box center [401, 262] width 55 height 21
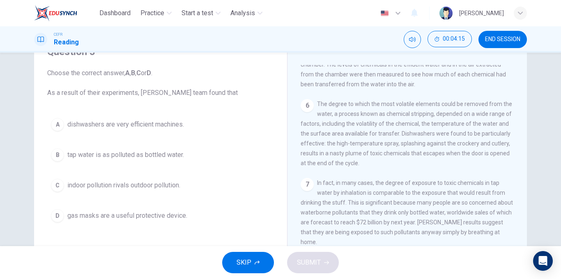
scroll to position [589, 0]
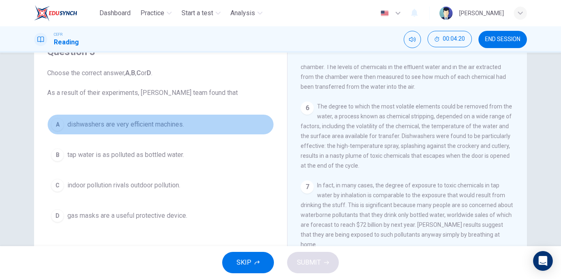
click at [120, 126] on span "dishwashers are very efficient machines." at bounding box center [125, 124] width 117 height 10
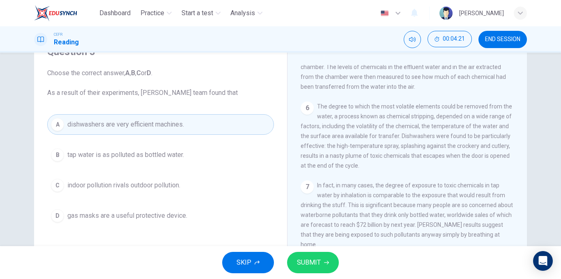
click at [307, 254] on button "SUBMIT" at bounding box center [313, 262] width 52 height 21
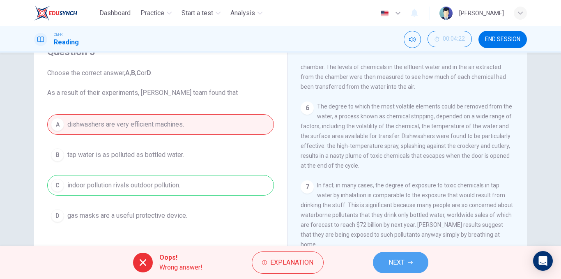
click at [387, 259] on button "NEXT" at bounding box center [400, 262] width 55 height 21
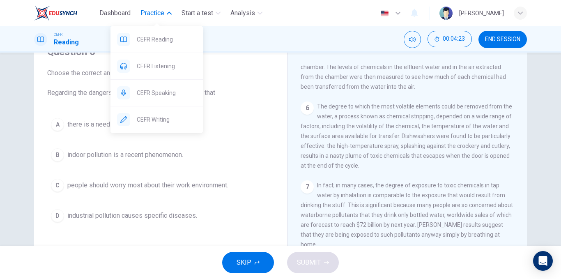
click at [148, 12] on span "Practice" at bounding box center [152, 13] width 24 height 10
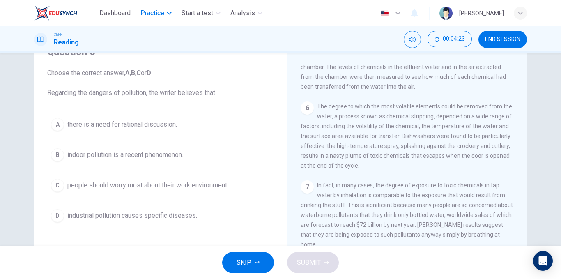
click at [155, 12] on span "Practice" at bounding box center [152, 13] width 24 height 10
click at [152, 34] on div "CEFR Reading" at bounding box center [156, 39] width 92 height 26
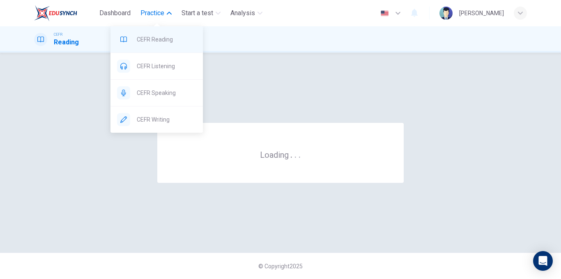
scroll to position [0, 0]
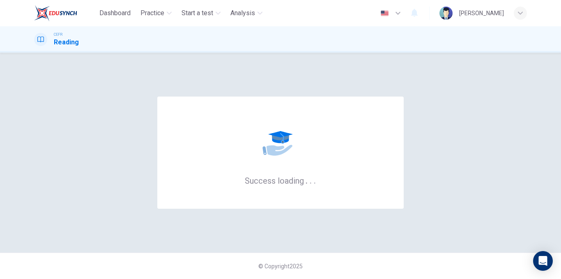
click at [73, 135] on div "Success loading . . ." at bounding box center [280, 152] width 493 height 167
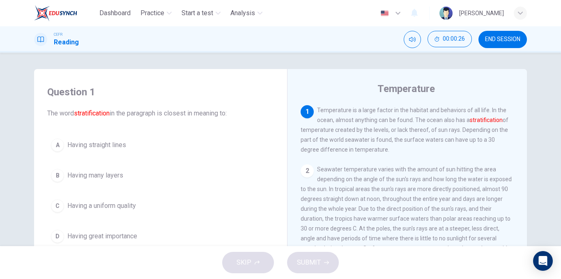
click at [100, 170] on button "B Having many layers" at bounding box center [160, 175] width 227 height 21
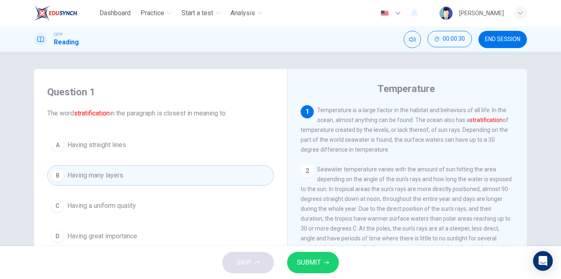
click at [312, 258] on span "SUBMIT" at bounding box center [309, 262] width 24 height 11
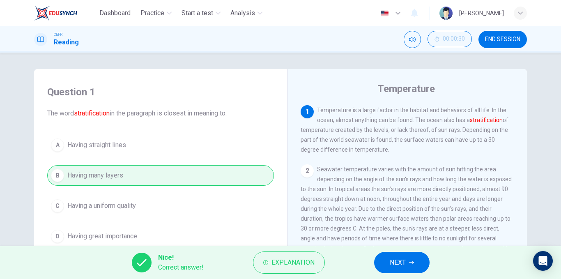
click at [385, 266] on button "NEXT" at bounding box center [401, 262] width 55 height 21
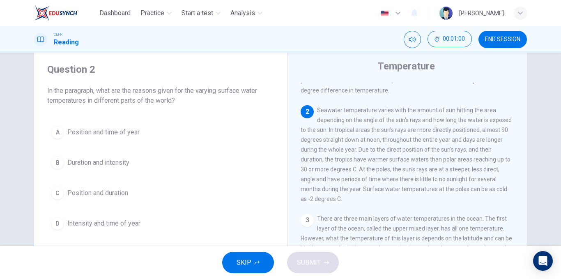
scroll to position [22, 0]
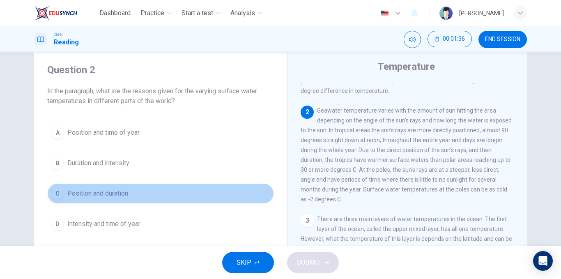
click at [117, 190] on span "Position and duration" at bounding box center [97, 193] width 61 height 10
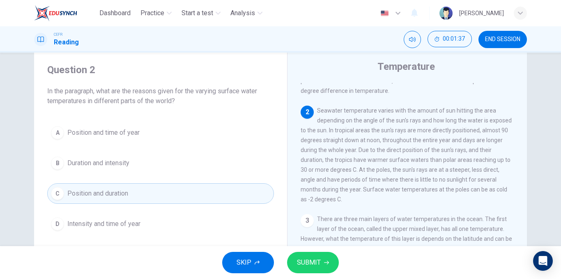
click at [307, 264] on span "SUBMIT" at bounding box center [309, 262] width 24 height 11
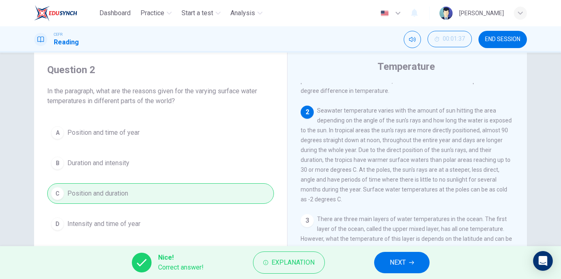
click at [360, 259] on div "Nice! Correct answer! Explanation NEXT" at bounding box center [280, 262] width 561 height 33
click at [385, 260] on button "NEXT" at bounding box center [401, 262] width 55 height 21
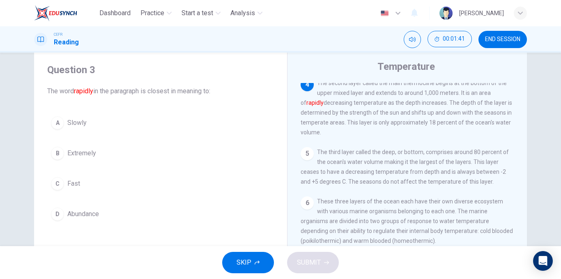
scroll to position [241, 0]
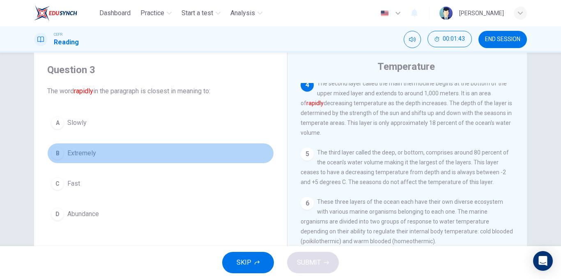
click at [92, 157] on span "Extremely" at bounding box center [81, 153] width 29 height 10
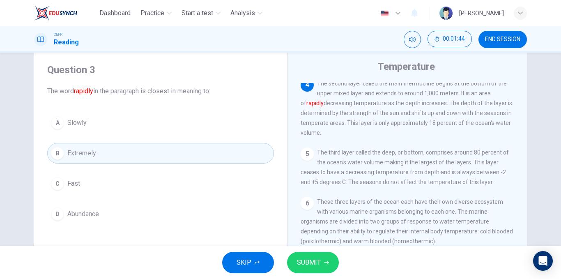
click at [310, 264] on span "SUBMIT" at bounding box center [309, 262] width 24 height 11
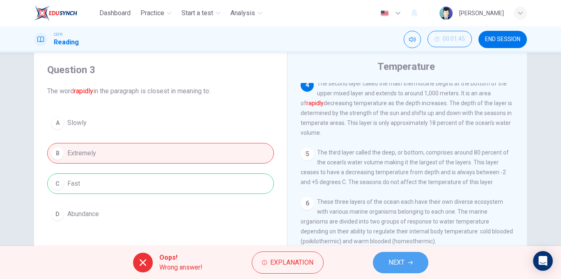
click at [385, 257] on button "NEXT" at bounding box center [400, 262] width 55 height 21
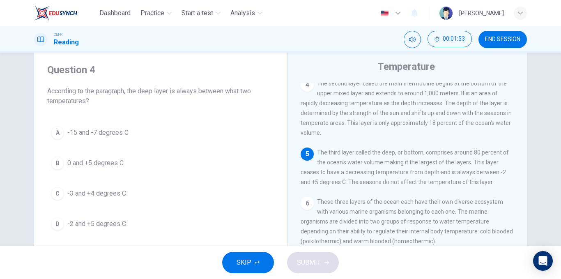
click at [87, 220] on span "-2 and +5 degrees C" at bounding box center [96, 224] width 59 height 10
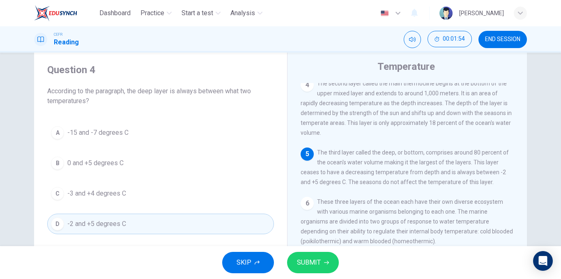
click at [299, 256] on button "SUBMIT" at bounding box center [313, 262] width 52 height 21
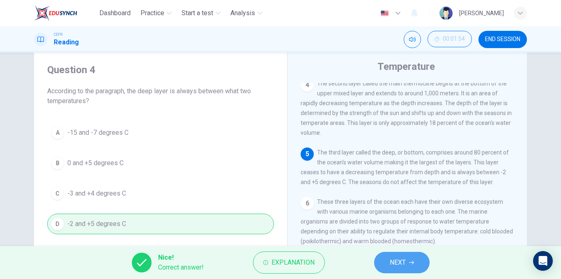
click at [394, 259] on span "NEXT" at bounding box center [398, 262] width 16 height 11
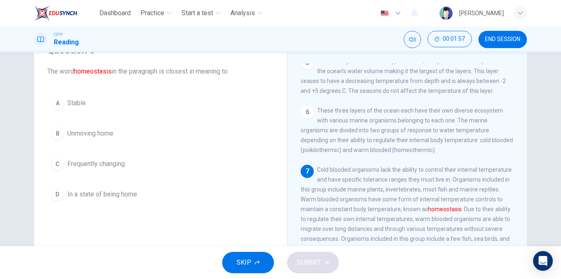
scroll to position [45, 0]
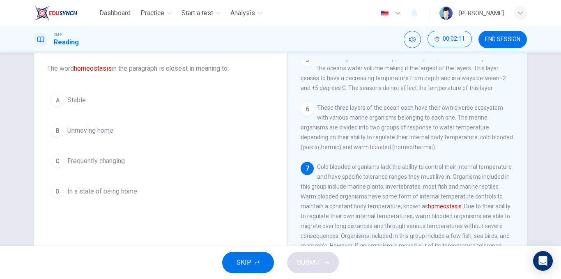
click at [96, 194] on span "In a state of being home" at bounding box center [102, 191] width 70 height 10
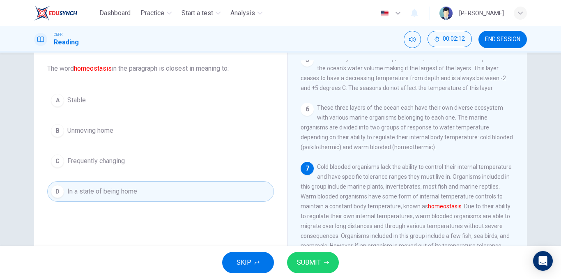
click at [82, 133] on span "Unmoving home" at bounding box center [90, 131] width 46 height 10
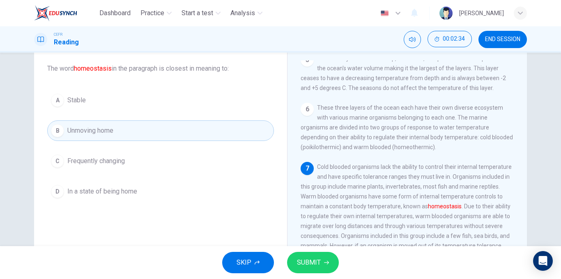
click at [310, 256] on button "SUBMIT" at bounding box center [313, 262] width 52 height 21
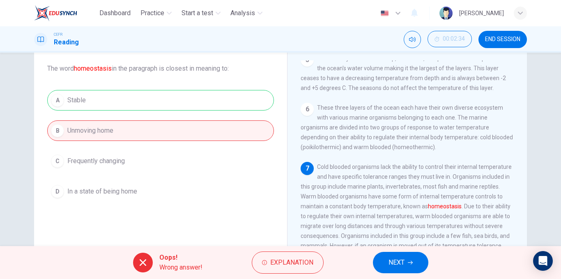
click at [395, 254] on button "NEXT" at bounding box center [400, 262] width 55 height 21
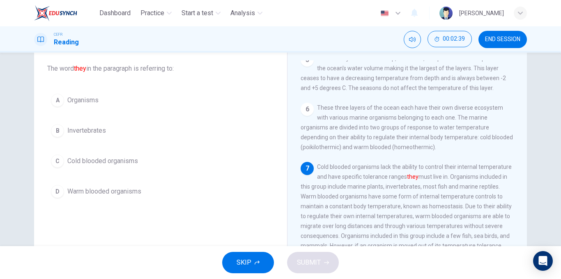
click at [92, 161] on span "Cold blooded organisms" at bounding box center [102, 161] width 71 height 10
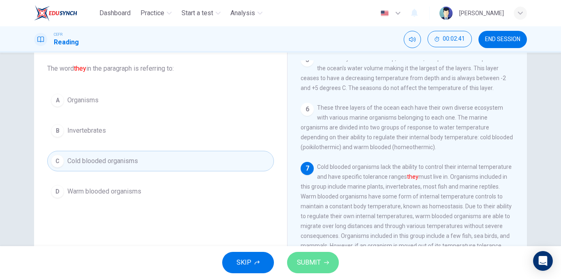
click at [289, 260] on button "SUBMIT" at bounding box center [313, 262] width 52 height 21
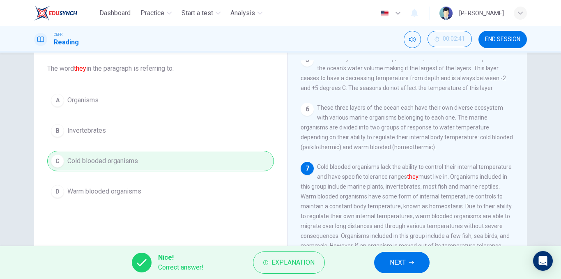
click at [379, 261] on button "NEXT" at bounding box center [401, 262] width 55 height 21
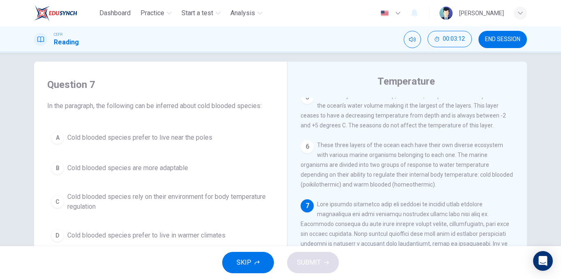
scroll to position [0, 0]
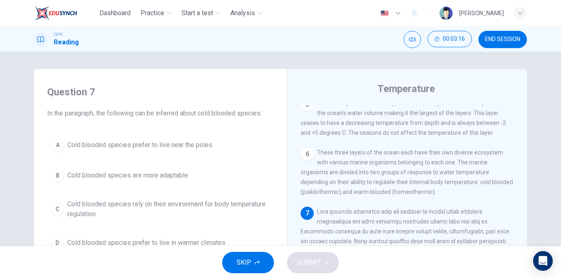
click at [115, 169] on button "B Cold blooded species are more adaptable" at bounding box center [160, 175] width 227 height 21
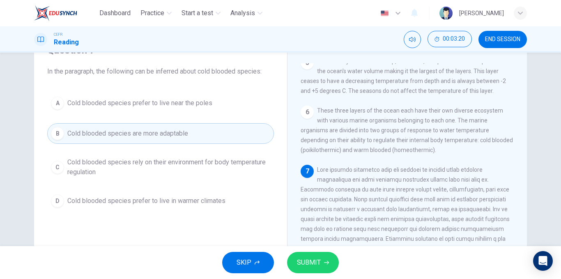
scroll to position [44, 0]
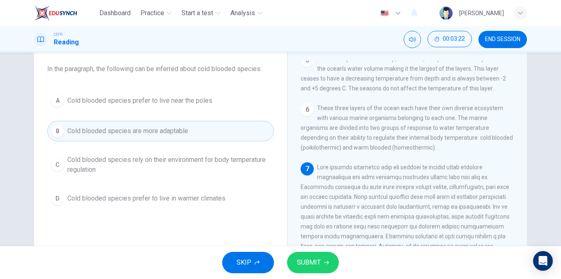
click at [173, 161] on span "Cold blooded species rely on their environment for body temperature regulation" at bounding box center [168, 165] width 203 height 20
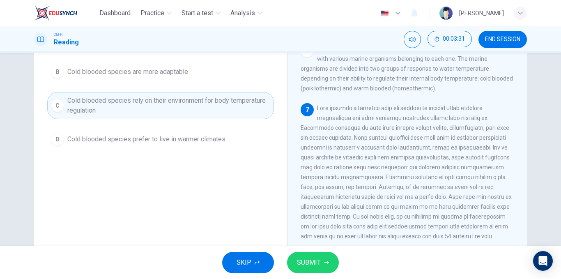
scroll to position [105, 0]
click at [319, 266] on span "SUBMIT" at bounding box center [309, 262] width 24 height 11
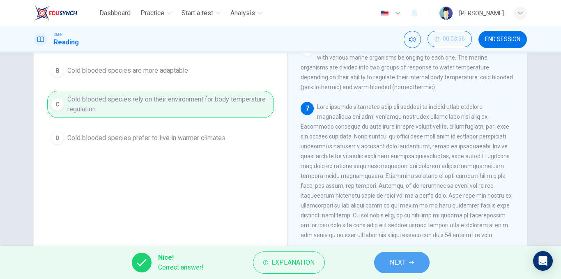
click at [392, 255] on button "NEXT" at bounding box center [401, 262] width 55 height 21
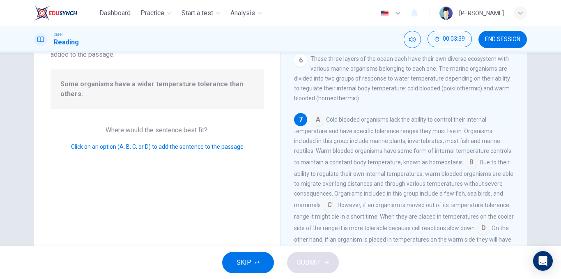
scroll to position [68, 0]
click at [327, 203] on input at bounding box center [329, 204] width 13 height 13
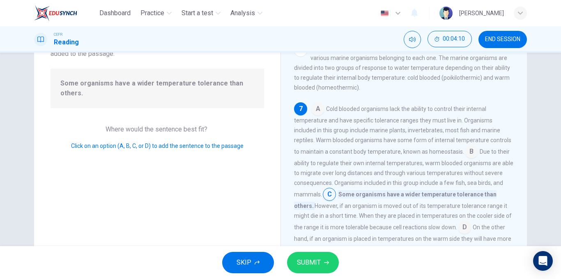
click at [300, 257] on span "SUBMIT" at bounding box center [309, 262] width 24 height 11
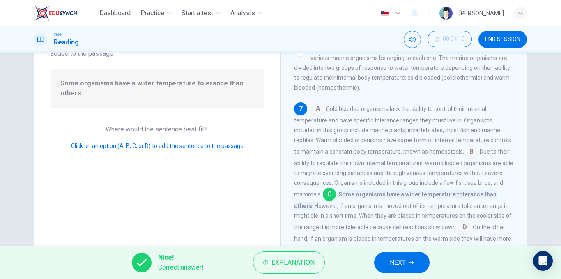
click at [392, 256] on button "NEXT" at bounding box center [401, 262] width 55 height 21
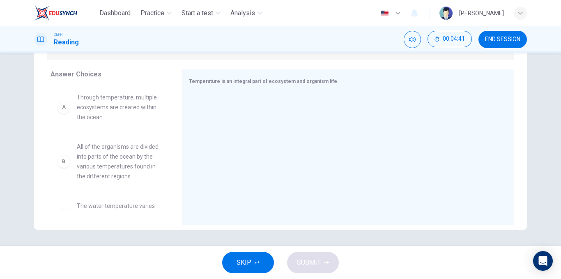
scroll to position [212, 0]
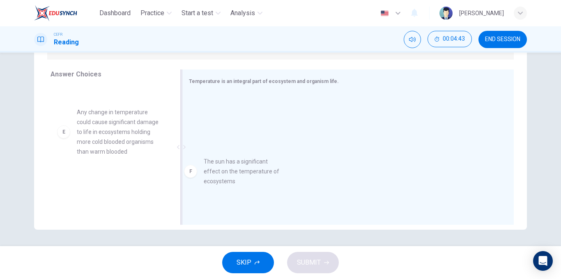
drag, startPoint x: 113, startPoint y: 192, endPoint x: 258, endPoint y: 163, distance: 148.2
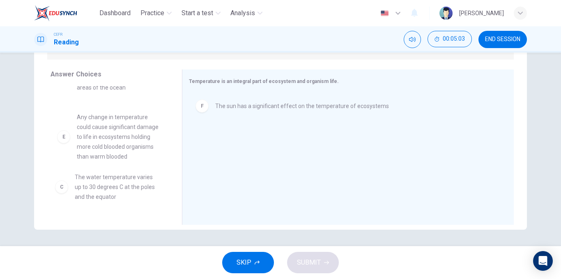
scroll to position [163, 0]
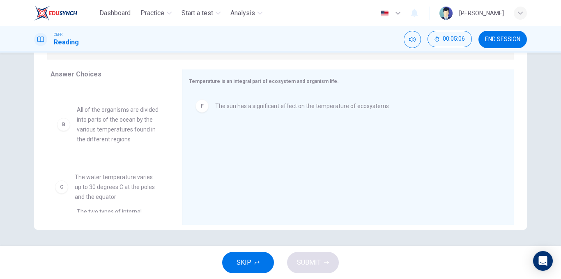
drag, startPoint x: 80, startPoint y: 201, endPoint x: 80, endPoint y: 92, distance: 108.4
click at [80, 92] on div "A Through temperature, multiple ecosystems are created within the ocean B All o…" at bounding box center [112, 149] width 125 height 126
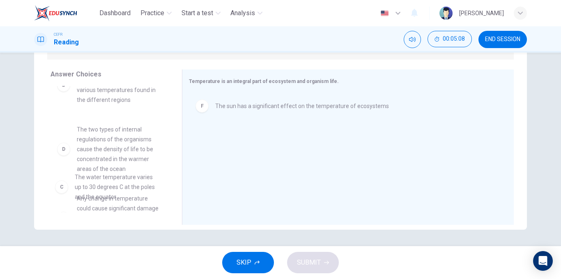
drag, startPoint x: 94, startPoint y: 197, endPoint x: 95, endPoint y: 163, distance: 34.5
click at [95, 163] on div "A Through temperature, multiple ecosystems are created within the ocean B All o…" at bounding box center [112, 149] width 125 height 126
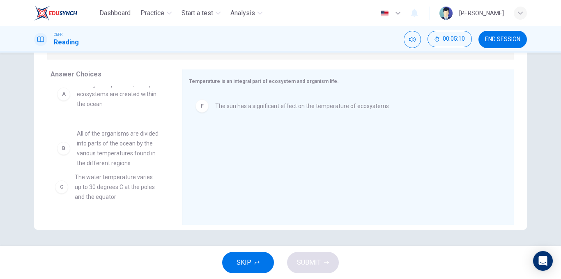
click at [98, 175] on div "A Through temperature, multiple ecosystems are created within the ocean B All o…" at bounding box center [109, 136] width 118 height 126
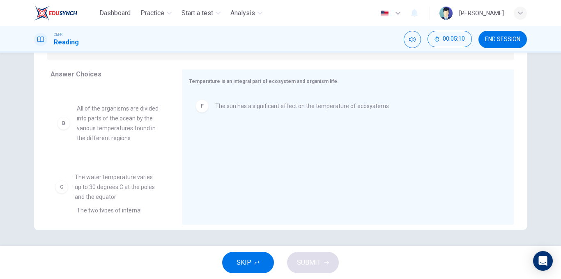
click at [98, 175] on div "A Through temperature, multiple ecosystems are created within the ocean B All o…" at bounding box center [112, 149] width 125 height 126
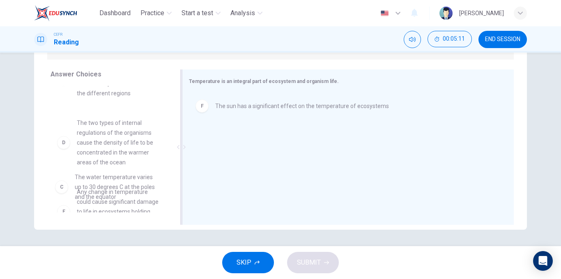
click at [223, 174] on div "F The sun has a significant effect on the temperature of ecosystems" at bounding box center [345, 148] width 312 height 110
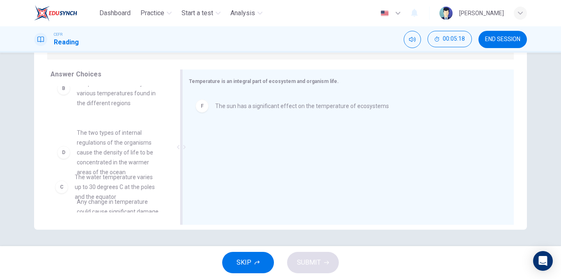
drag, startPoint x: 114, startPoint y: 188, endPoint x: 236, endPoint y: 185, distance: 122.4
click at [236, 185] on div "Answer Choices A Through temperature, multiple ecosystems are created within th…" at bounding box center [280, 148] width 493 height 159
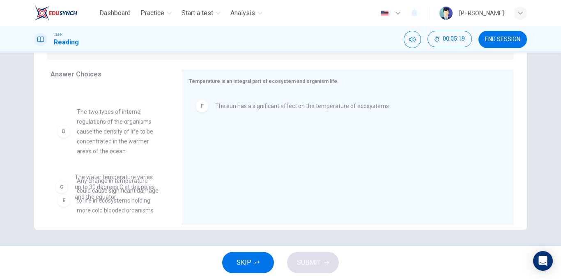
click at [119, 183] on div "A Through temperature, multiple ecosystems are created within the ocean B All o…" at bounding box center [112, 149] width 125 height 126
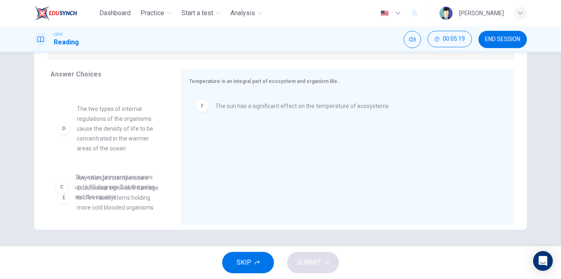
click at [119, 183] on div "A Through temperature, multiple ecosystems are created within the ocean B All o…" at bounding box center [112, 149] width 125 height 126
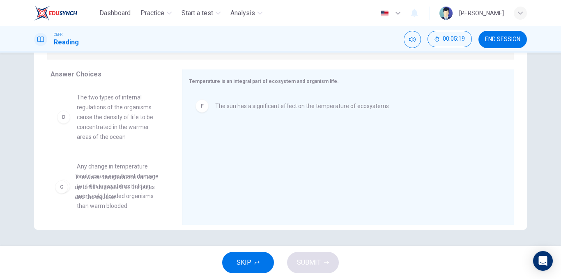
click at [119, 182] on div "A Through temperature, multiple ecosystems are created within the ocean B All o…" at bounding box center [112, 149] width 125 height 126
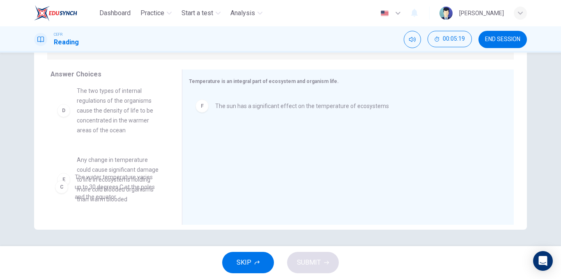
click at [119, 182] on div "A Through temperature, multiple ecosystems are created within the ocean B All o…" at bounding box center [112, 149] width 125 height 126
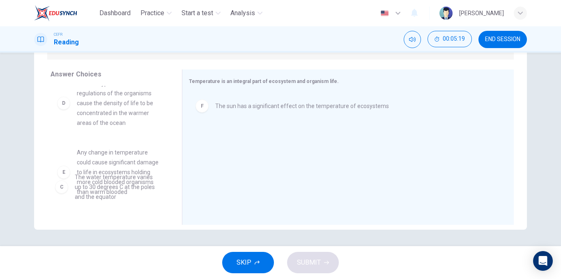
click at [119, 181] on div "A Through temperature, multiple ecosystems are created within the ocean B All o…" at bounding box center [112, 149] width 125 height 126
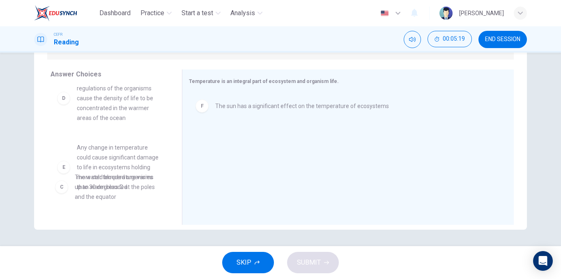
click at [119, 181] on div "A Through temperature, multiple ecosystems are created within the ocean B All o…" at bounding box center [112, 149] width 125 height 126
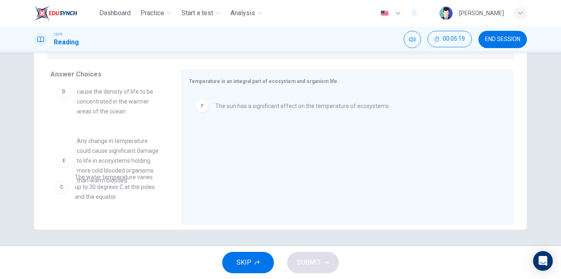
click at [120, 181] on div "A Through temperature, multiple ecosystems are created within the ocean B All o…" at bounding box center [112, 149] width 125 height 126
click at [119, 102] on div "A Through temperature, multiple ecosystems are created within the ocean B All o…" at bounding box center [112, 149] width 125 height 126
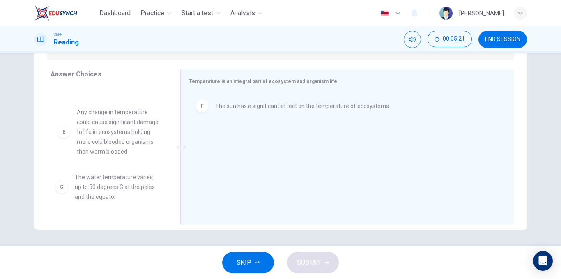
drag, startPoint x: 124, startPoint y: 130, endPoint x: 223, endPoint y: 145, distance: 100.1
click at [223, 145] on div "Answer Choices A Through temperature, multiple ecosystems are created within th…" at bounding box center [280, 148] width 493 height 159
drag, startPoint x: 93, startPoint y: 141, endPoint x: 201, endPoint y: 142, distance: 108.0
click at [201, 142] on div "Answer Choices A Through temperature, multiple ecosystems are created within th…" at bounding box center [280, 148] width 493 height 159
click at [201, 140] on div "F The sun has a significant effect on the temperature of ecosystems" at bounding box center [345, 148] width 312 height 110
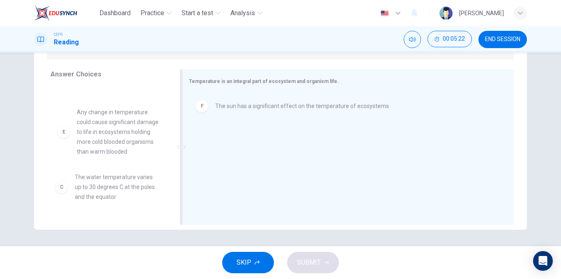
click at [201, 140] on div "F The sun has a significant effect on the temperature of ecosystems" at bounding box center [345, 148] width 312 height 110
drag, startPoint x: 173, startPoint y: 186, endPoint x: 174, endPoint y: 124, distance: 62.8
click at [174, 124] on div "Answer Choices A Through temperature, multiple ecosystems are created within th…" at bounding box center [108, 148] width 148 height 159
click at [174, 123] on div "Answer Choices A Through temperature, multiple ecosystems are created within th…" at bounding box center [108, 148] width 148 height 159
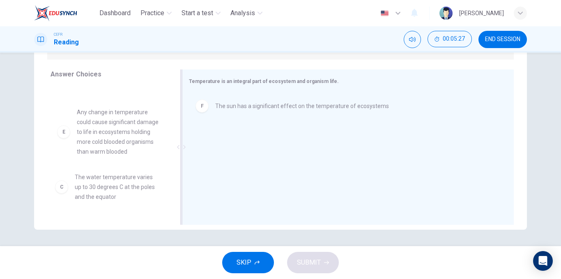
drag, startPoint x: 138, startPoint y: 118, endPoint x: 192, endPoint y: 131, distance: 55.8
click at [192, 131] on div "Answer Choices A Through temperature, multiple ecosystems are created within th…" at bounding box center [280, 148] width 493 height 159
click at [119, 187] on div "A Through temperature, multiple ecosystems are created within the ocean B All o…" at bounding box center [112, 149] width 125 height 126
click at [119, 186] on div "A Through temperature, multiple ecosystems are created within the ocean B All o…" at bounding box center [112, 149] width 125 height 126
drag, startPoint x: 62, startPoint y: 190, endPoint x: 202, endPoint y: 167, distance: 141.4
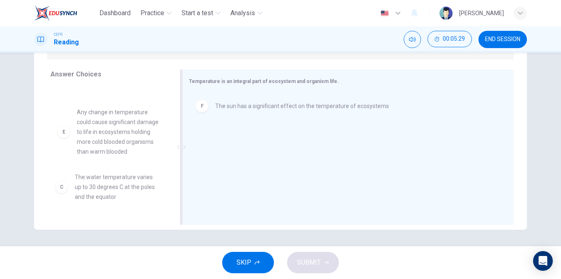
click at [195, 177] on div "Answer Choices A Through temperature, multiple ecosystems are created within th…" at bounding box center [280, 148] width 493 height 159
drag, startPoint x: 221, startPoint y: 108, endPoint x: 138, endPoint y: 124, distance: 84.9
click at [138, 124] on div "Answer Choices A Through temperature, multiple ecosystems are created within th…" at bounding box center [280, 148] width 493 height 159
click at [291, 109] on div "F The sun has a significant effect on the temperature of ecosystems" at bounding box center [345, 106] width 312 height 26
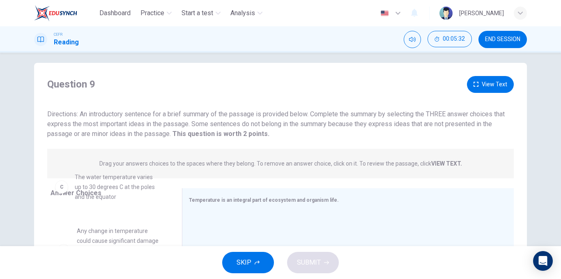
scroll to position [0, 0]
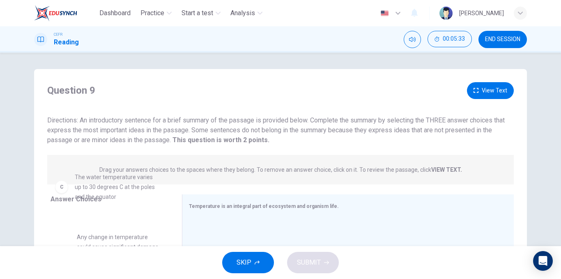
click at [197, 128] on span "Directions: An introductory sentence for a brief summary of the passage is prov…" at bounding box center [275, 130] width 457 height 28
click at [198, 128] on span "Directions: An introductory sentence for a brief summary of the passage is prov…" at bounding box center [275, 130] width 457 height 28
click at [198, 127] on span "Directions: An introductory sentence for a brief summary of the passage is prov…" at bounding box center [275, 130] width 457 height 28
click at [198, 126] on span "Directions: An introductory sentence for a brief summary of the passage is prov…" at bounding box center [275, 130] width 457 height 28
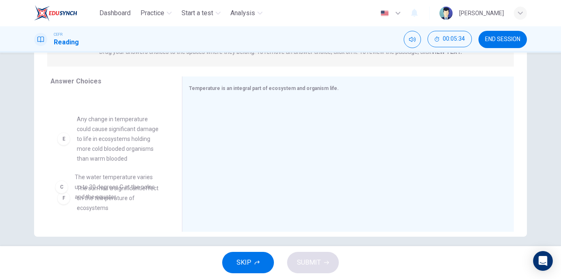
scroll to position [125, 0]
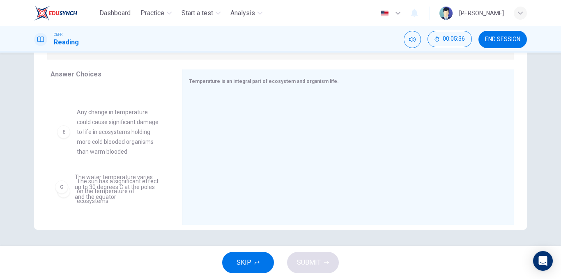
click at [257, 261] on icon "button" at bounding box center [257, 262] width 5 height 5
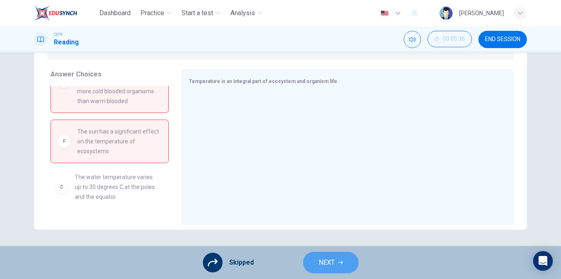
click at [336, 255] on button "NEXT" at bounding box center [330, 262] width 55 height 21
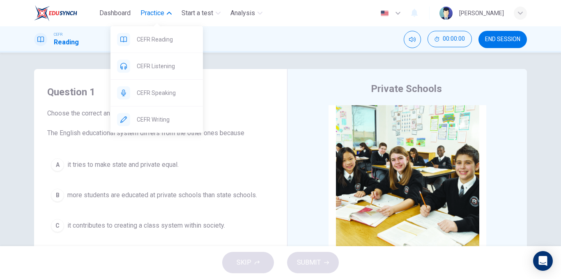
click at [151, 10] on span "Practice" at bounding box center [152, 13] width 24 height 10
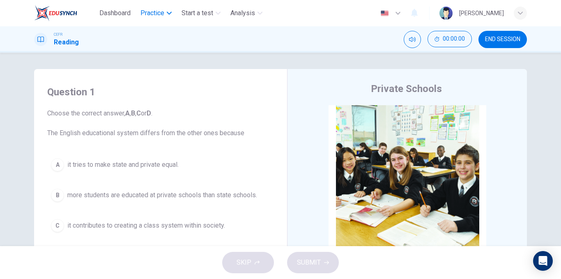
click at [151, 10] on span "Practice" at bounding box center [152, 13] width 24 height 10
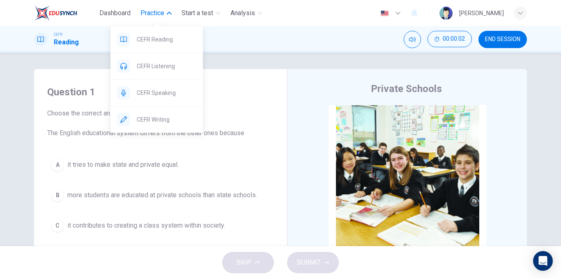
click at [151, 10] on span "Practice" at bounding box center [152, 13] width 24 height 10
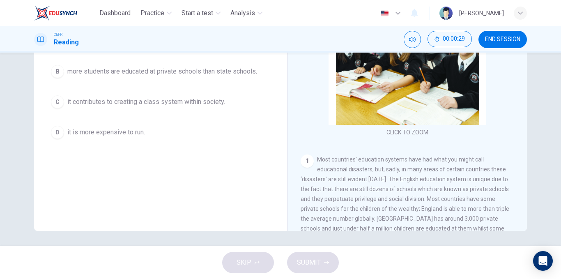
scroll to position [125, 0]
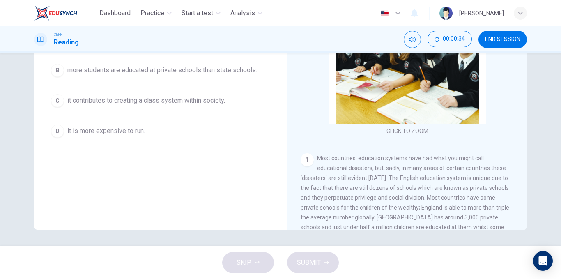
click at [146, 100] on span "it contributes to creating a class system within society." at bounding box center [146, 101] width 158 height 10
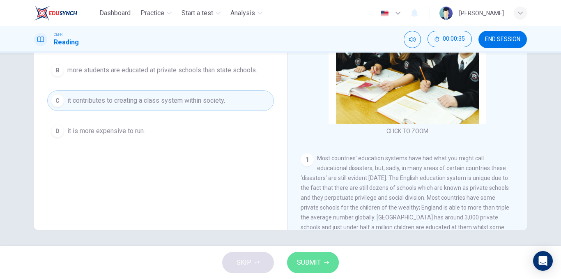
click at [309, 259] on span "SUBMIT" at bounding box center [309, 262] width 24 height 11
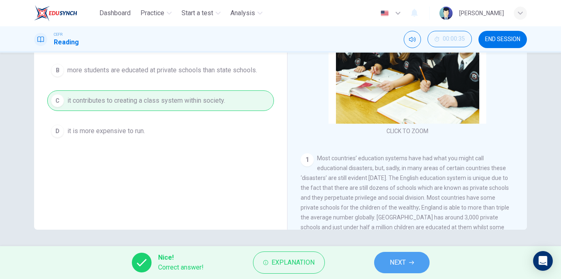
drag, startPoint x: 383, startPoint y: 268, endPoint x: 380, endPoint y: 261, distance: 6.8
click at [383, 268] on button "NEXT" at bounding box center [401, 262] width 55 height 21
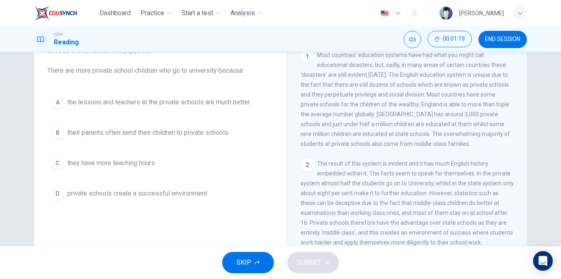
scroll to position [166, 0]
click at [151, 189] on span "private schools create a successful environment." at bounding box center [137, 193] width 141 height 10
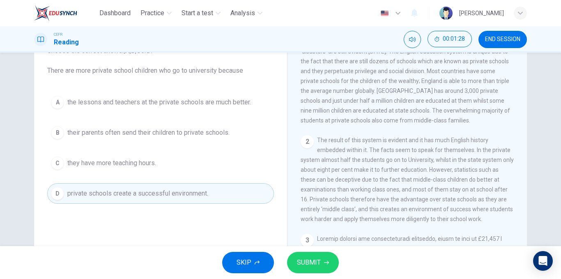
scroll to position [189, 0]
click at [310, 260] on span "SUBMIT" at bounding box center [309, 262] width 24 height 11
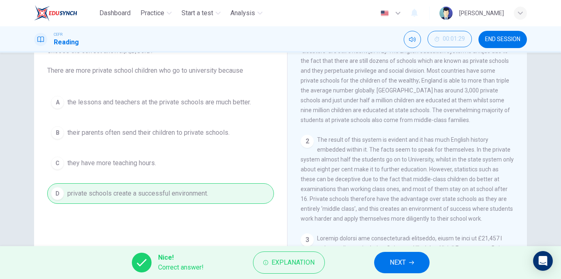
click at [394, 260] on span "NEXT" at bounding box center [398, 262] width 16 height 11
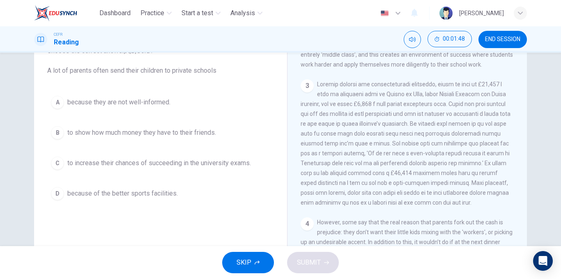
scroll to position [344, 0]
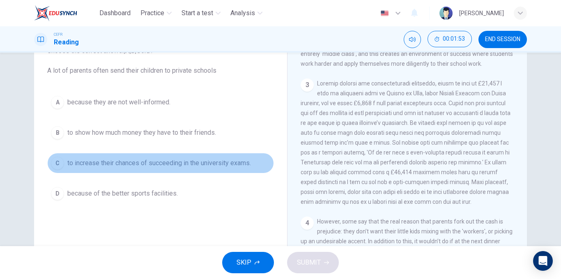
click at [128, 165] on span "to increase their chances of succeeding in the university exams." at bounding box center [158, 163] width 183 height 10
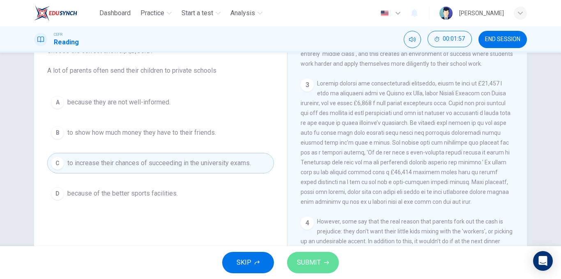
click at [304, 257] on span "SUBMIT" at bounding box center [309, 262] width 24 height 11
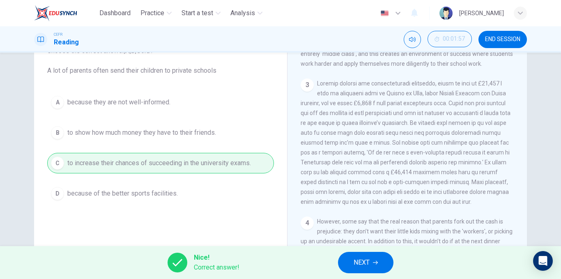
click at [346, 260] on button "NEXT" at bounding box center [365, 262] width 55 height 21
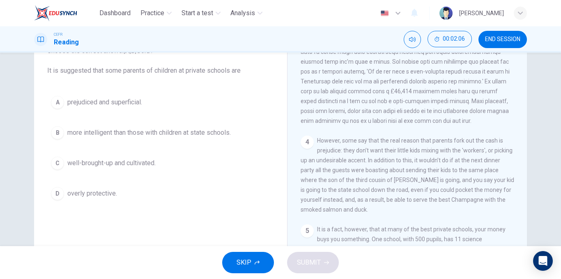
scroll to position [425, 0]
click at [111, 101] on span "prejudiced and superficial." at bounding box center [104, 102] width 75 height 10
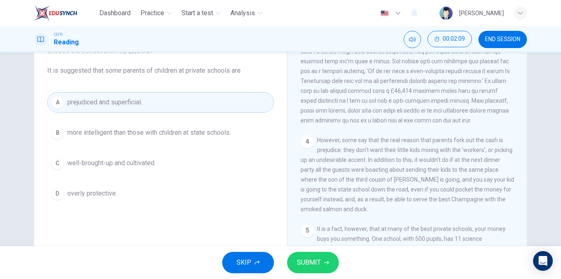
click at [299, 259] on span "SUBMIT" at bounding box center [309, 262] width 24 height 11
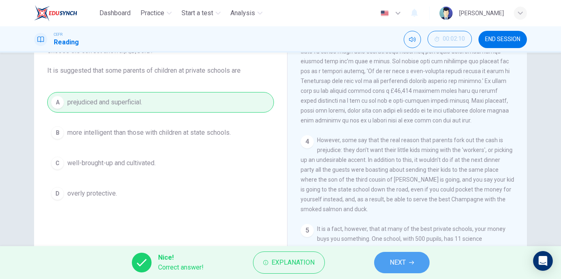
click at [394, 260] on span "NEXT" at bounding box center [398, 262] width 16 height 11
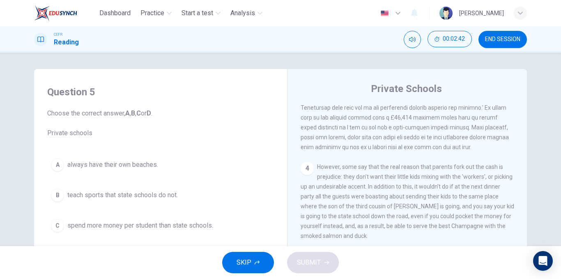
scroll to position [125, 0]
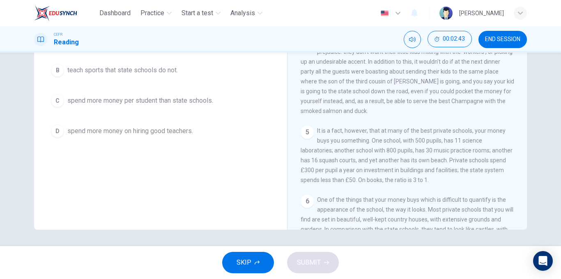
click at [148, 68] on span "teach sports that state schools do not." at bounding box center [122, 70] width 110 height 10
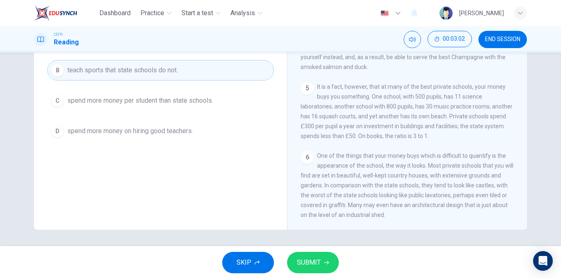
click at [147, 105] on button "C spend more money per student than state schools." at bounding box center [160, 100] width 227 height 21
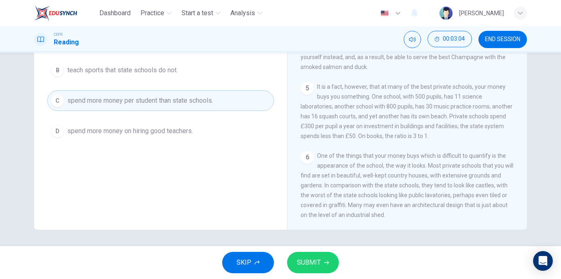
click at [305, 265] on span "SUBMIT" at bounding box center [309, 262] width 24 height 11
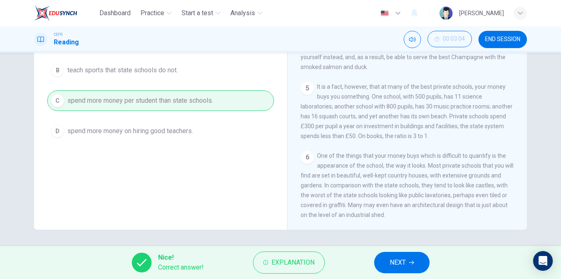
click at [382, 257] on button "NEXT" at bounding box center [401, 262] width 55 height 21
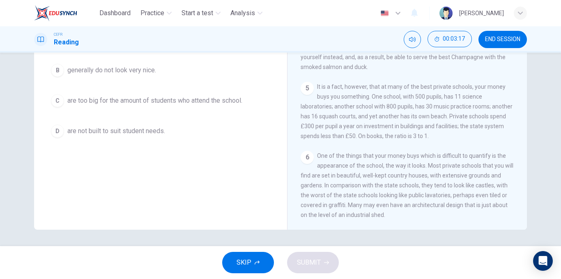
scroll to position [0, 0]
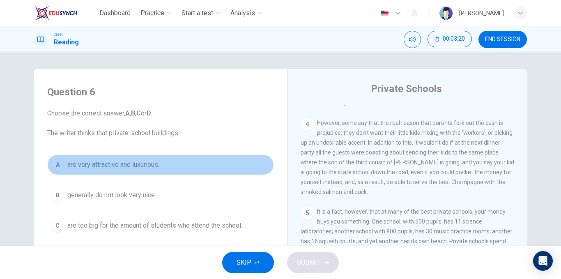
click at [143, 170] on button "A are very attractive and luxurious." at bounding box center [160, 164] width 227 height 21
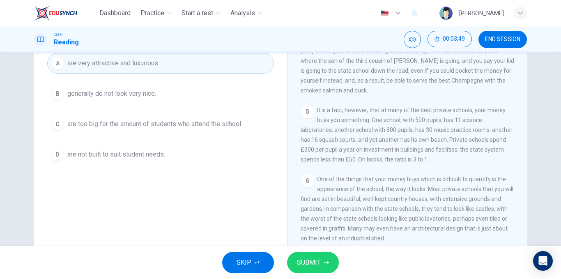
scroll to position [125, 0]
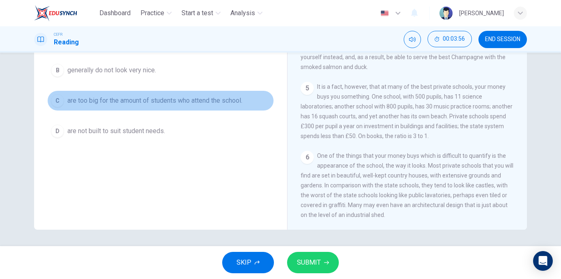
click at [113, 95] on button "C are too big for the amount of students who attend the school." at bounding box center [160, 100] width 227 height 21
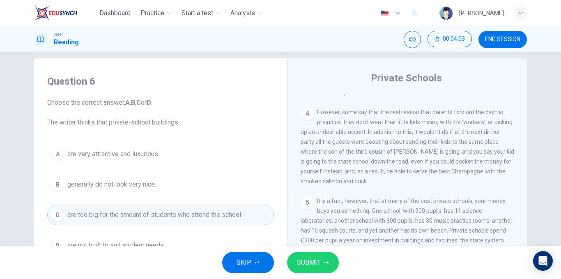
scroll to position [0, 0]
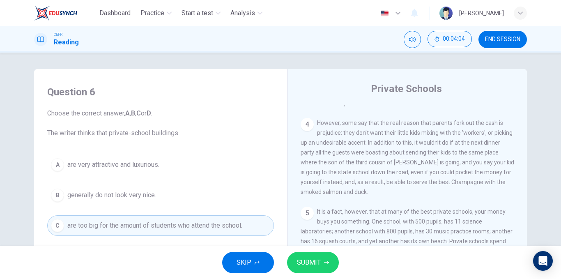
click at [181, 157] on button "A are very attractive and luxurious." at bounding box center [160, 164] width 227 height 21
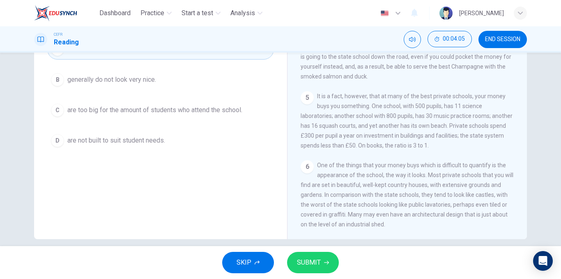
scroll to position [125, 0]
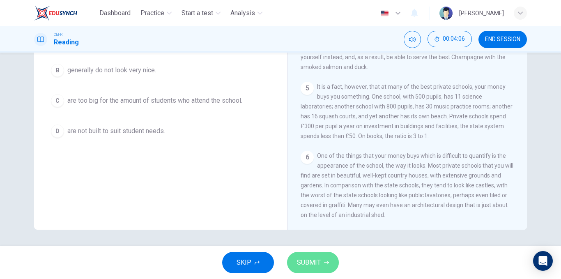
click at [313, 268] on button "SUBMIT" at bounding box center [313, 262] width 52 height 21
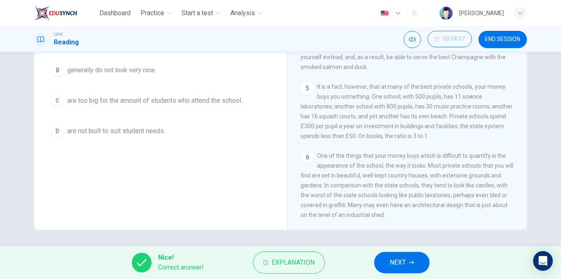
click at [400, 263] on span "NEXT" at bounding box center [398, 262] width 16 height 11
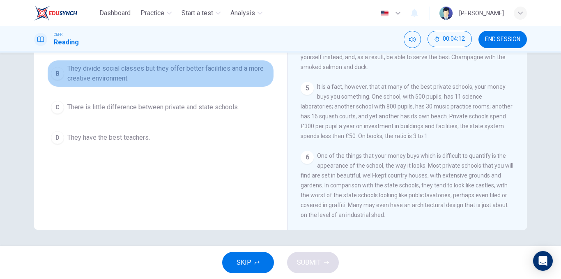
click at [191, 80] on span "They divide social classes but they offer better facilities and a more creative…" at bounding box center [168, 74] width 203 height 20
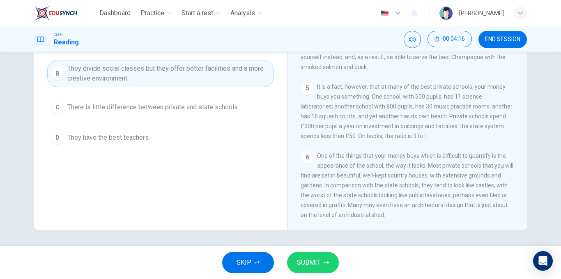
click at [331, 262] on button "SUBMIT" at bounding box center [313, 262] width 52 height 21
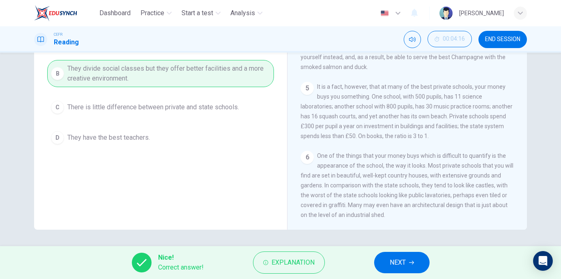
click at [392, 270] on button "NEXT" at bounding box center [401, 262] width 55 height 21
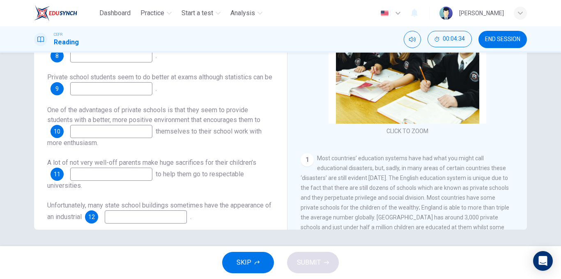
scroll to position [0, 0]
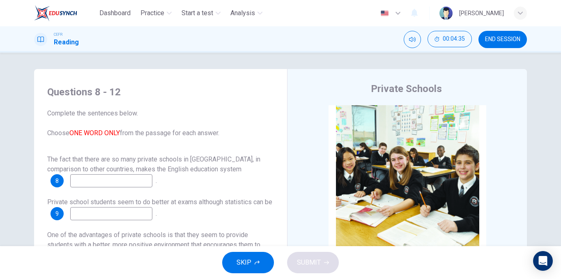
click at [97, 174] on input at bounding box center [111, 180] width 82 height 13
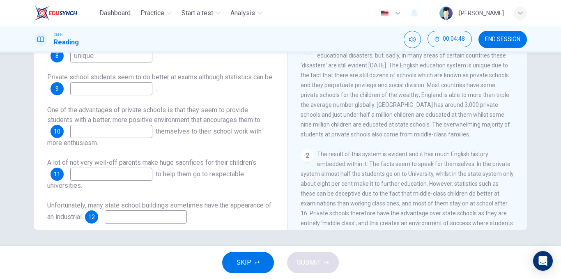
scroll to position [113, 0]
type input "unique"
click at [133, 83] on input at bounding box center [111, 88] width 82 height 13
type input "deceptive"
click at [108, 132] on input at bounding box center [111, 131] width 82 height 13
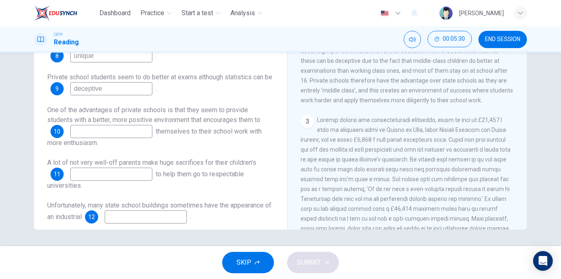
scroll to position [246, 0]
type input "apply"
click at [131, 176] on input at bounding box center [111, 173] width 82 height 13
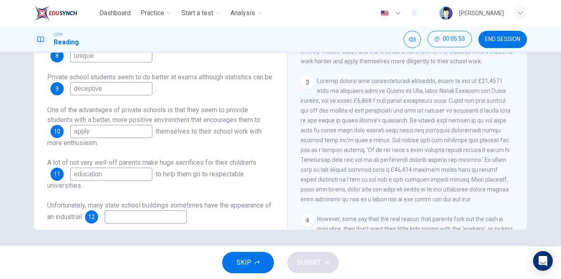
scroll to position [10, 0]
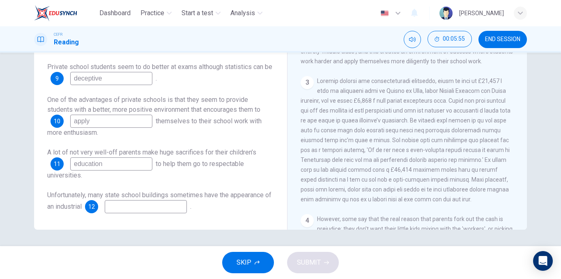
type input "education"
click at [133, 204] on input at bounding box center [146, 206] width 82 height 13
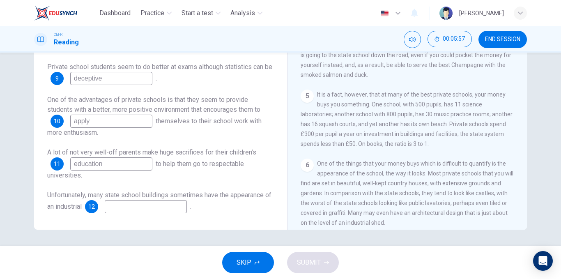
scroll to position [527, 0]
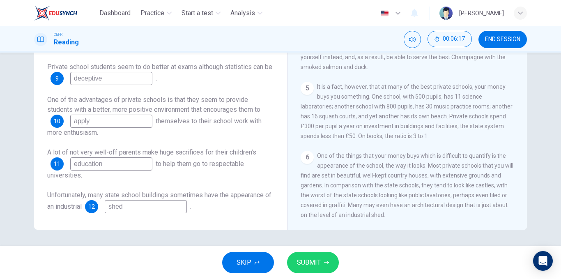
type input "shed"
click at [330, 257] on button "SUBMIT" at bounding box center [313, 262] width 52 height 21
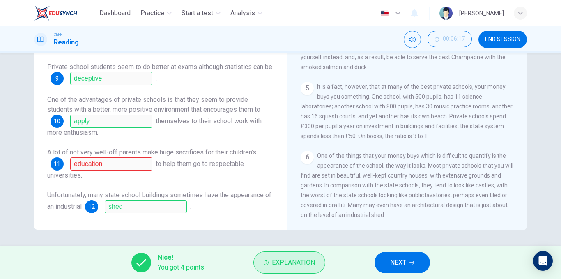
click at [270, 262] on button "Explanation" at bounding box center [289, 262] width 72 height 22
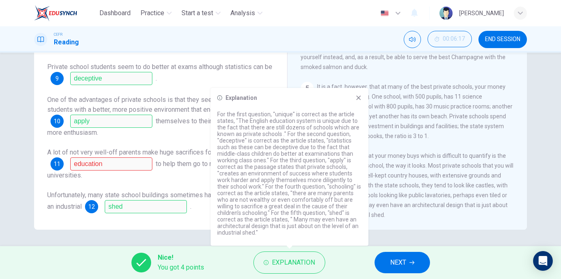
click at [399, 257] on span "NEXT" at bounding box center [398, 262] width 16 height 11
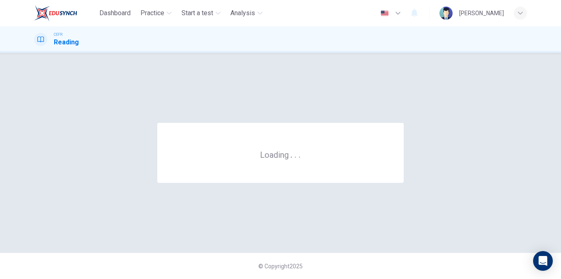
scroll to position [0, 0]
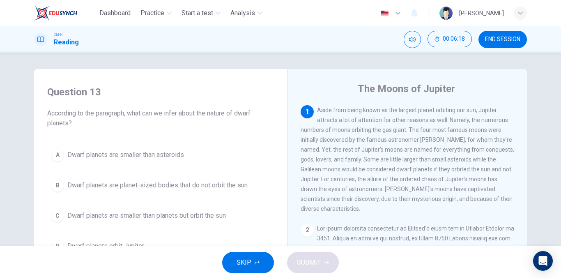
drag, startPoint x: 488, startPoint y: 34, endPoint x: 314, endPoint y: 43, distance: 173.9
click at [489, 34] on button "END SESSION" at bounding box center [502, 39] width 48 height 17
